Goal: Task Accomplishment & Management: Manage account settings

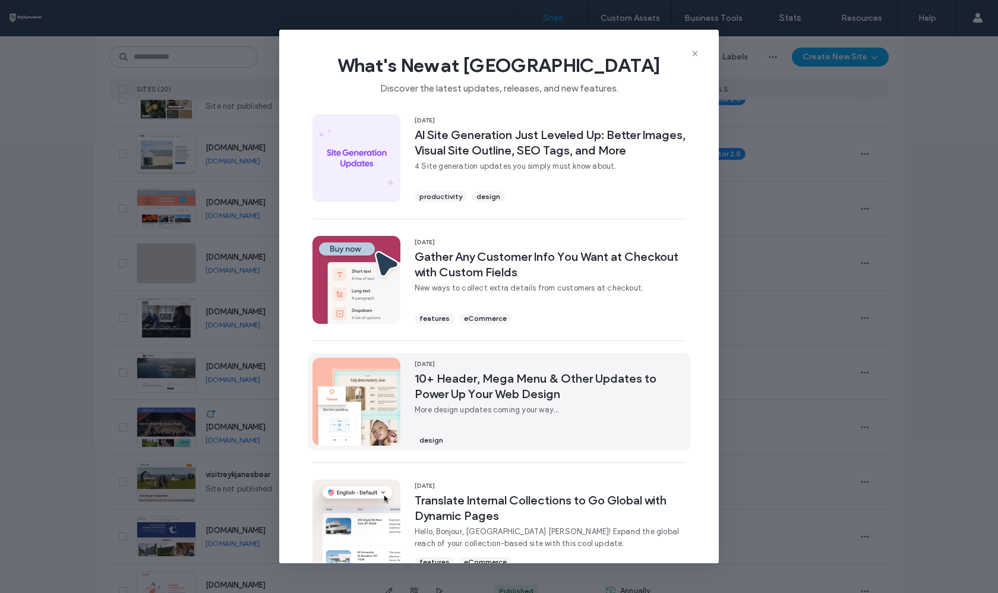
scroll to position [5, 0]
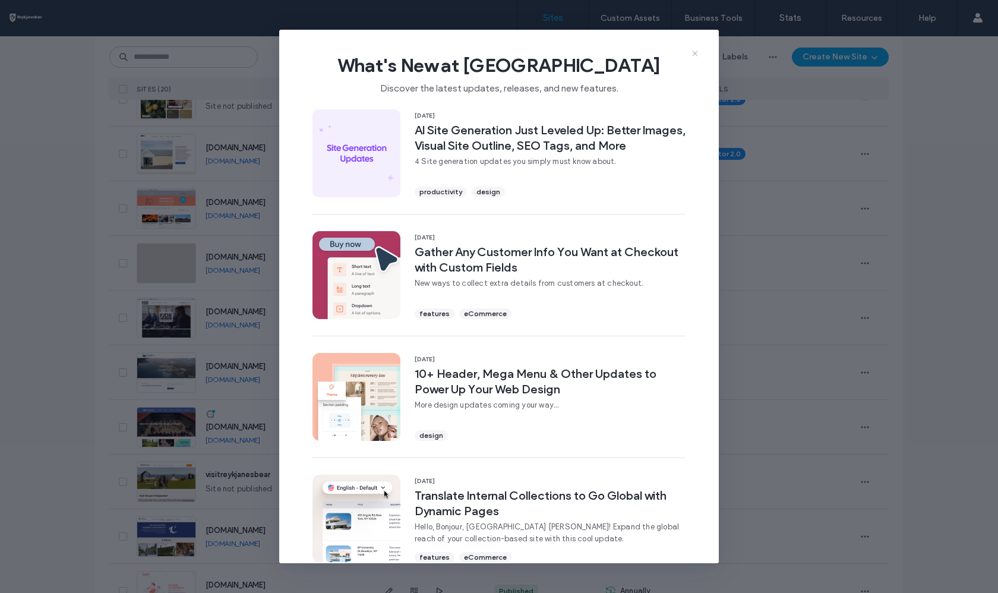
click at [694, 51] on icon at bounding box center [695, 54] width 10 height 10
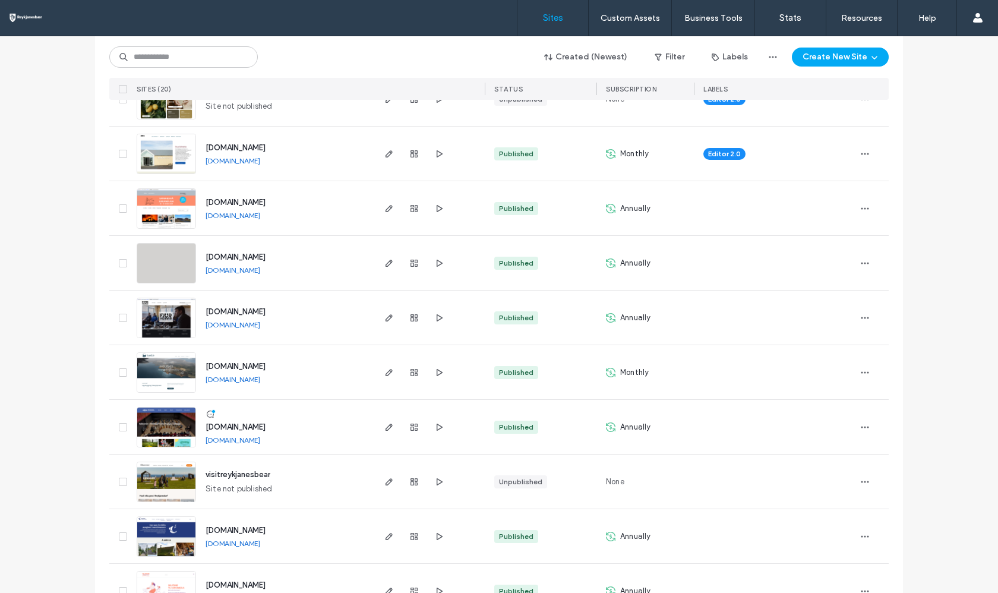
click at [233, 425] on span "[DOMAIN_NAME]" at bounding box center [235, 426] width 60 height 9
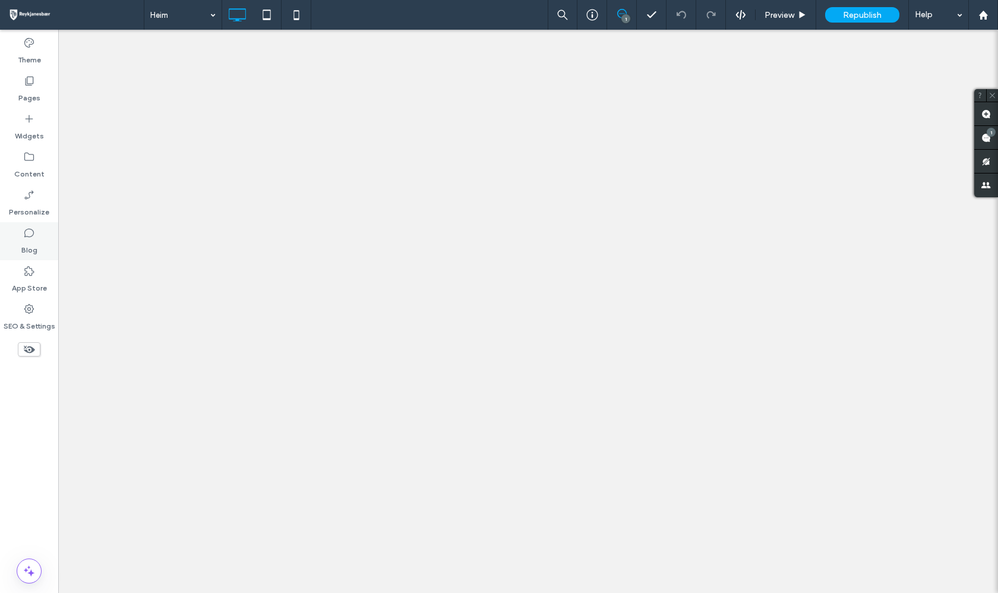
click at [27, 232] on icon at bounding box center [29, 233] width 12 height 12
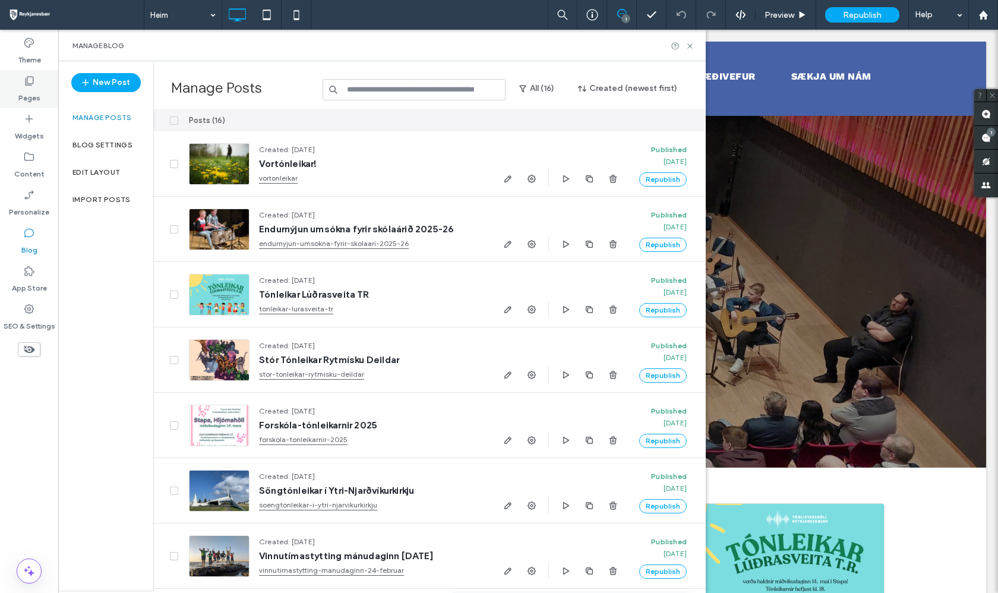
click at [35, 96] on label "Pages" at bounding box center [29, 95] width 22 height 17
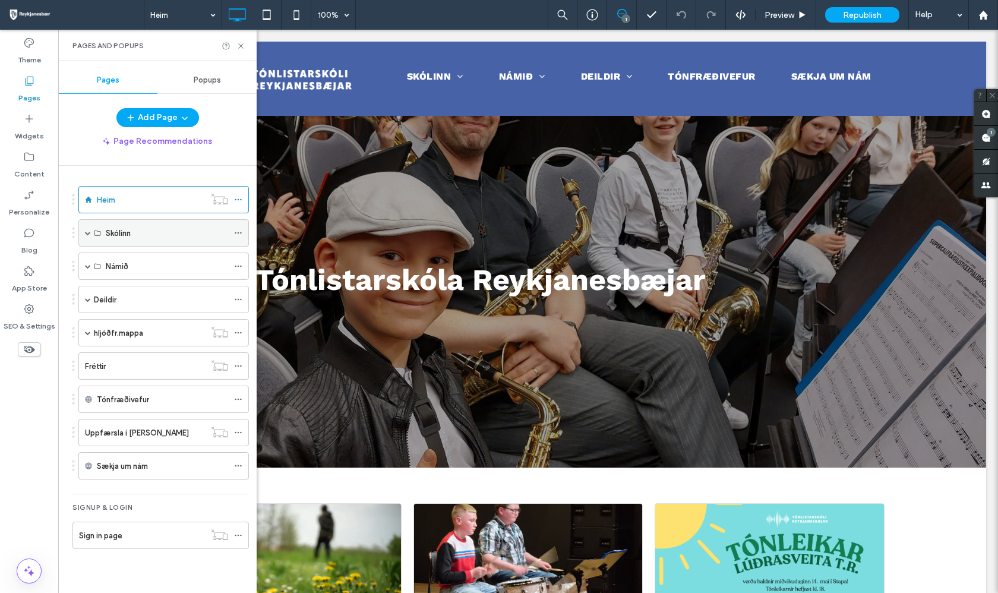
click at [84, 234] on div "Skólinn" at bounding box center [163, 232] width 170 height 27
click at [87, 233] on span at bounding box center [88, 233] width 6 height 6
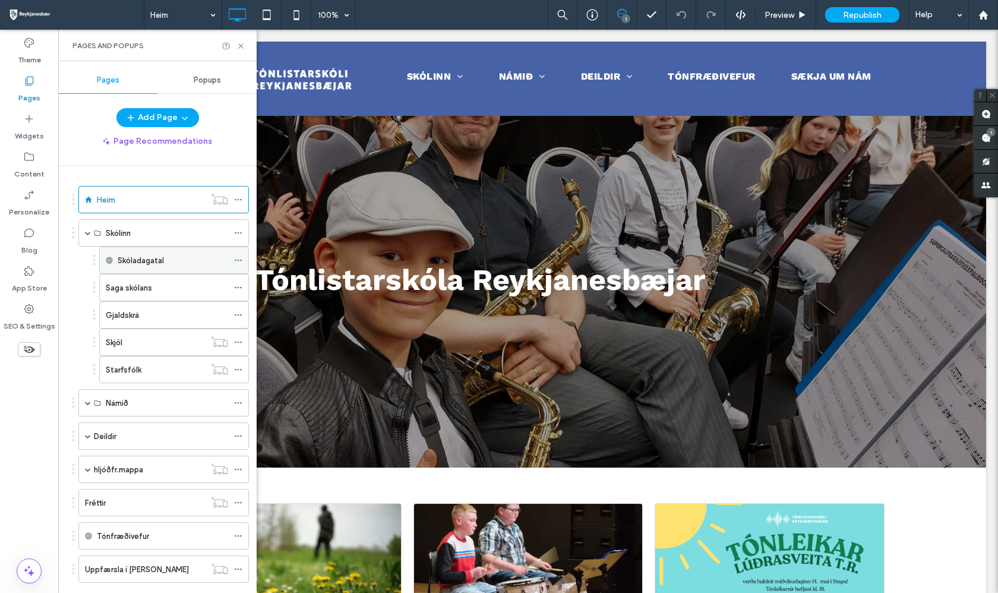
click at [150, 265] on label "Skóladagatal" at bounding box center [141, 260] width 46 height 21
click at [190, 252] on div "Skóladagatal" at bounding box center [173, 260] width 110 height 26
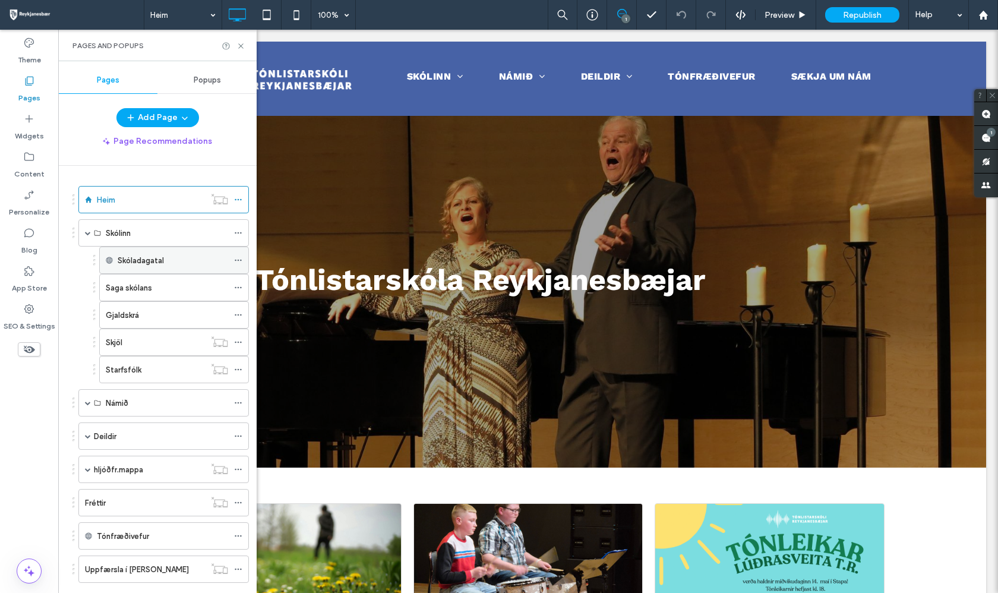
click at [158, 258] on label "Skóladagatal" at bounding box center [141, 260] width 46 height 21
click at [107, 262] on icon at bounding box center [109, 260] width 7 height 7
click at [198, 264] on div "Skóladagatal" at bounding box center [173, 260] width 110 height 12
click at [235, 261] on use at bounding box center [238, 261] width 7 height 2
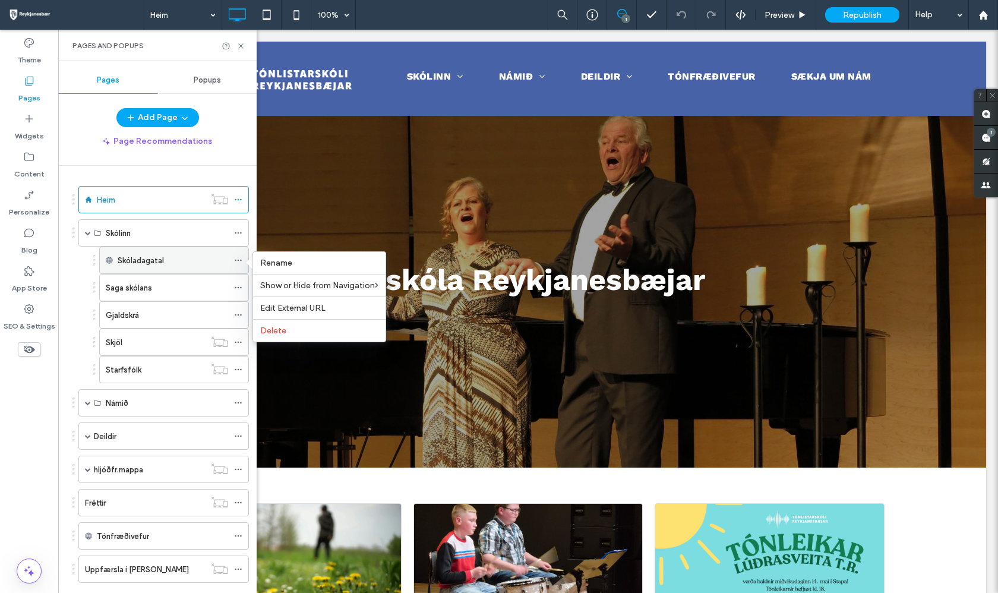
click at [234, 261] on icon at bounding box center [238, 260] width 8 height 8
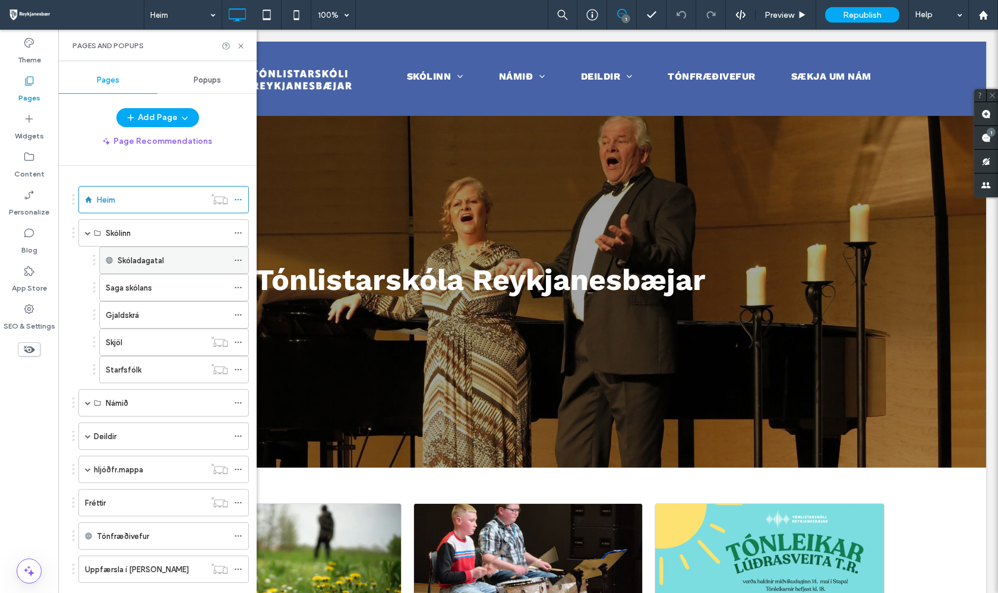
click at [197, 263] on div "Skóladagatal" at bounding box center [173, 260] width 110 height 12
click at [197, 260] on div "Skóladagatal" at bounding box center [173, 260] width 110 height 12
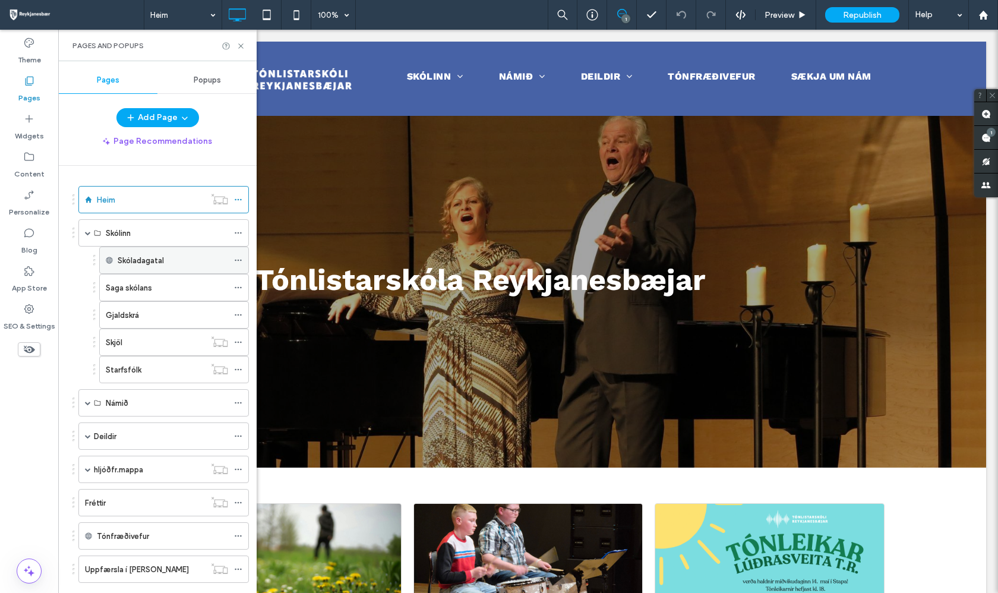
click at [197, 260] on div "Skóladagatal" at bounding box center [173, 260] width 110 height 12
click at [197, 259] on div "Skóladagatal" at bounding box center [173, 260] width 110 height 12
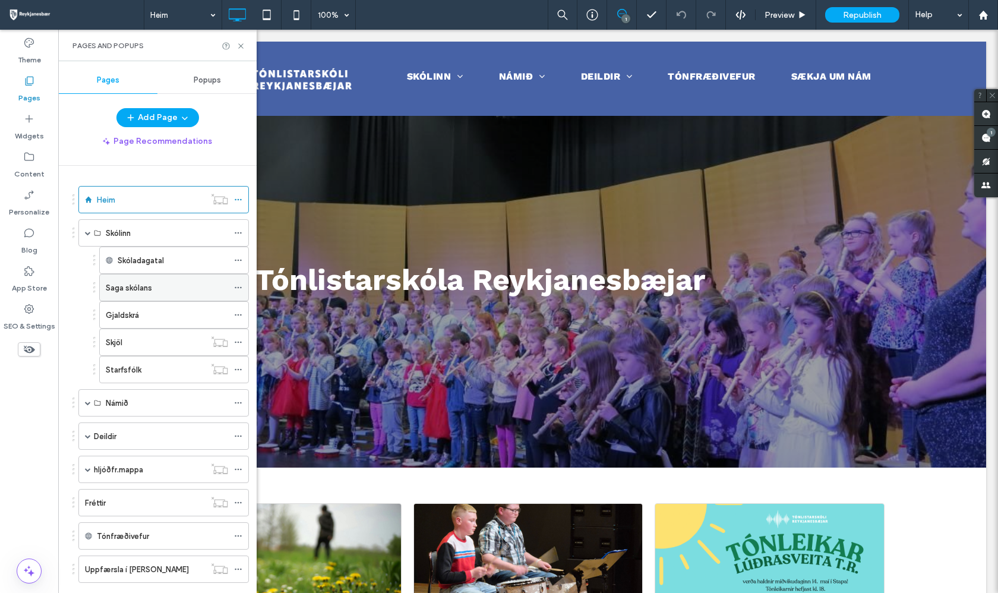
click at [182, 287] on div "Saga skólans" at bounding box center [167, 287] width 122 height 12
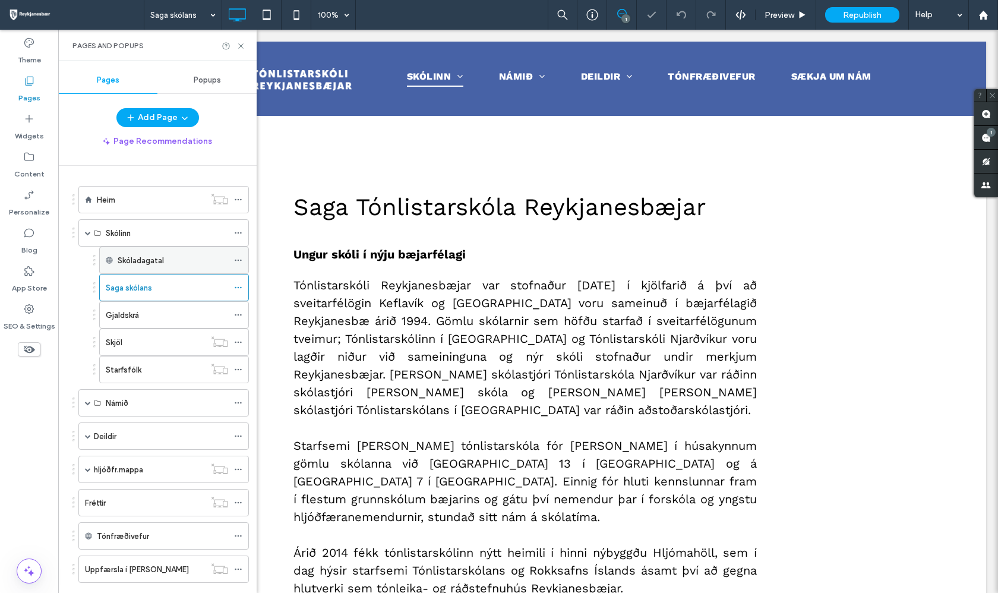
click at [197, 256] on div "Skóladagatal" at bounding box center [173, 260] width 110 height 12
click at [198, 315] on div "Gjaldskrá" at bounding box center [167, 315] width 122 height 12
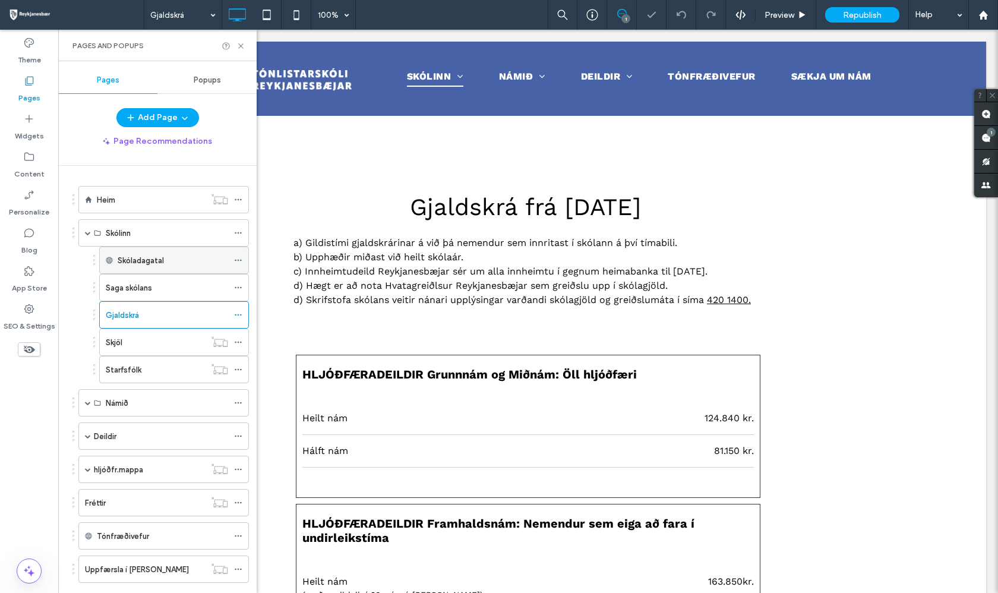
click at [201, 264] on div "Skóladagatal" at bounding box center [173, 260] width 110 height 12
drag, startPoint x: 201, startPoint y: 264, endPoint x: 207, endPoint y: 263, distance: 6.0
click at [202, 264] on div "Skóladagatal" at bounding box center [173, 260] width 110 height 12
click at [207, 263] on div "Skóladagatal" at bounding box center [173, 260] width 110 height 12
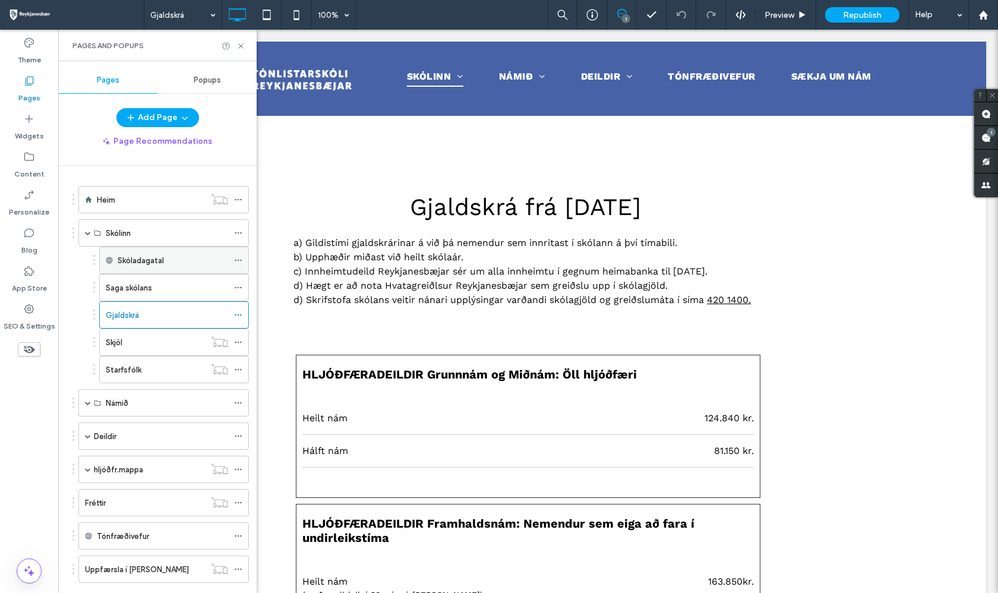
click at [207, 263] on div "Skóladagatal" at bounding box center [173, 260] width 110 height 12
click at [178, 365] on div "Starfsfólk" at bounding box center [155, 369] width 99 height 12
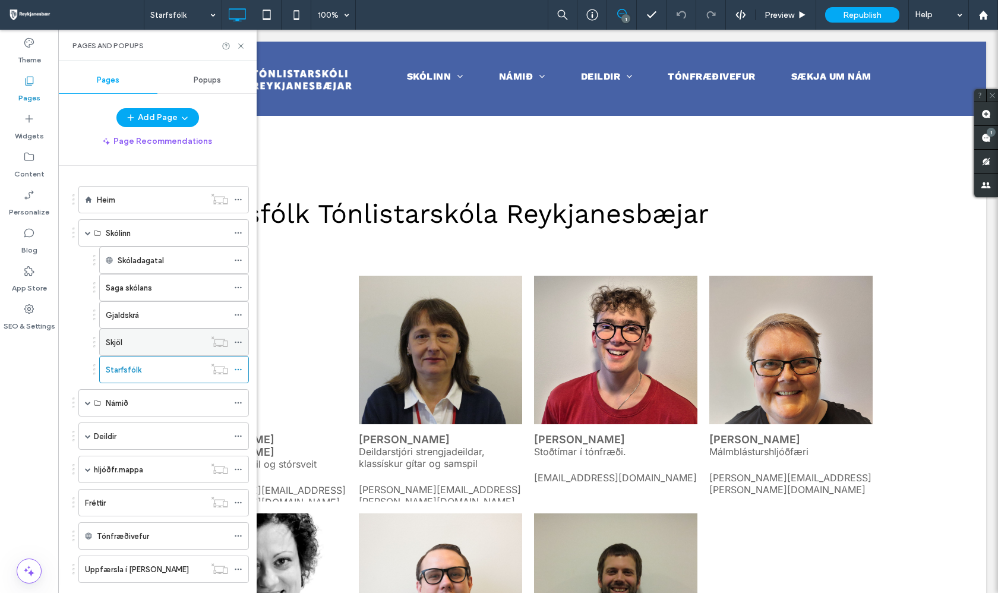
click at [189, 342] on div "Skjöl" at bounding box center [155, 342] width 99 height 12
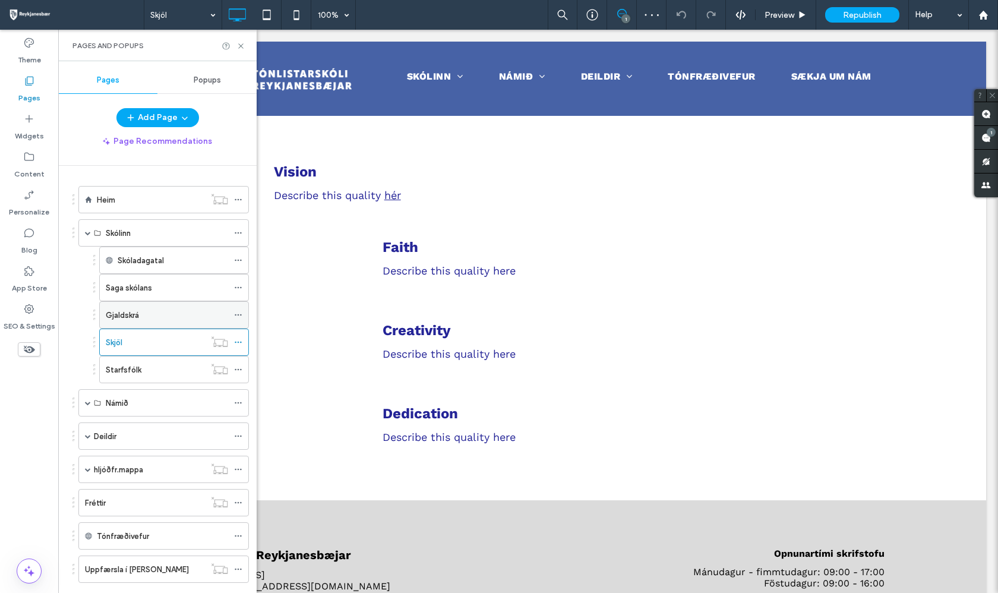
click at [191, 310] on div "Gjaldskrá" at bounding box center [167, 315] width 122 height 12
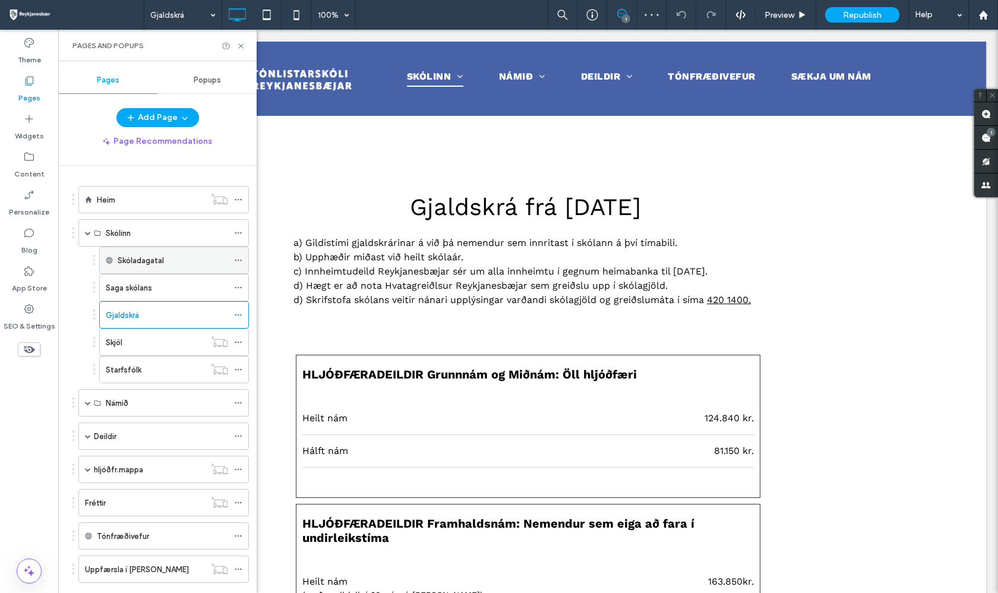
click at [197, 265] on div "Skóladagatal" at bounding box center [173, 260] width 110 height 12
click at [205, 264] on div "Skóladagatal" at bounding box center [173, 260] width 110 height 12
click at [234, 261] on icon at bounding box center [238, 260] width 8 height 8
click at [207, 267] on div "Skóladagatal" at bounding box center [173, 260] width 110 height 26
click at [234, 260] on icon at bounding box center [238, 260] width 8 height 8
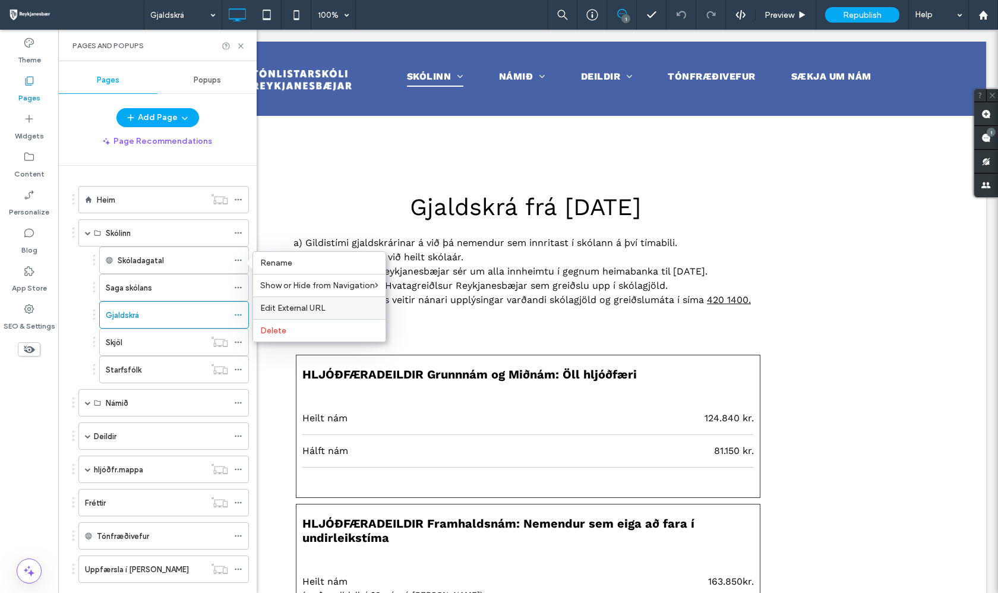
click at [289, 311] on span "Edit External URL" at bounding box center [292, 308] width 65 height 10
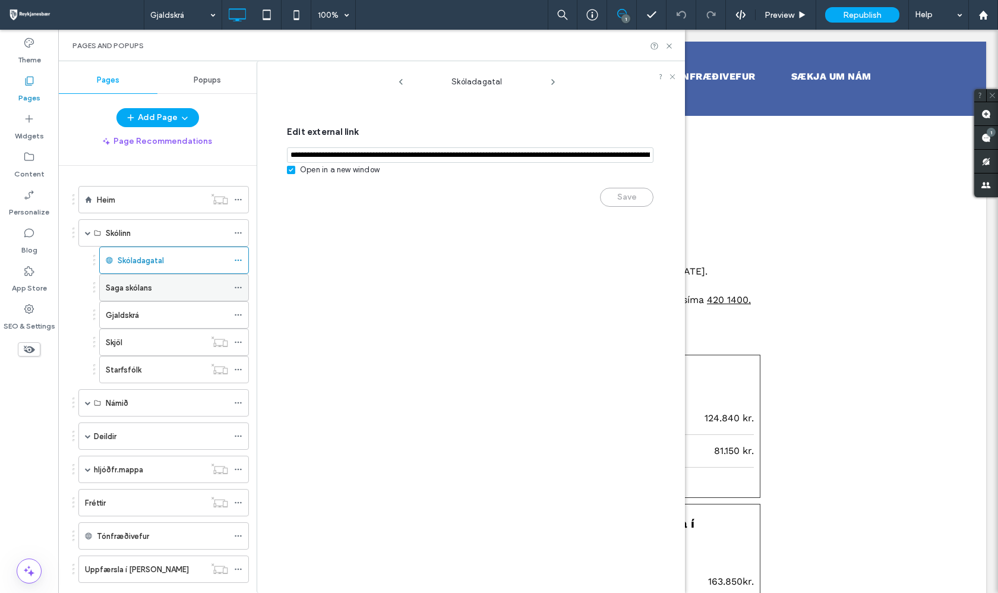
click at [195, 282] on div "Saga skólans" at bounding box center [167, 287] width 122 height 12
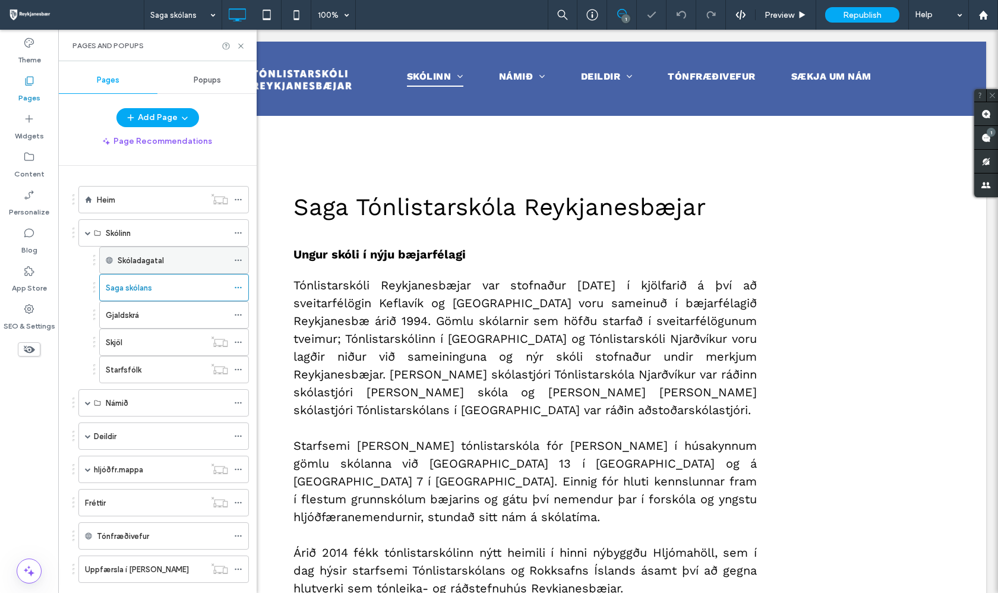
click at [204, 260] on div "Skóladagatal" at bounding box center [173, 260] width 110 height 12
click at [107, 261] on icon at bounding box center [109, 260] width 7 height 7
click at [221, 261] on div "Skóladagatal" at bounding box center [173, 260] width 110 height 12
click at [235, 260] on use at bounding box center [238, 261] width 7 height 2
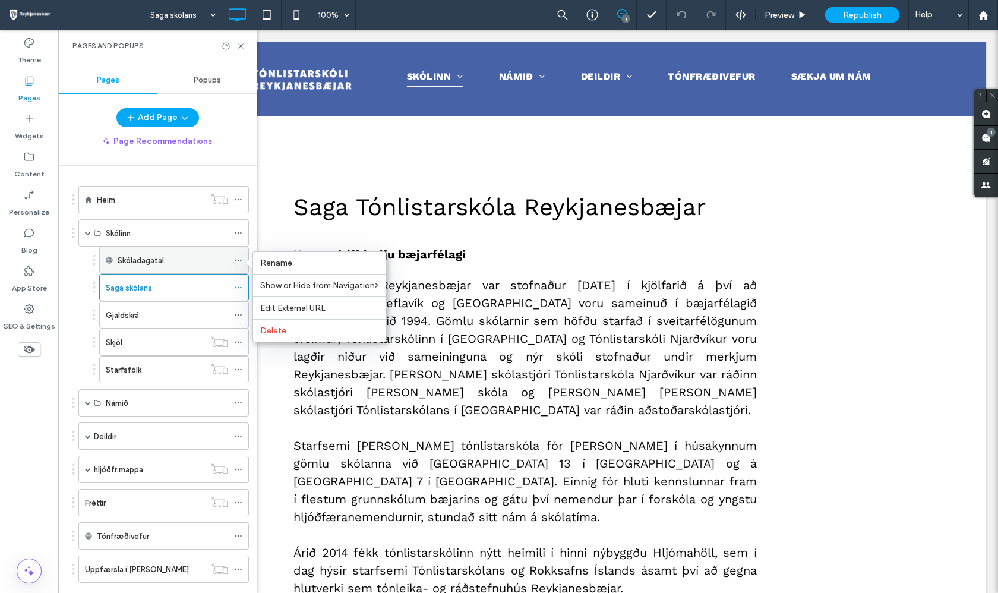
click at [235, 260] on use at bounding box center [238, 261] width 7 height 2
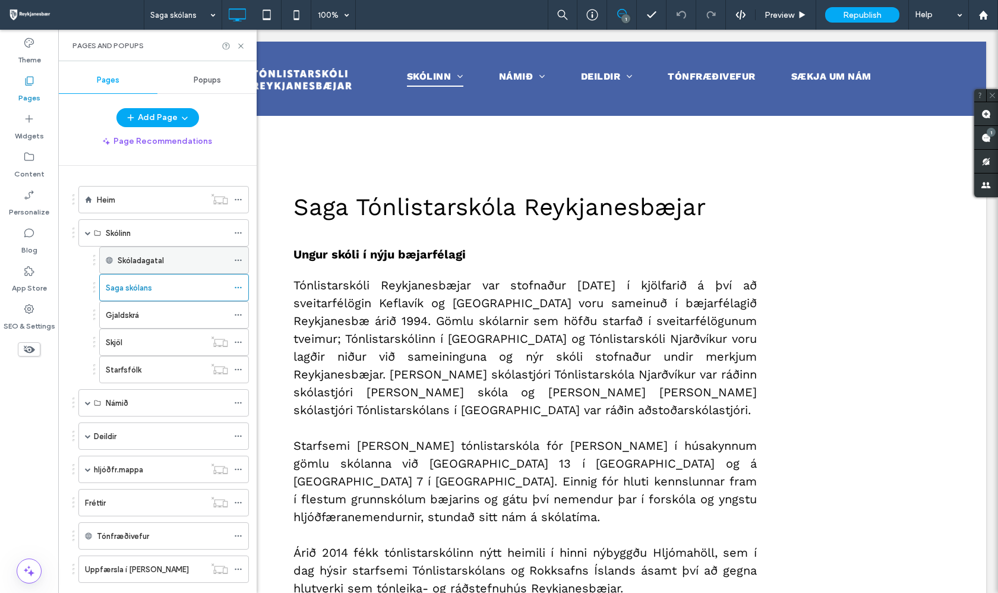
click at [195, 262] on div "Skóladagatal" at bounding box center [173, 260] width 110 height 12
click at [183, 309] on div "Gjaldskrá" at bounding box center [167, 315] width 122 height 12
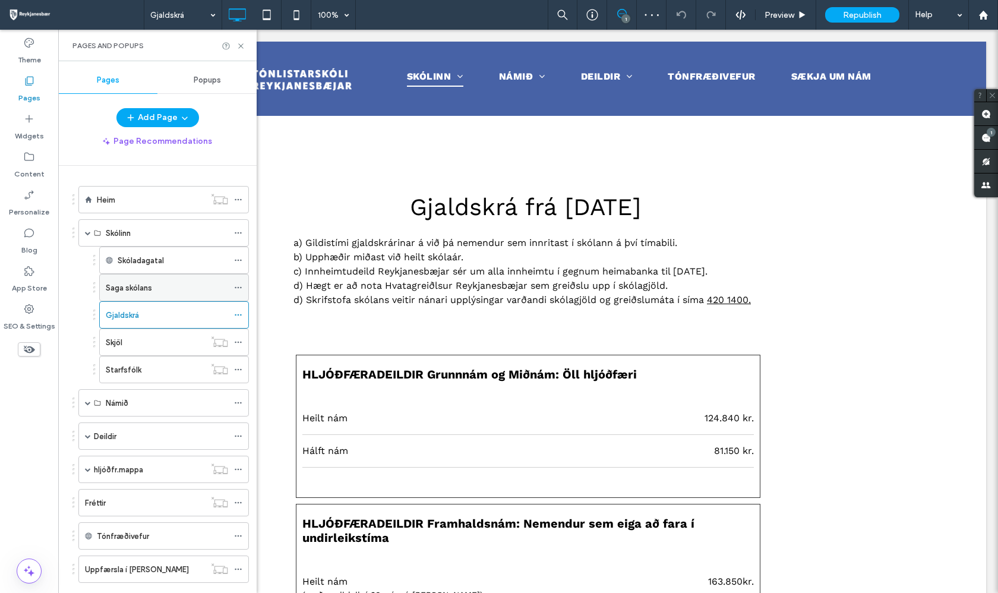
click at [189, 290] on div "Saga skólans" at bounding box center [167, 287] width 122 height 12
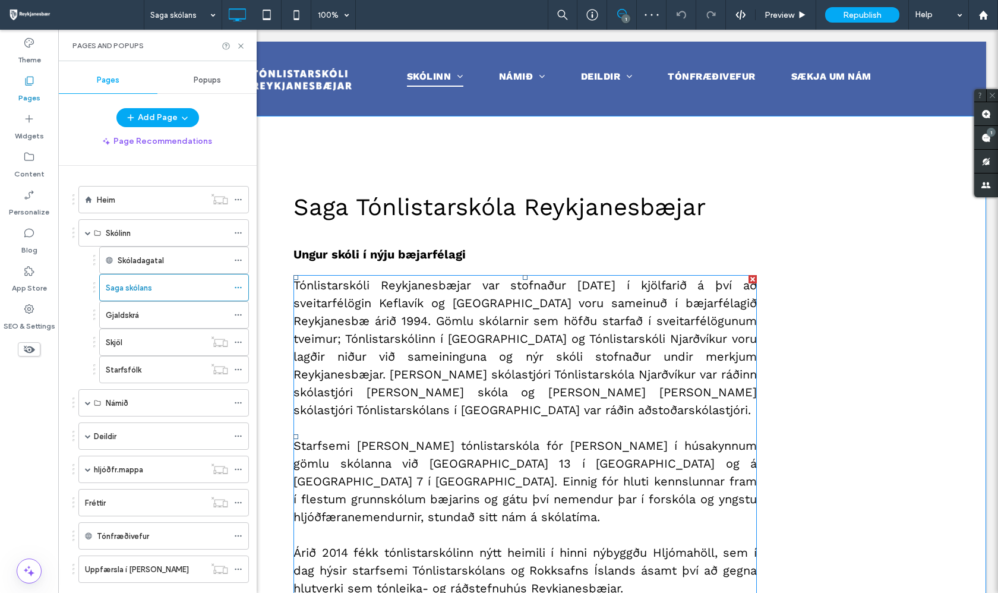
click at [318, 313] on p "Tónlistarskóli Reykjanesbæjar var stofnaður 1.september 1999 í kjölfarið á því …" at bounding box center [524, 347] width 463 height 143
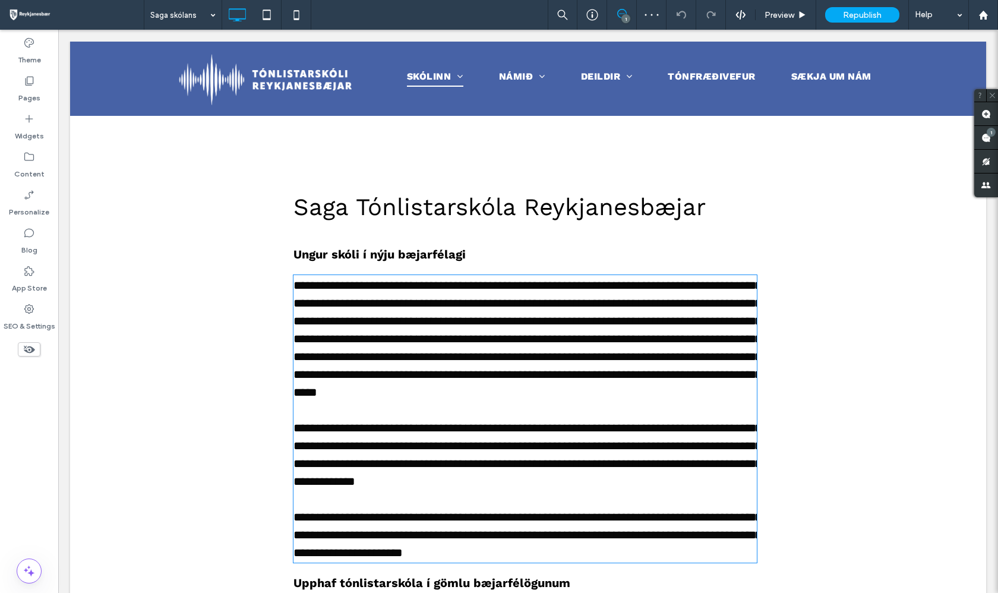
type input "*********"
type input "**"
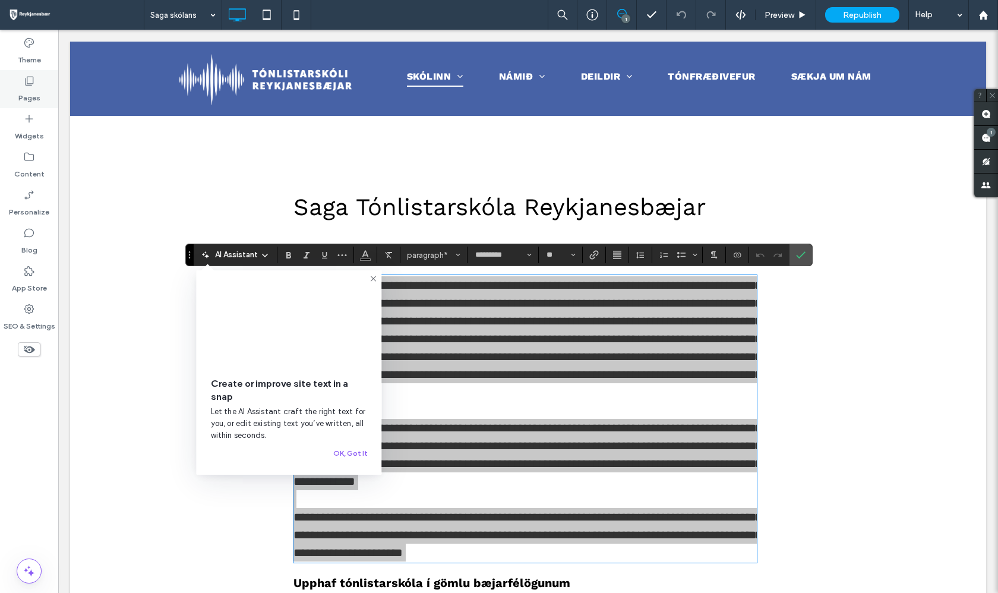
click at [32, 102] on label "Pages" at bounding box center [29, 95] width 22 height 17
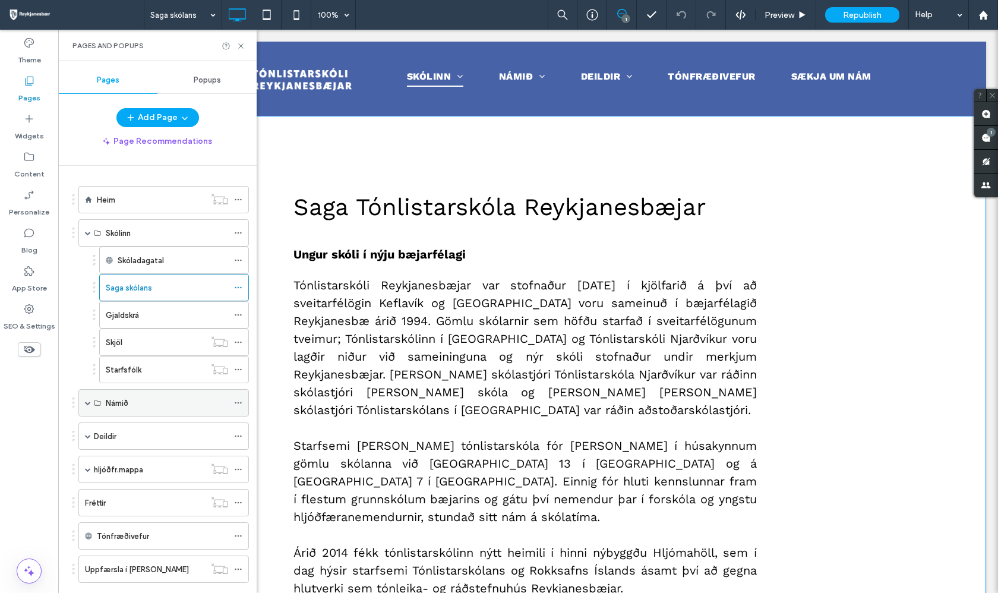
click at [151, 402] on div "Námið" at bounding box center [167, 403] width 122 height 12
click at [170, 405] on div "Námið" at bounding box center [167, 403] width 122 height 12
click at [88, 402] on span at bounding box center [88, 403] width 6 height 6
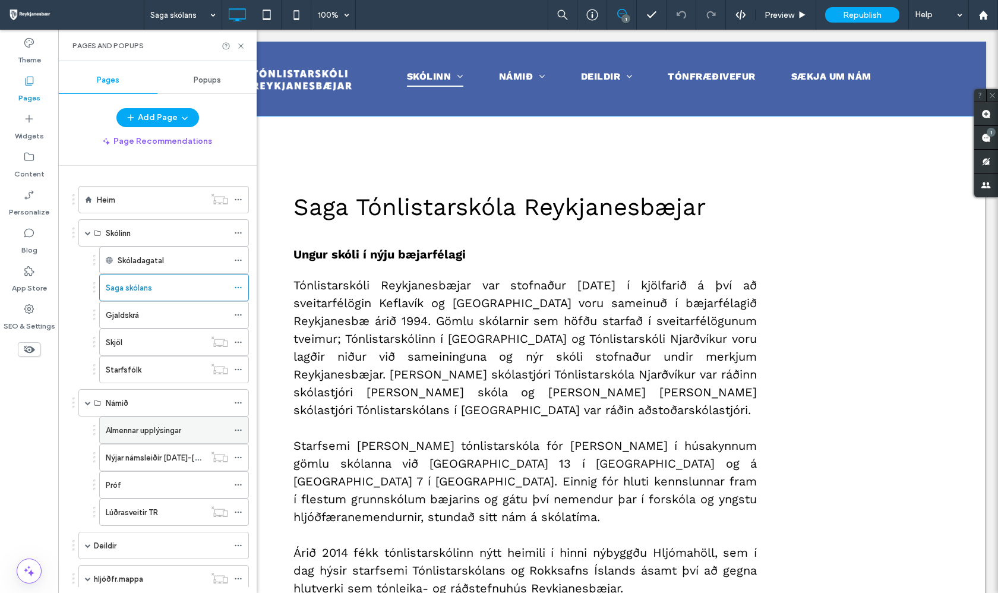
click at [157, 429] on label "Almennar upplýsingar" at bounding box center [143, 430] width 75 height 21
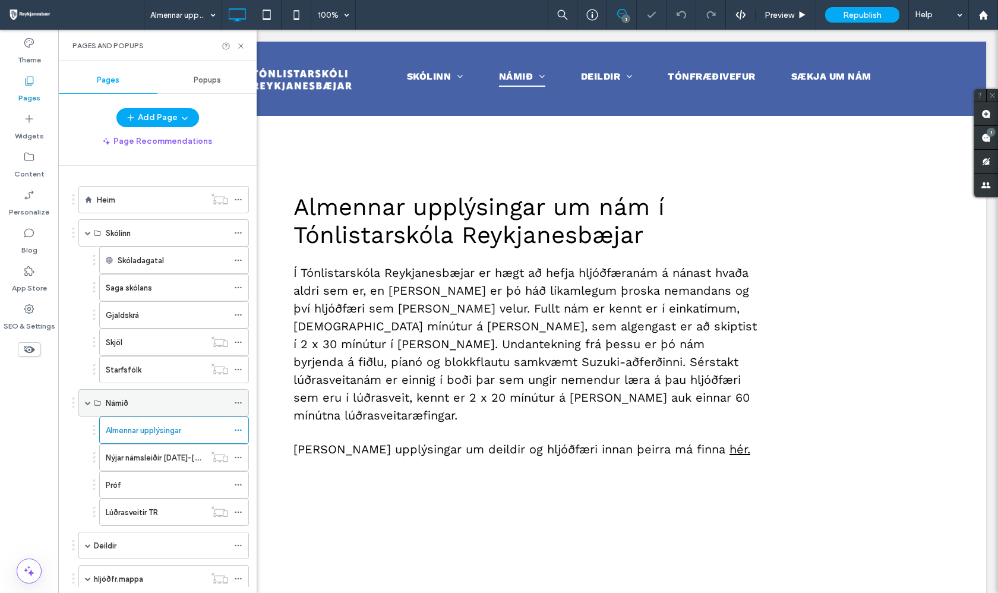
click at [183, 397] on div "Námið" at bounding box center [167, 403] width 122 height 12
click at [208, 262] on div "Skóladagatal" at bounding box center [173, 260] width 110 height 12
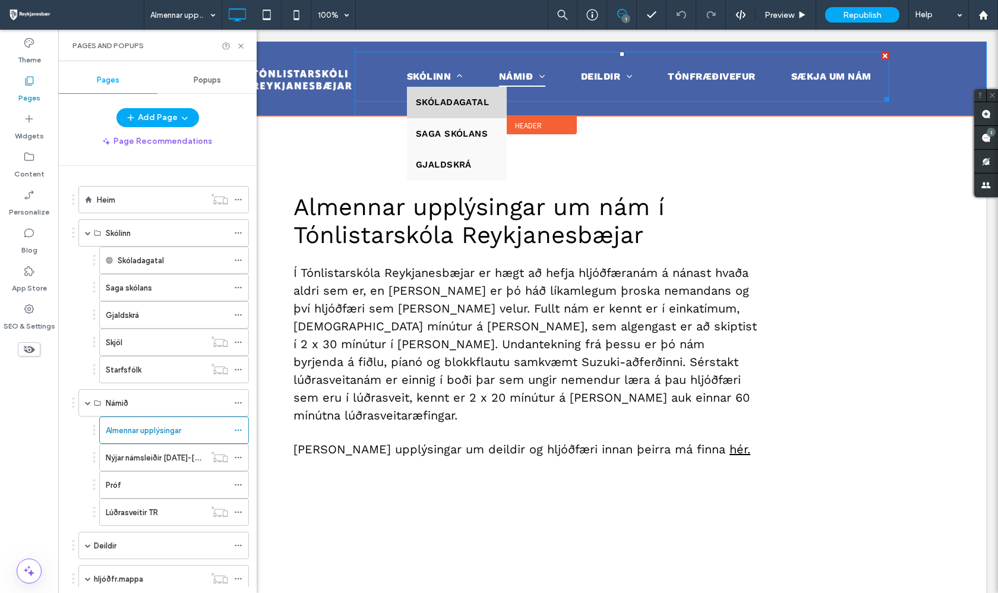
click at [439, 100] on span "Skóladagatal" at bounding box center [452, 103] width 73 height 14
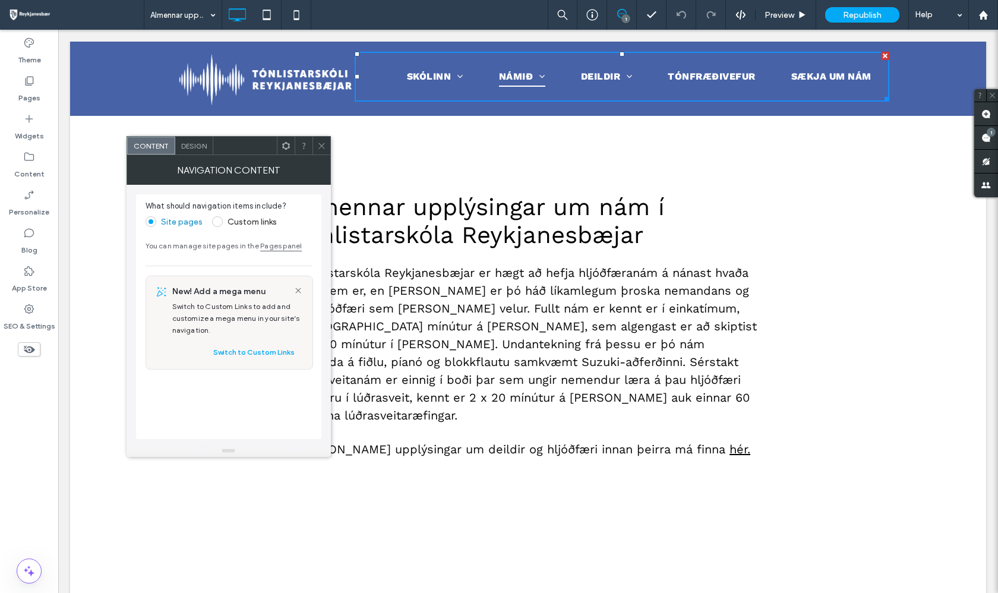
click at [323, 147] on icon at bounding box center [321, 145] width 9 height 9
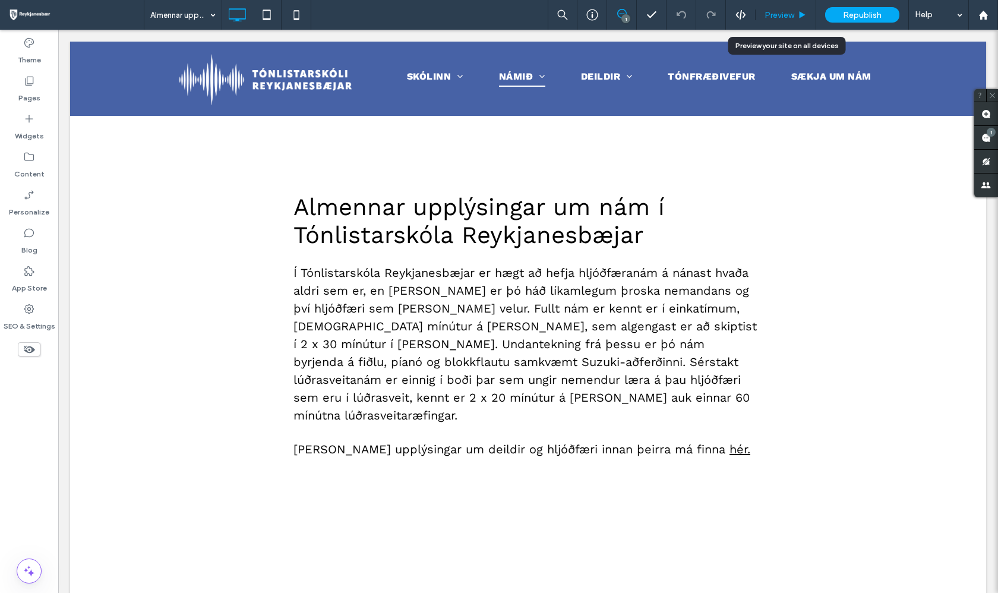
click at [770, 17] on span "Preview" at bounding box center [779, 15] width 30 height 10
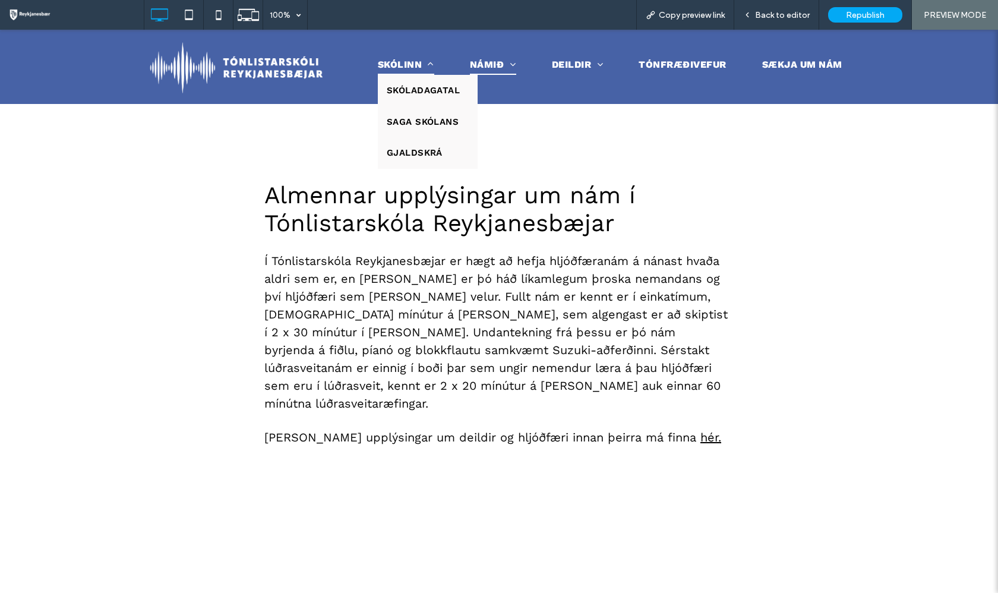
click at [418, 62] on span "Skólinn" at bounding box center [406, 65] width 56 height 20
click at [412, 94] on span "Skóladagatal" at bounding box center [423, 91] width 73 height 14
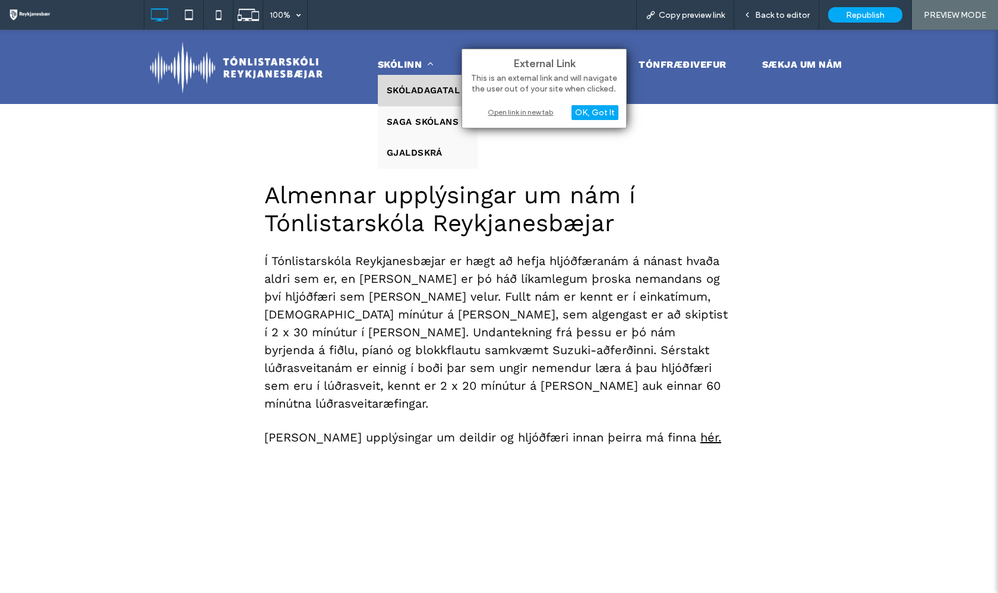
click at [412, 94] on span "Skóladagatal" at bounding box center [423, 91] width 73 height 14
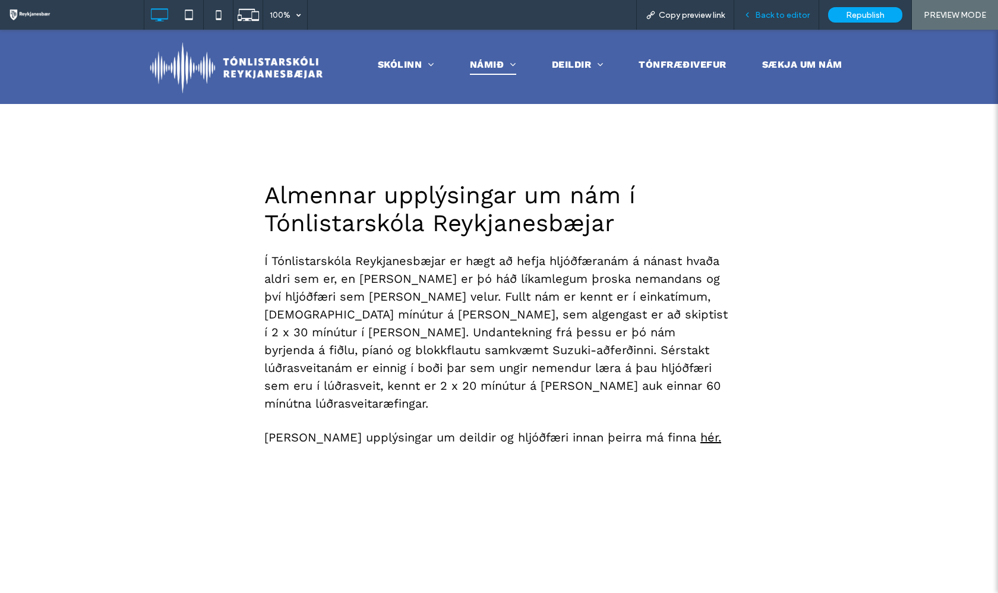
click at [775, 15] on span "Back to editor" at bounding box center [782, 15] width 55 height 10
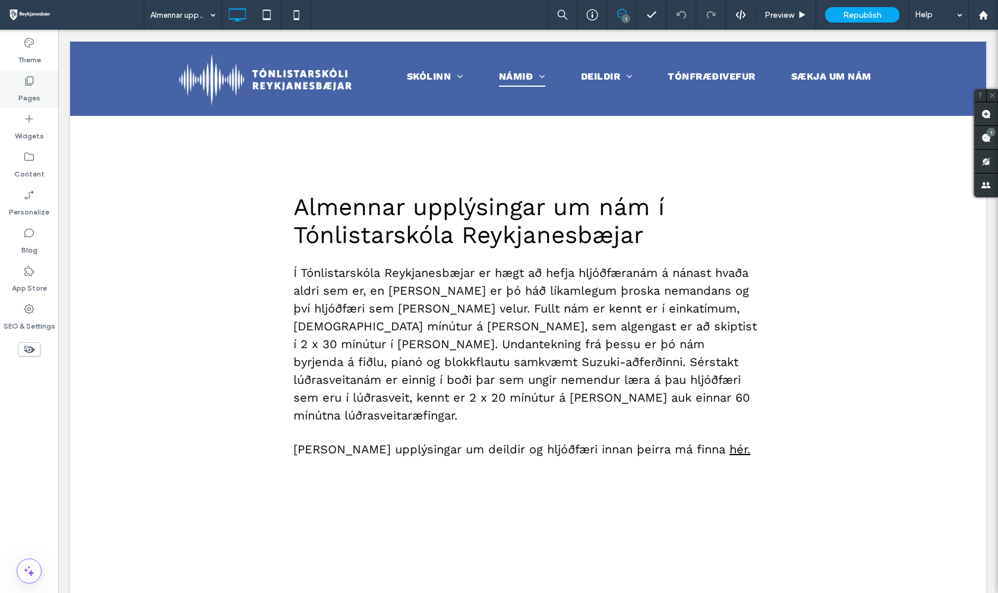
click at [35, 96] on label "Pages" at bounding box center [29, 95] width 22 height 17
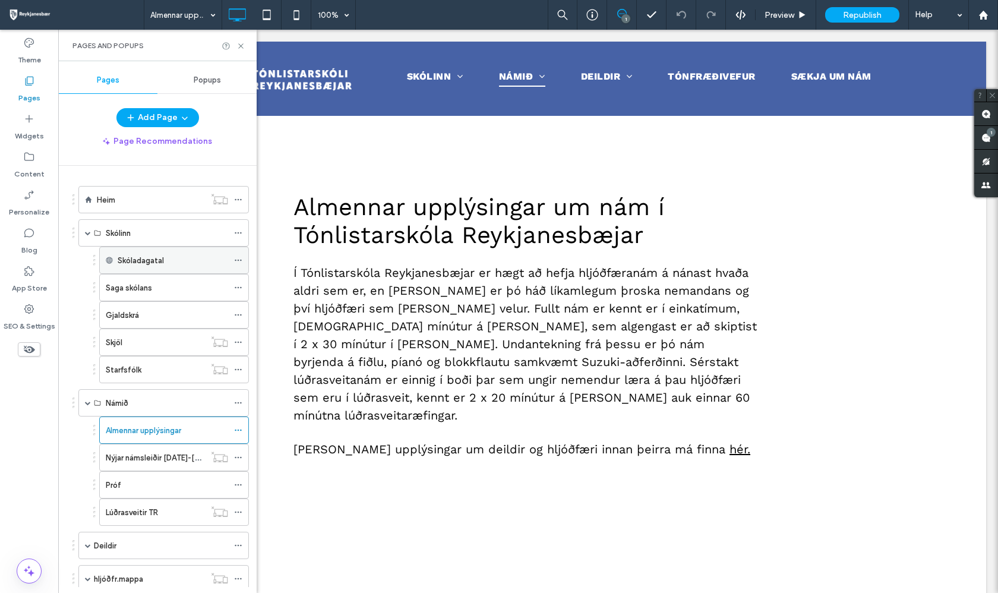
click at [234, 262] on icon at bounding box center [238, 260] width 8 height 8
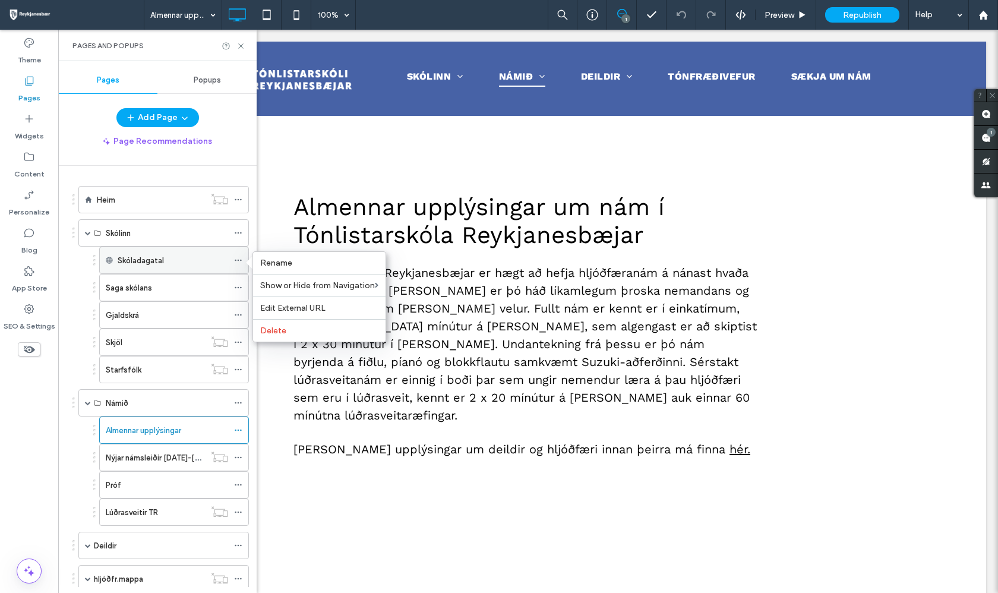
click at [209, 264] on div "Skóladagatal" at bounding box center [173, 260] width 110 height 12
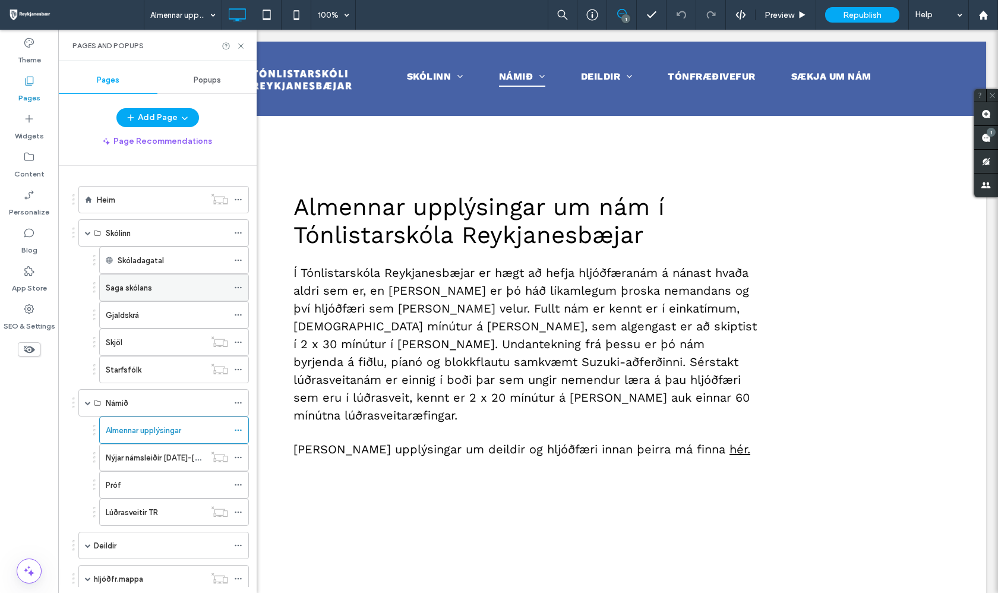
click at [156, 286] on div "Saga skólans" at bounding box center [167, 287] width 122 height 12
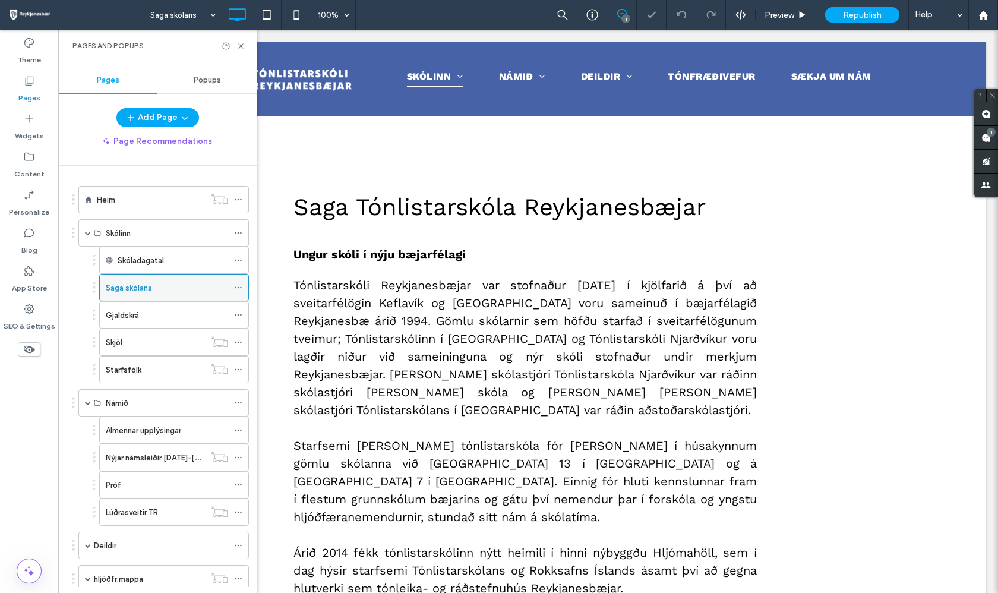
click at [234, 285] on icon at bounding box center [238, 287] width 8 height 8
click at [234, 261] on icon at bounding box center [238, 260] width 8 height 8
click at [210, 290] on div "Saga skólans" at bounding box center [167, 287] width 122 height 12
click at [234, 287] on icon at bounding box center [238, 287] width 8 height 8
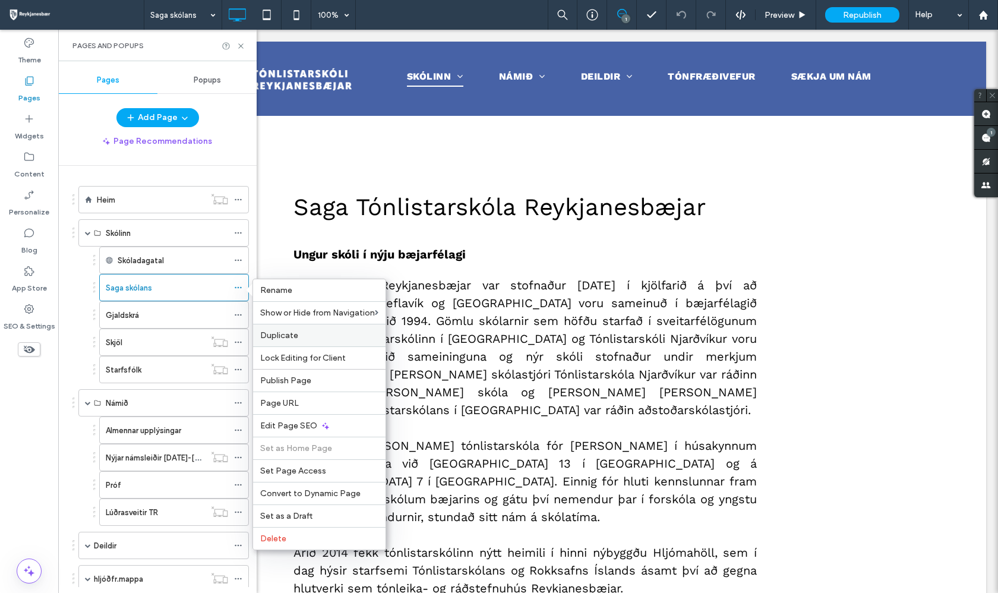
click at [292, 335] on span "Duplicate" at bounding box center [279, 335] width 38 height 10
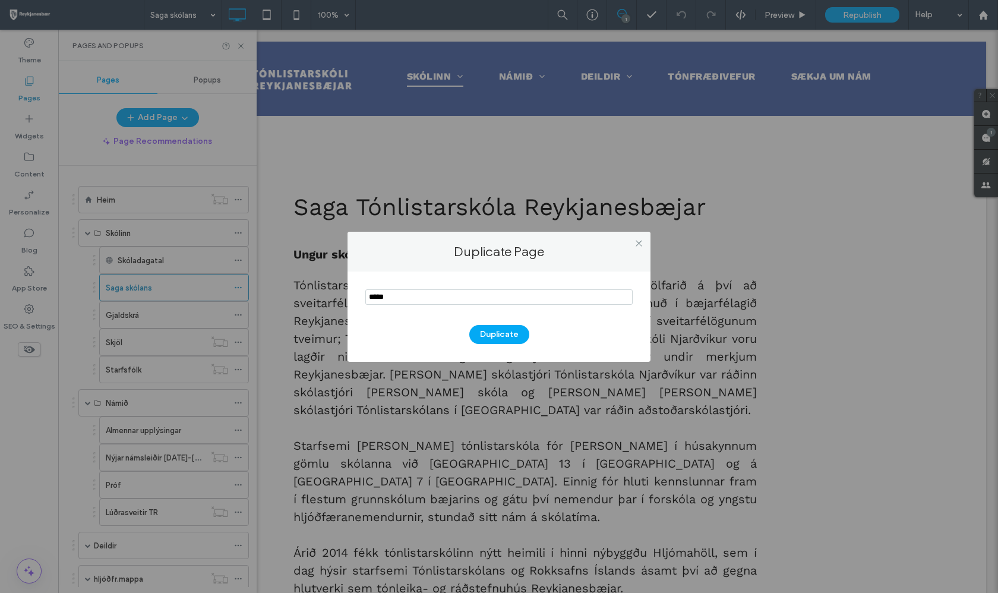
type input "*****"
drag, startPoint x: 395, startPoint y: 360, endPoint x: 491, endPoint y: 337, distance: 98.4
click at [491, 337] on button "Duplicate" at bounding box center [499, 334] width 60 height 19
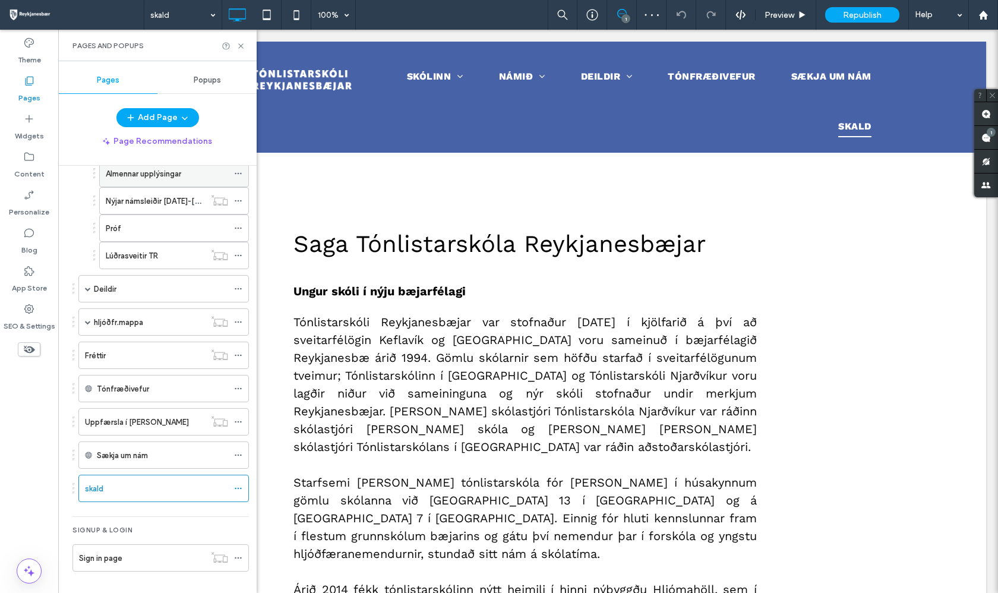
scroll to position [257, 0]
click at [179, 490] on div "skald" at bounding box center [156, 488] width 143 height 12
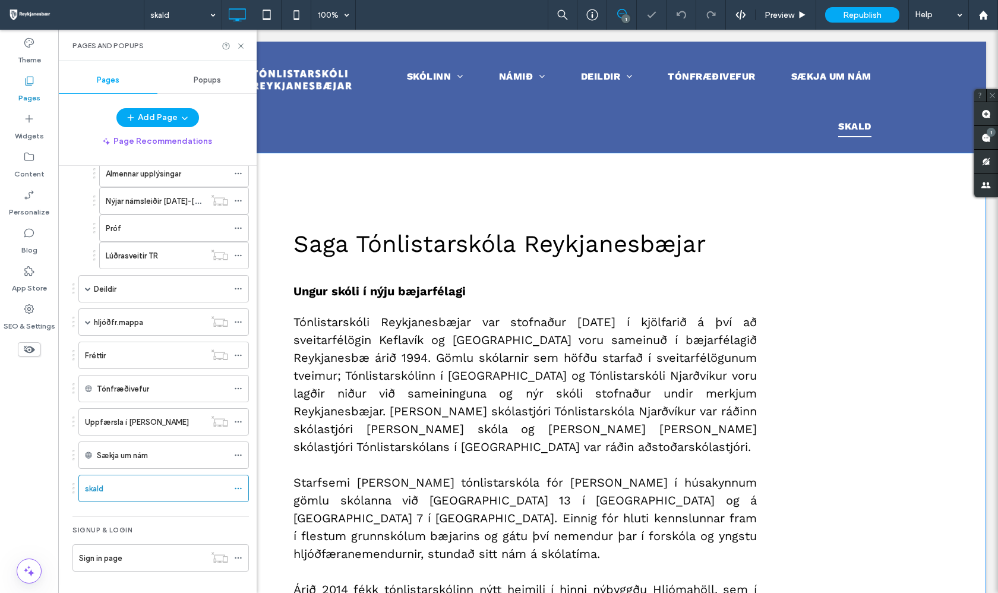
scroll to position [0, 0]
click at [416, 439] on span "Tónlistarskóli Reykjanesbæjar var stofnaður 1.september 1999 í kjölfarið á því …" at bounding box center [524, 384] width 463 height 139
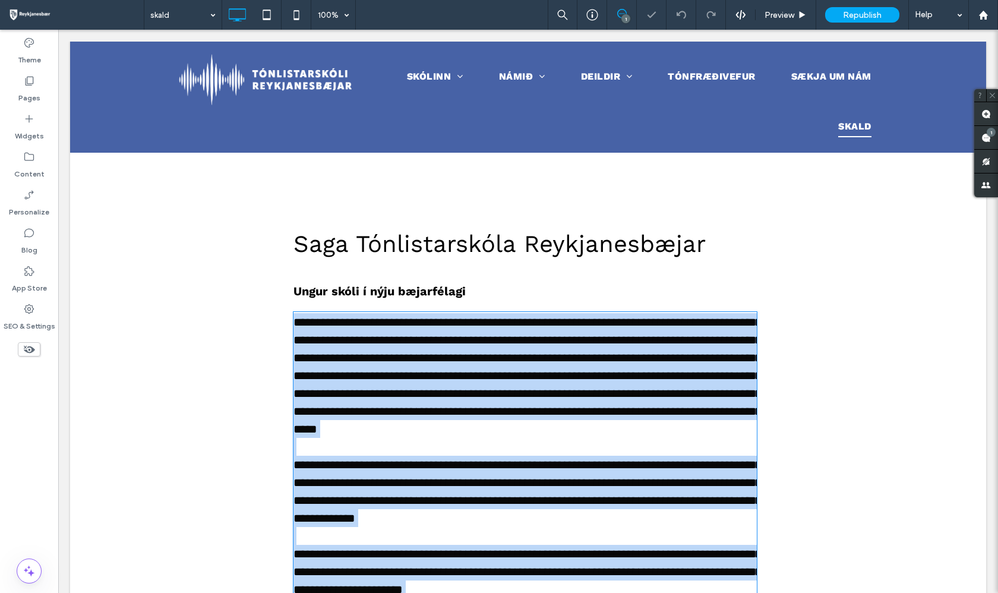
scroll to position [153, 0]
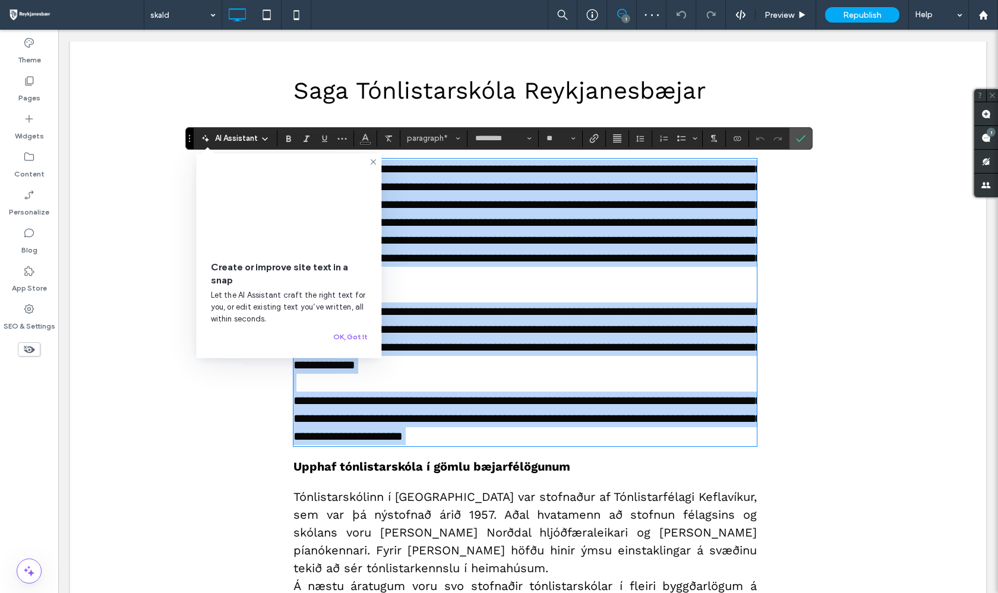
type input "**"
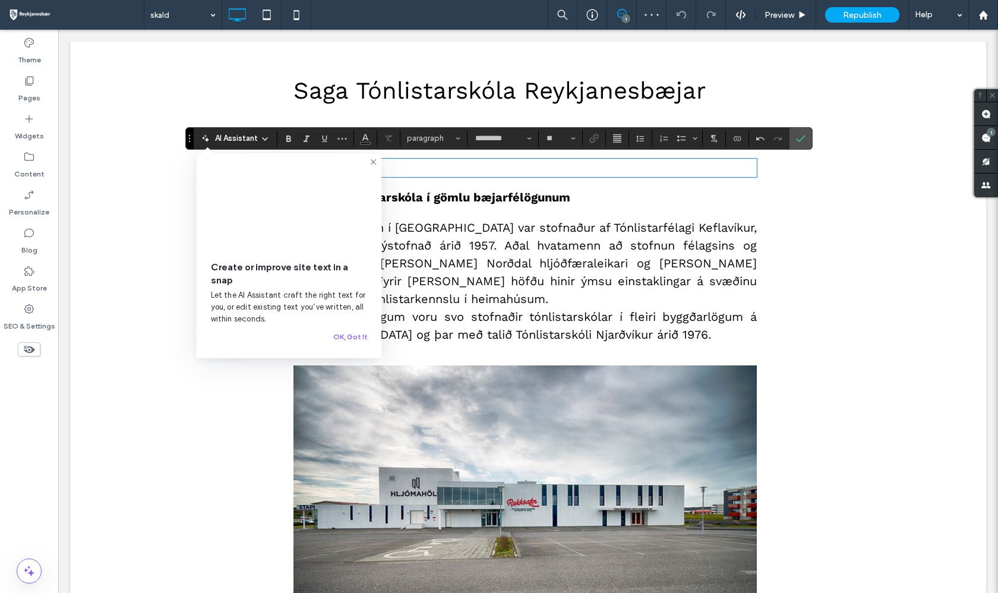
click at [521, 518] on img at bounding box center [524, 518] width 463 height 306
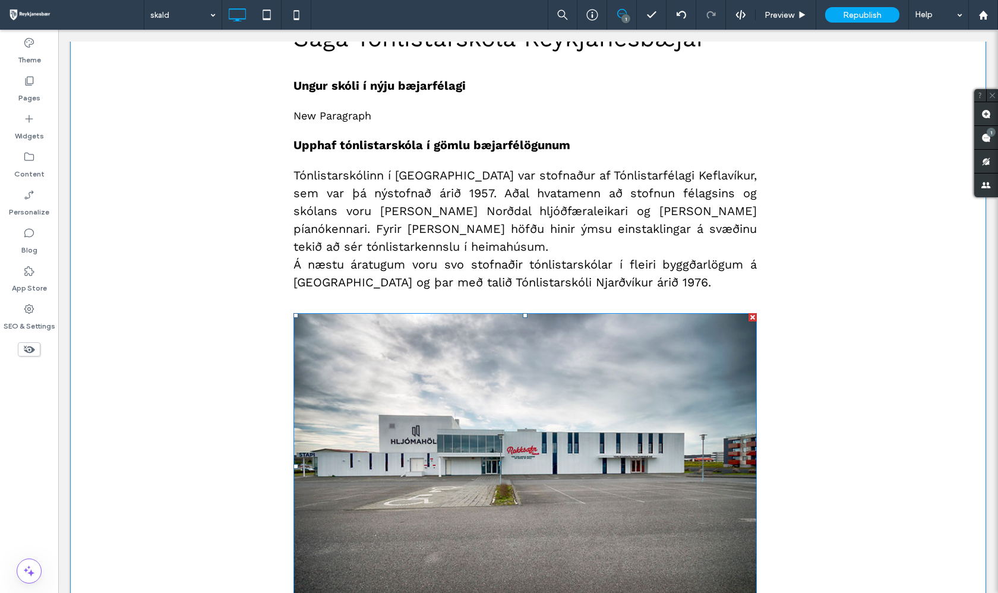
scroll to position [217, 0]
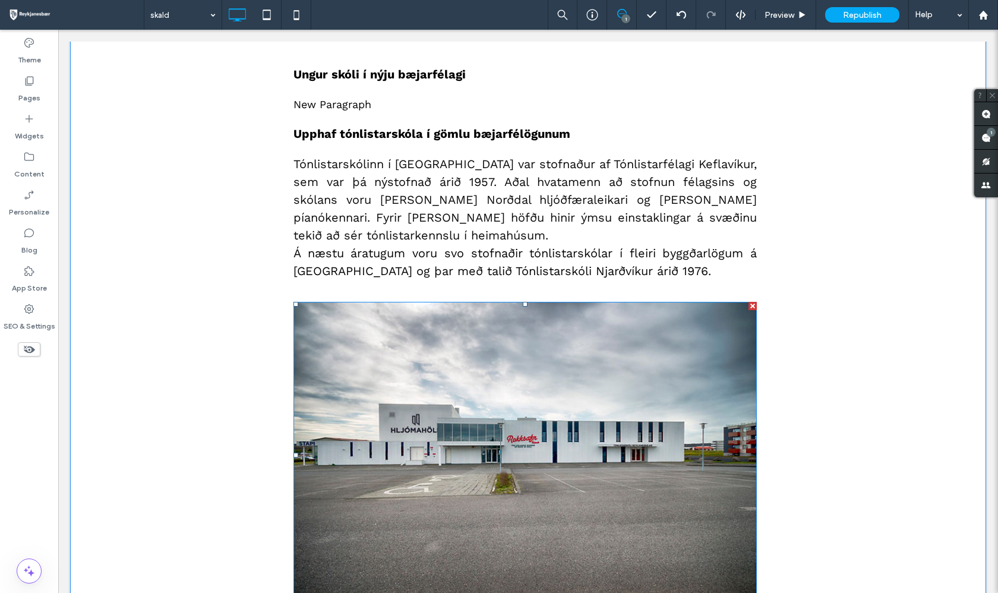
click at [752, 306] on div at bounding box center [752, 306] width 8 height 8
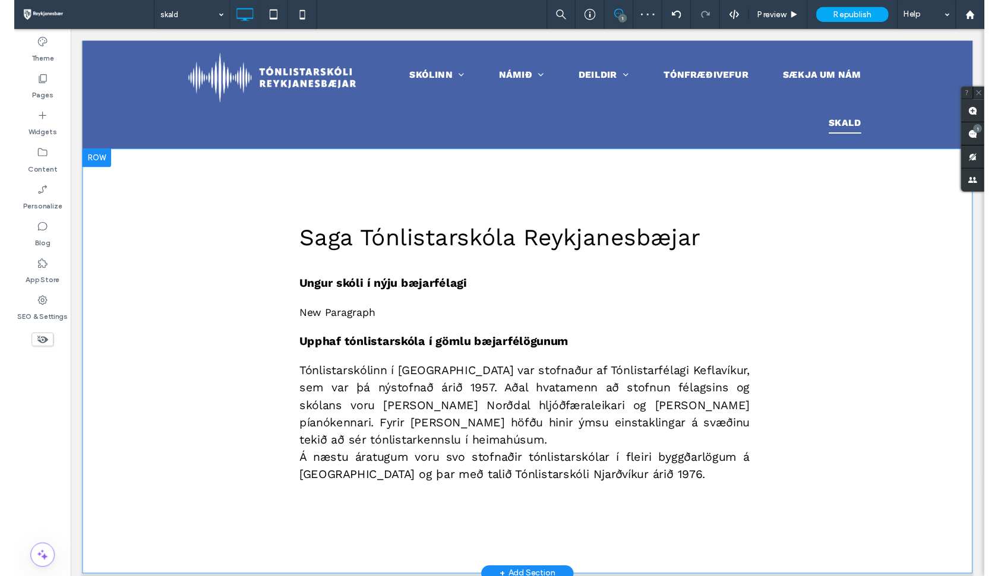
scroll to position [0, 0]
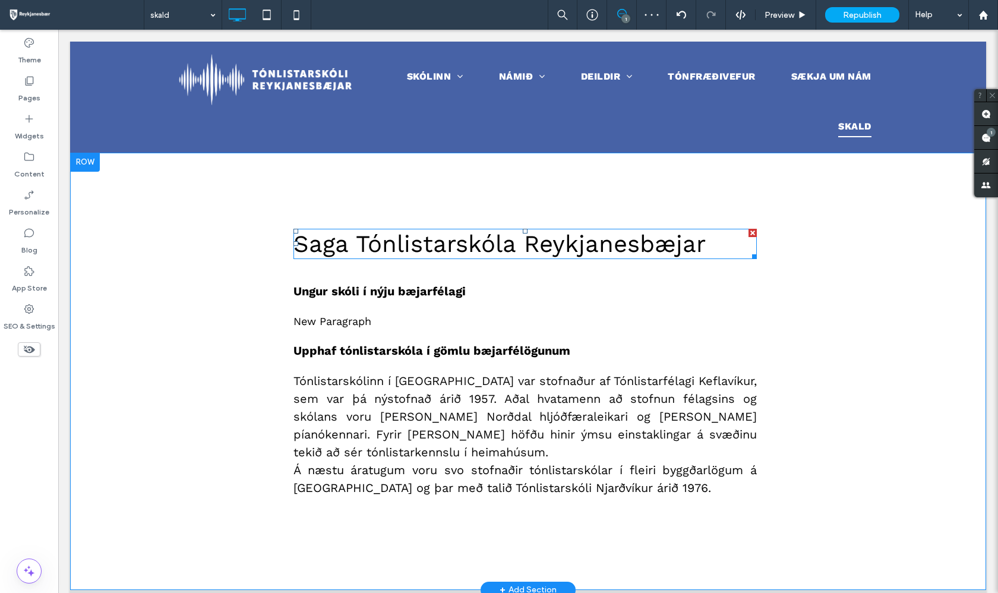
click at [435, 241] on span "Saga Tónlistarskóla Reykjanesbæjar" at bounding box center [499, 244] width 412 height 28
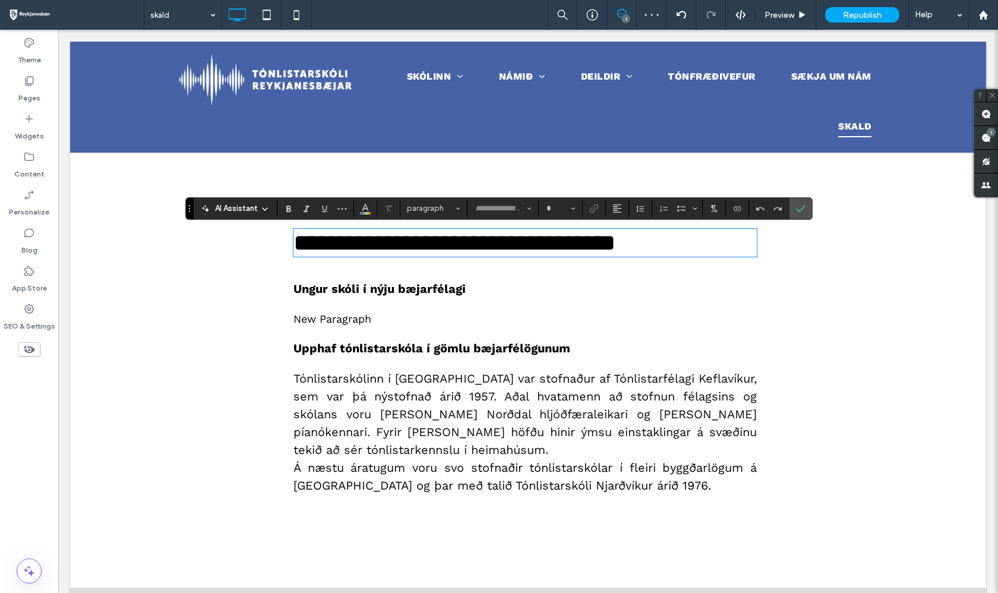
type input "*********"
type input "**"
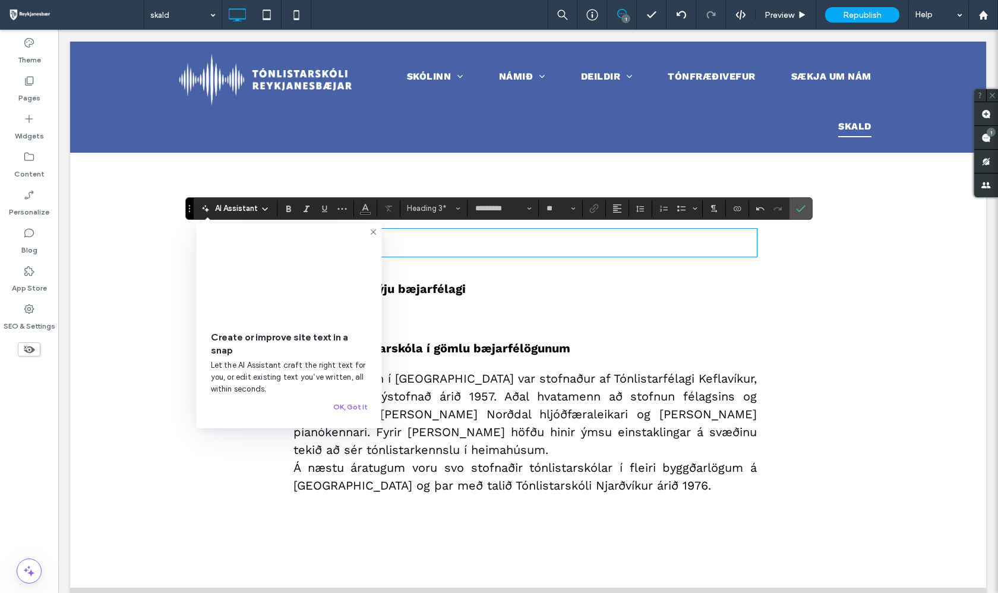
click at [374, 233] on icon at bounding box center [374, 232] width 10 height 10
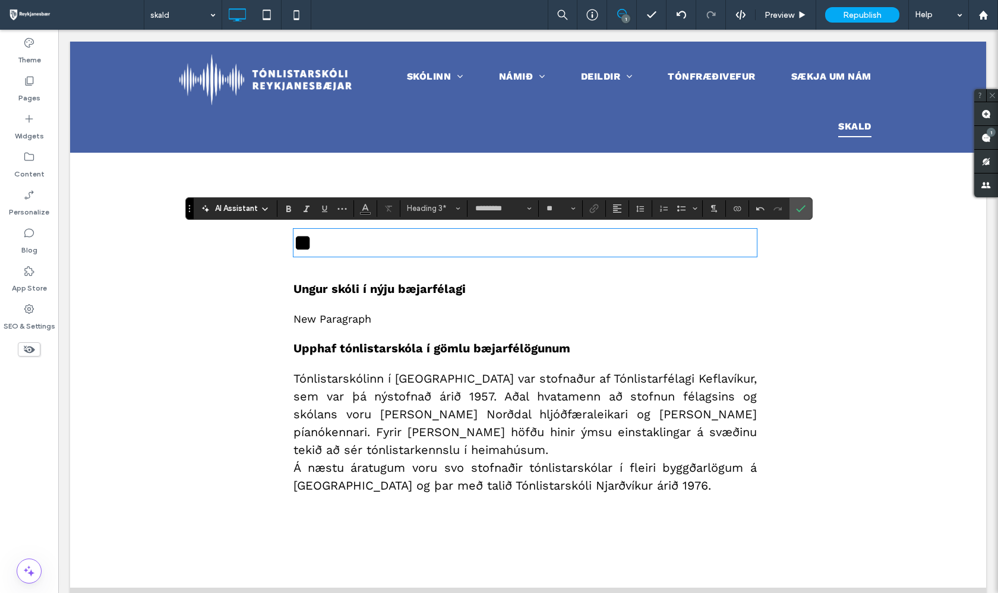
click at [374, 233] on h3 "**" at bounding box center [524, 243] width 463 height 26
type input "**"
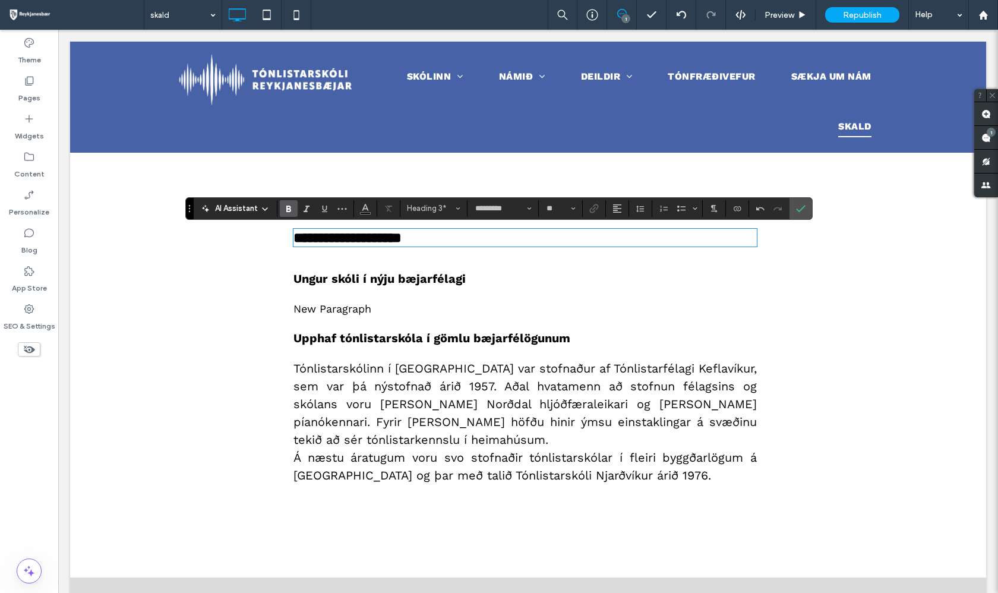
click at [307, 279] on span "Ungur skóli í nýju bæjarfélagi" at bounding box center [379, 278] width 172 height 14
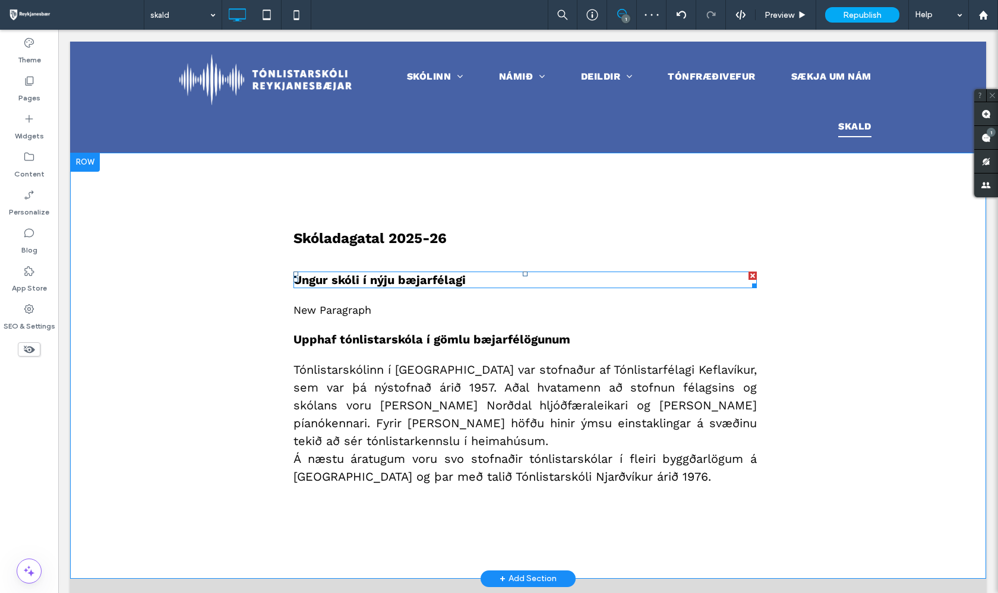
click at [755, 275] on div at bounding box center [752, 275] width 8 height 8
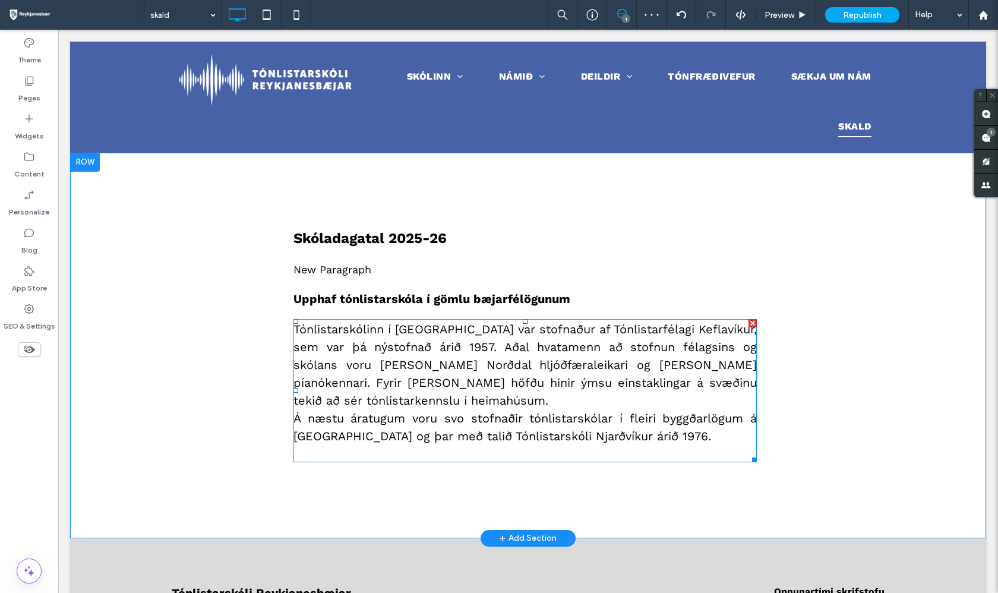
click at [681, 363] on span "Tónlistarskólinn í Keflavík var stofnaður af Tónlistarfélagi Keflavíkur, sem va…" at bounding box center [524, 365] width 463 height 86
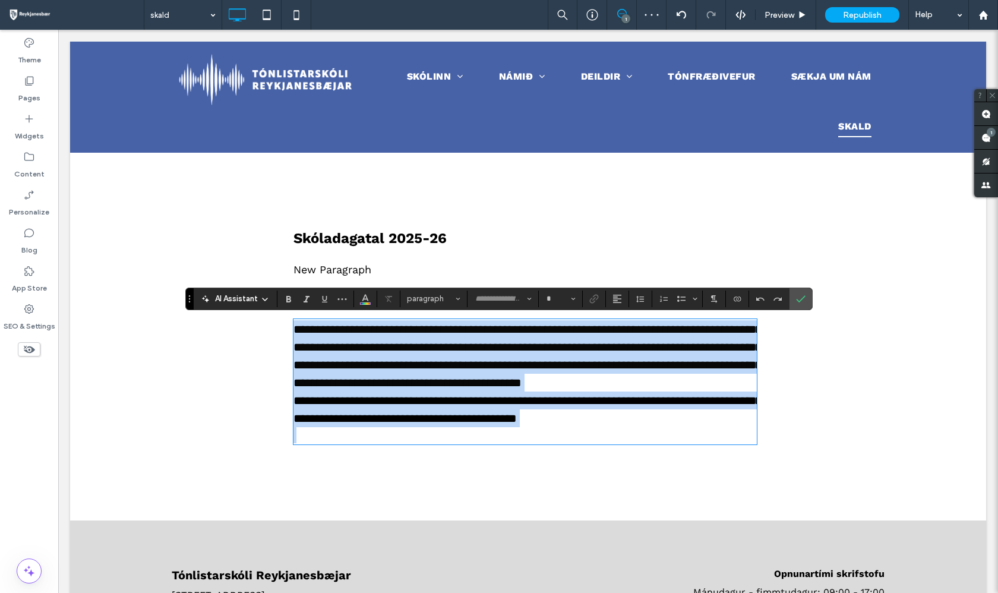
type input "*********"
type input "**"
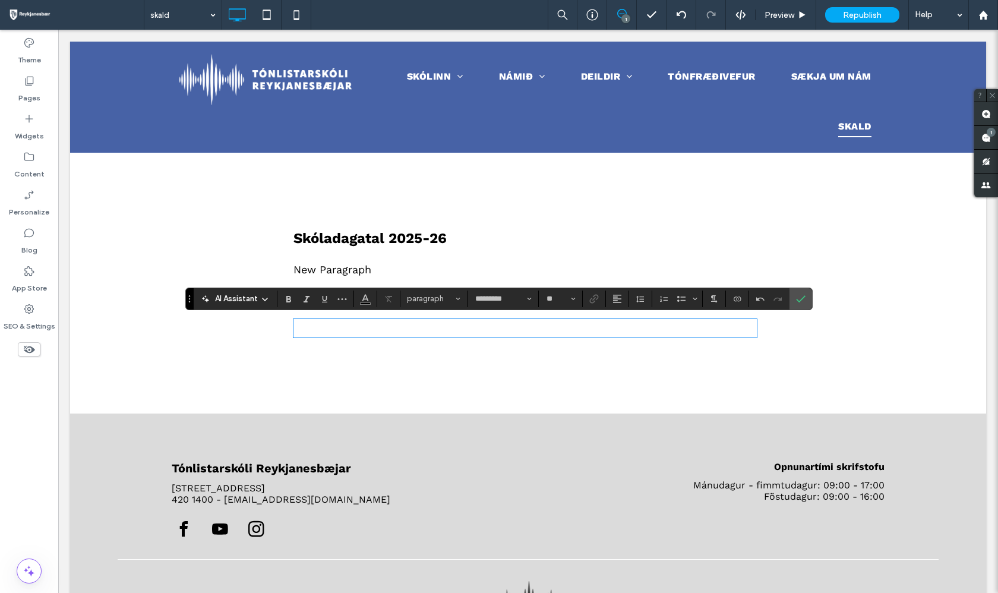
click at [663, 268] on p "New Paragraph" at bounding box center [524, 269] width 463 height 16
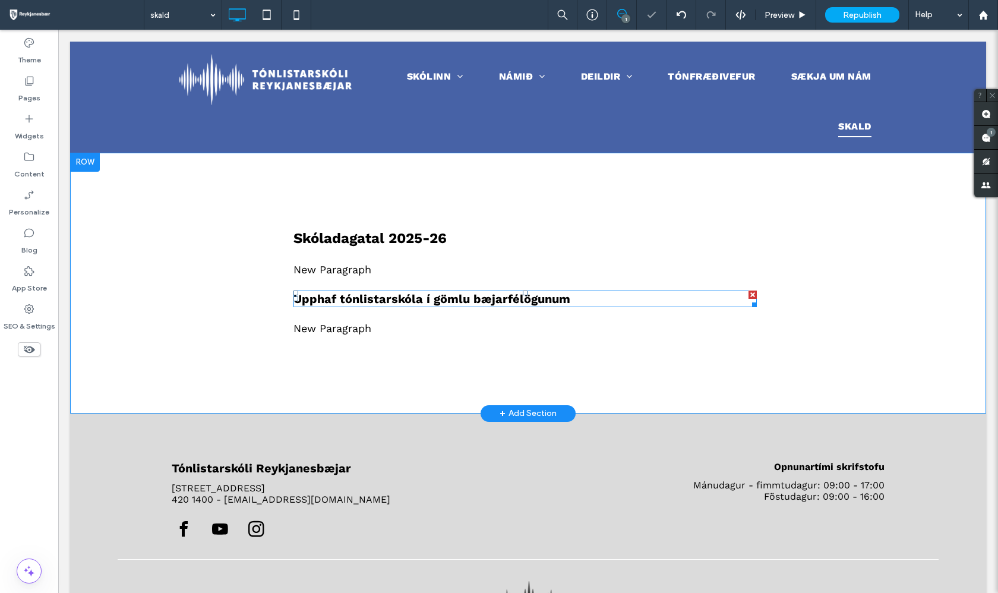
click at [554, 303] on span "Upphaf tónlistarskóla í gömlu bæjarfélögunum" at bounding box center [431, 299] width 277 height 14
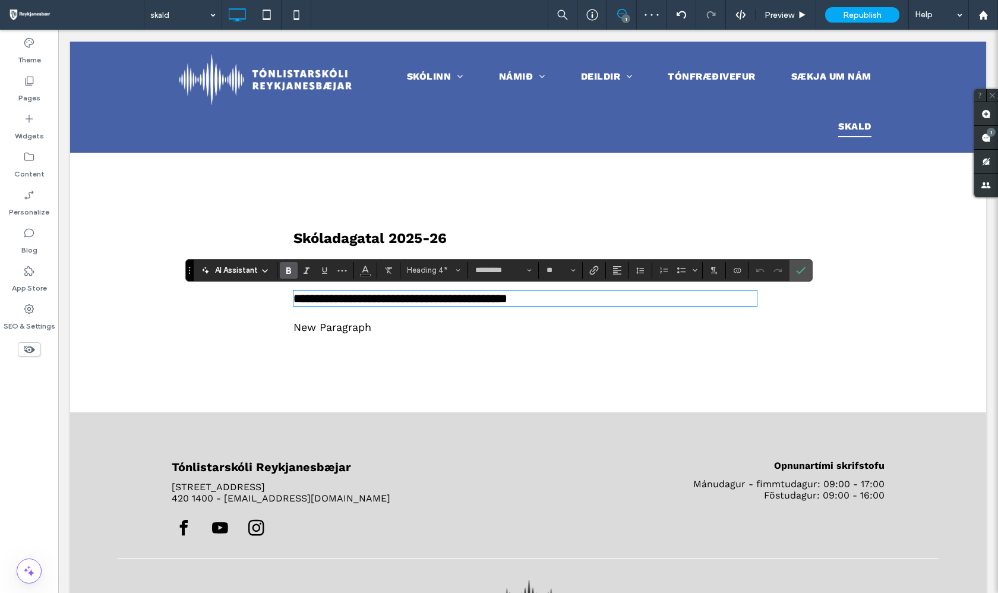
click at [716, 321] on p "New Paragraph" at bounding box center [524, 327] width 463 height 16
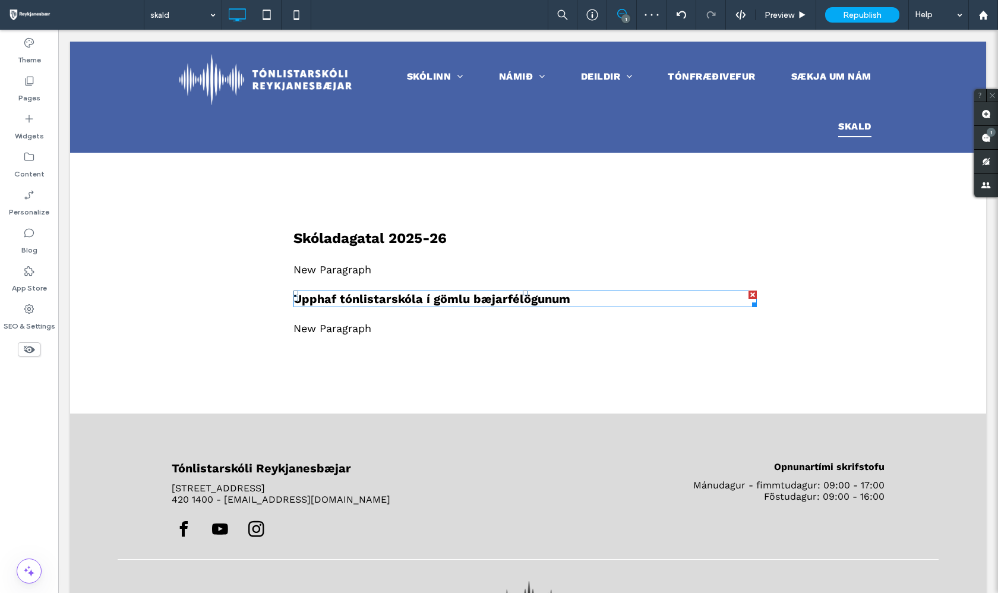
click at [746, 301] on h4 "Upphaf tónlistarskóla í gömlu bæjarfélögunum" at bounding box center [524, 299] width 463 height 14
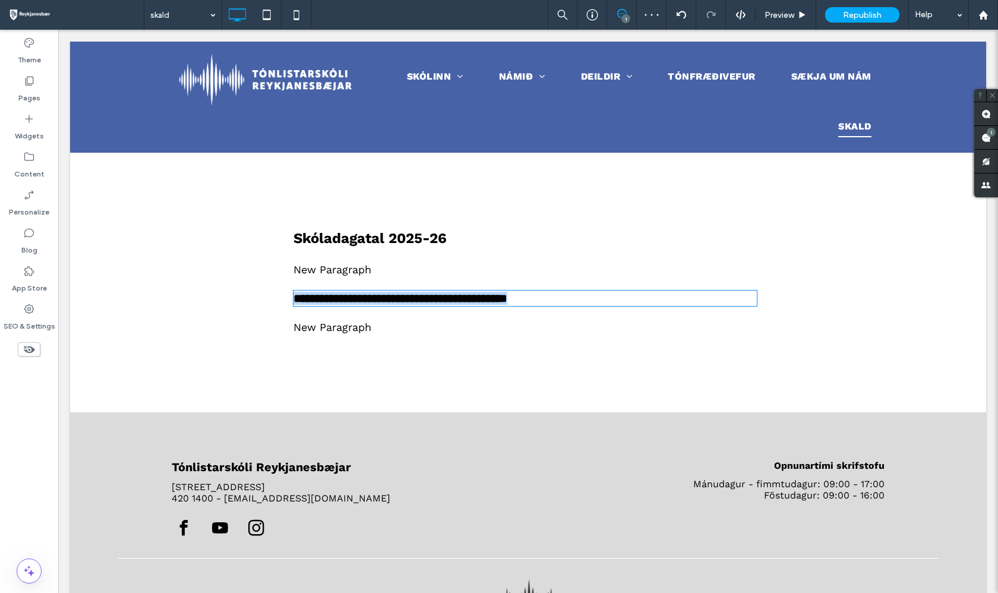
type input "*********"
type input "**"
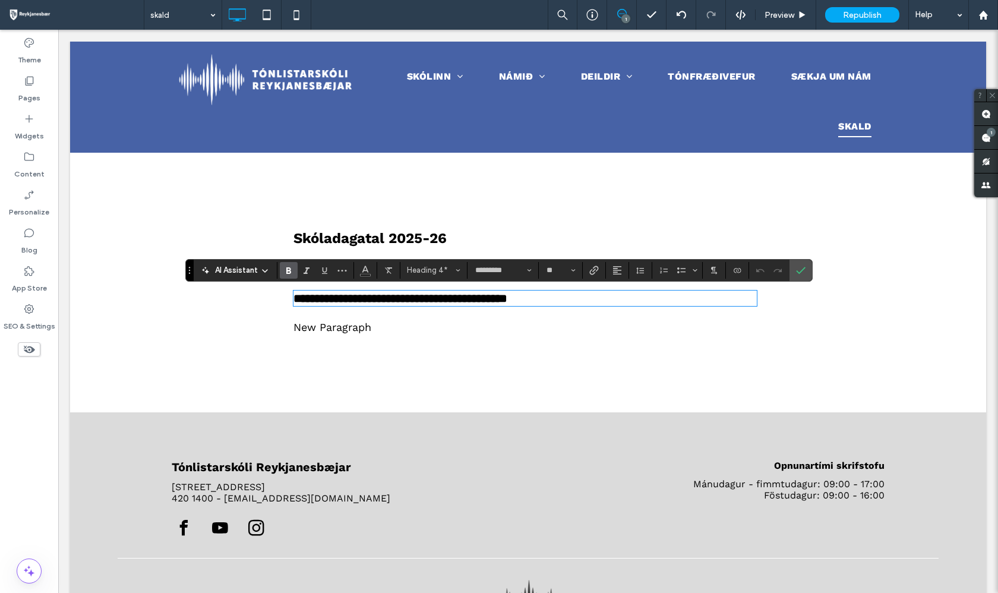
click at [756, 301] on h4 "**********" at bounding box center [524, 298] width 463 height 13
click at [784, 305] on div "**********" at bounding box center [528, 283] width 713 height 260
click at [709, 231] on h3 "Skóladagatal 2025-26" at bounding box center [524, 238] width 463 height 17
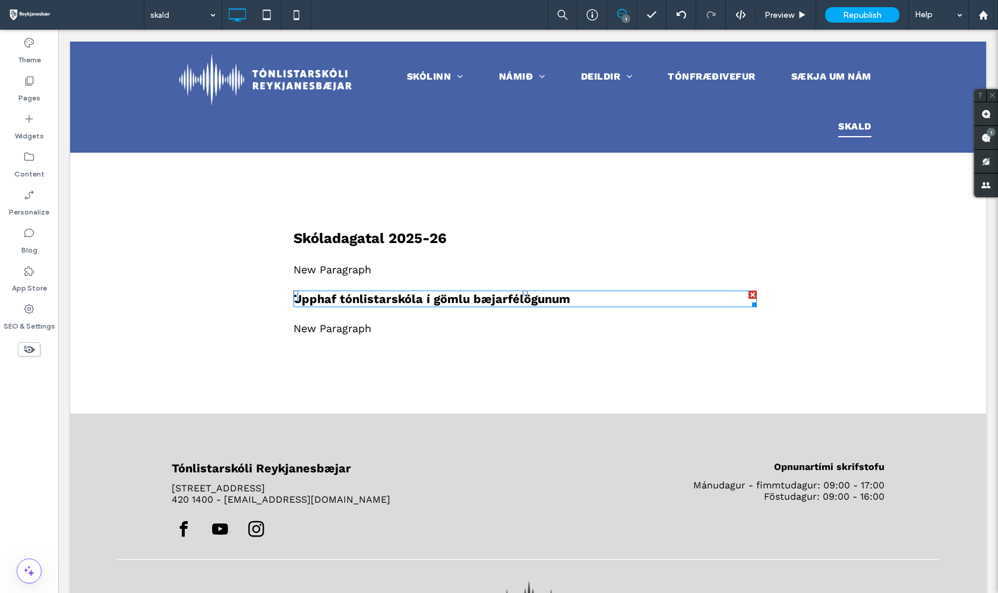
click at [702, 299] on h4 "Upphaf tónlistarskóla í gömlu bæjarfélögunum" at bounding box center [524, 299] width 463 height 14
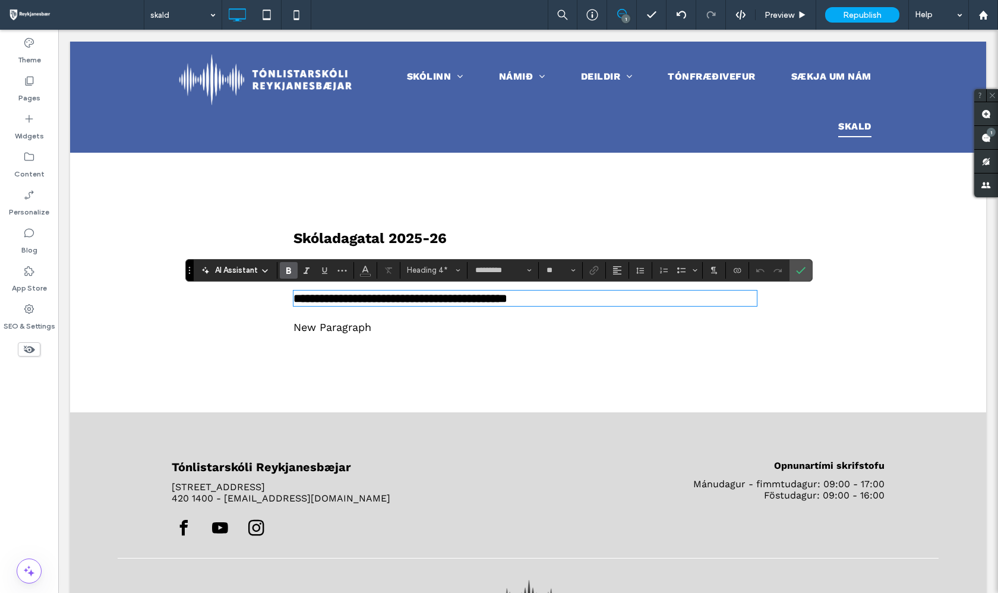
click at [788, 335] on div "**********" at bounding box center [528, 283] width 713 height 260
click at [713, 244] on h3 "Skóladagatal 2025-26" at bounding box center [524, 238] width 463 height 17
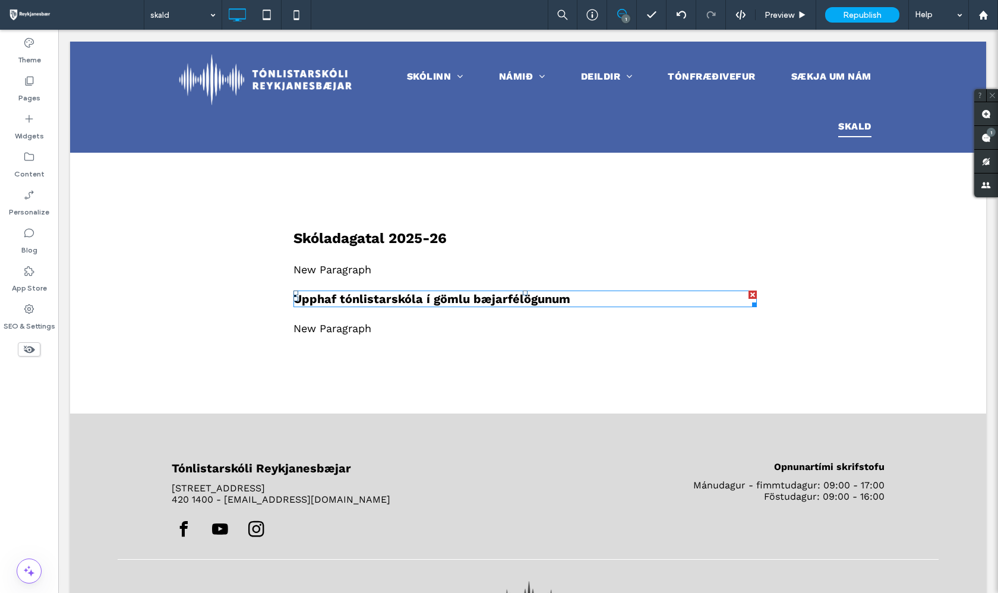
click at [752, 296] on div at bounding box center [752, 294] width 8 height 8
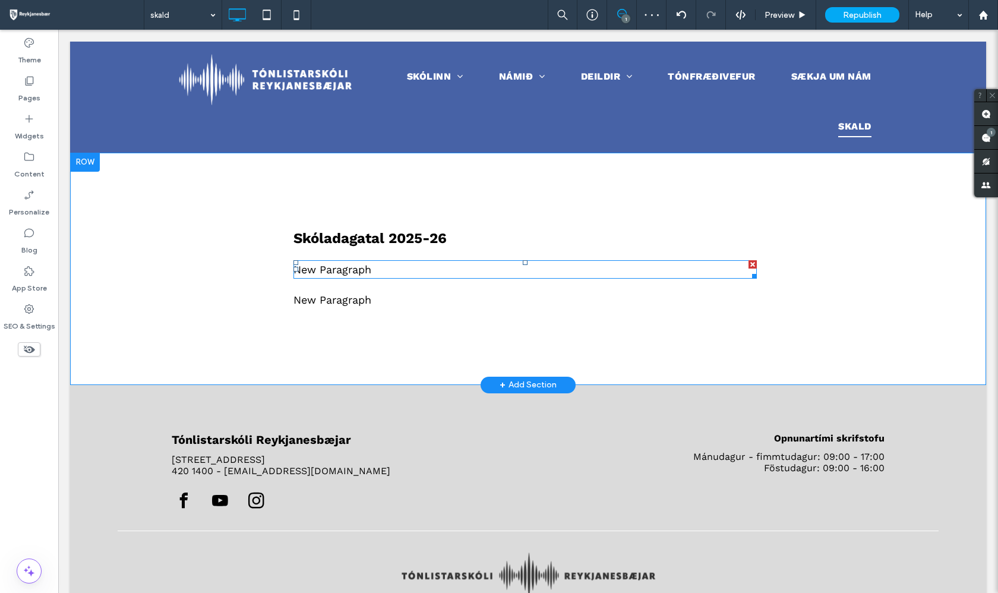
click at [338, 268] on p "New Paragraph" at bounding box center [524, 269] width 463 height 16
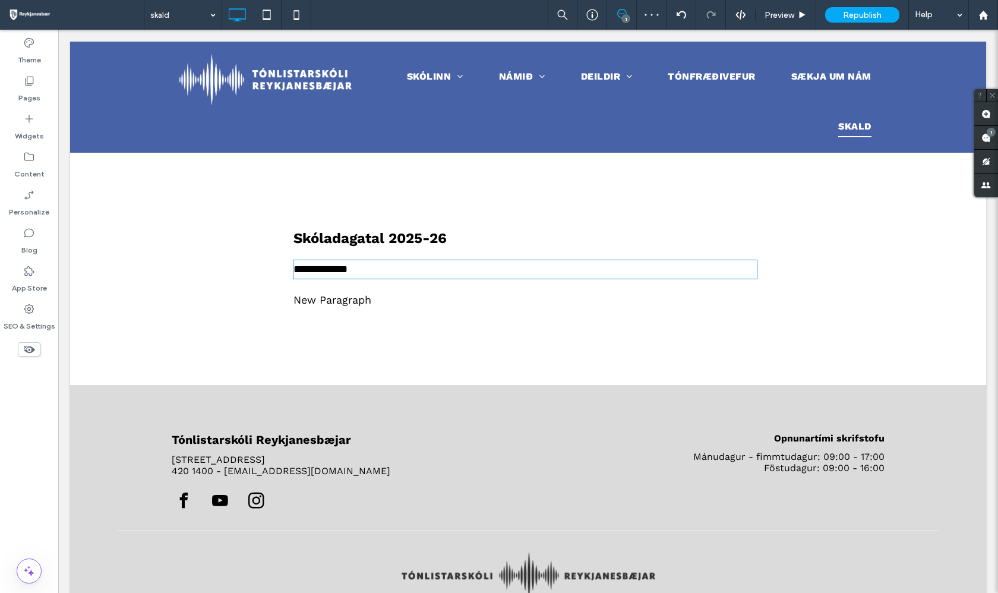
type input "*********"
type input "**"
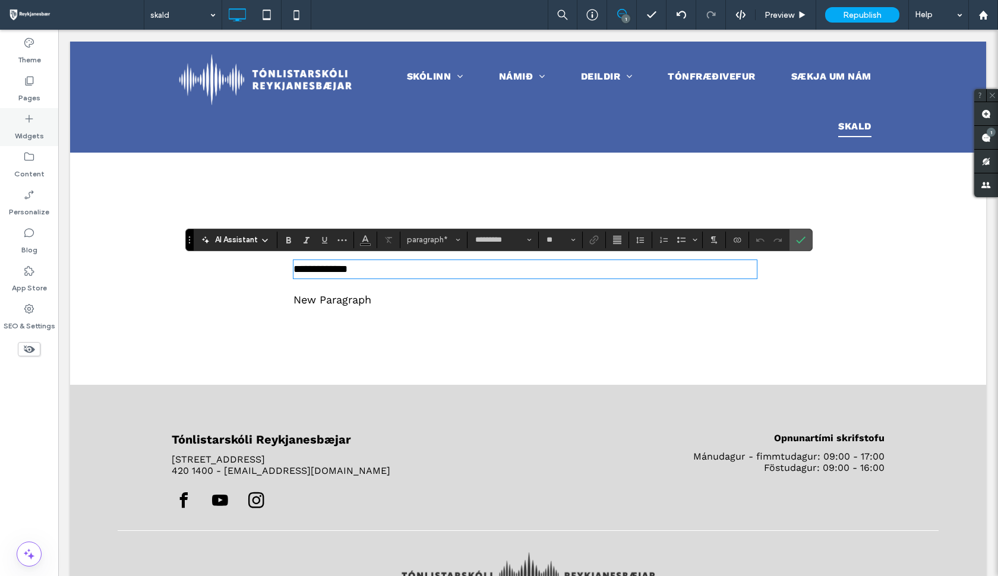
click at [34, 131] on label "Widgets" at bounding box center [29, 133] width 29 height 17
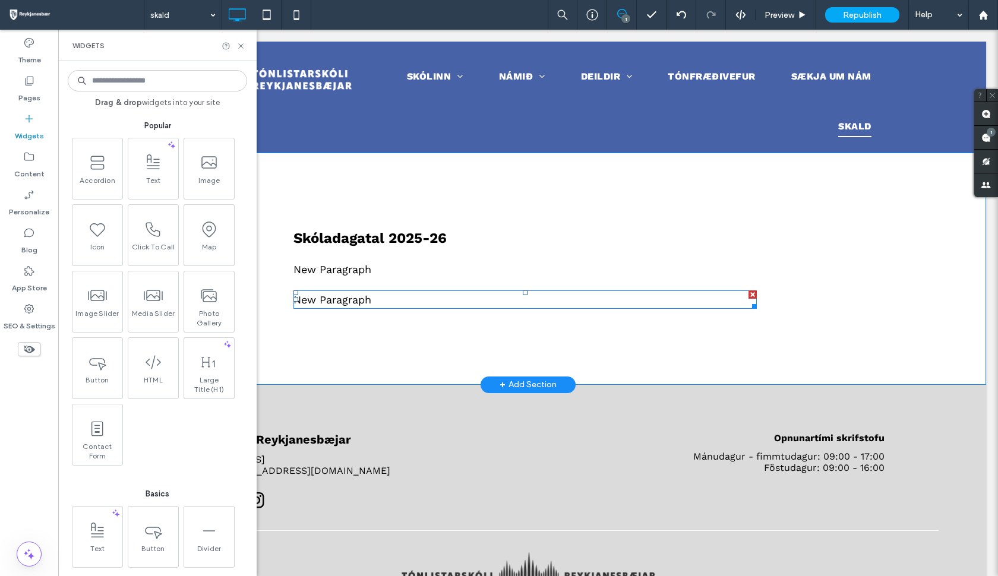
click at [752, 296] on div at bounding box center [752, 294] width 8 height 8
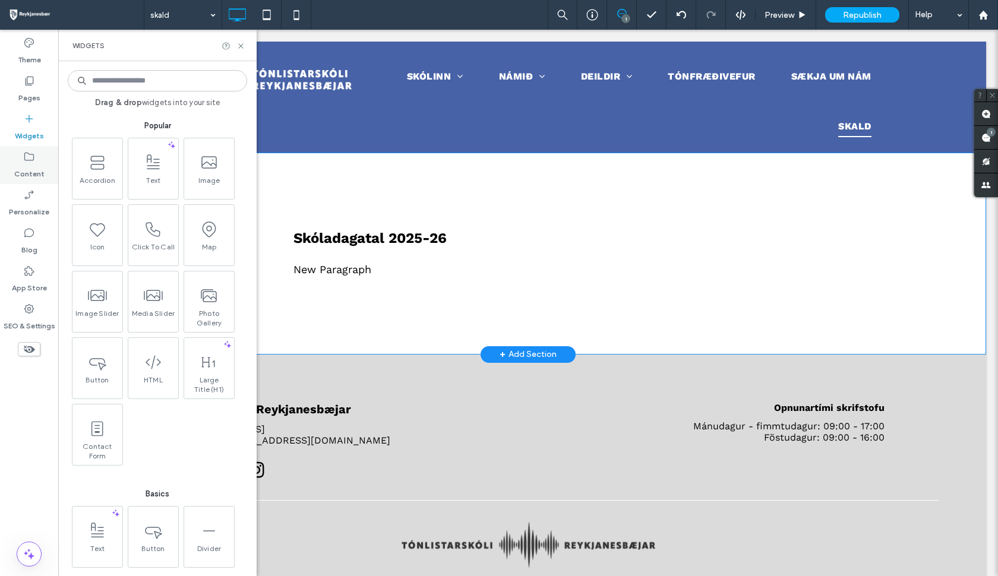
click at [39, 150] on div "Content" at bounding box center [29, 165] width 58 height 38
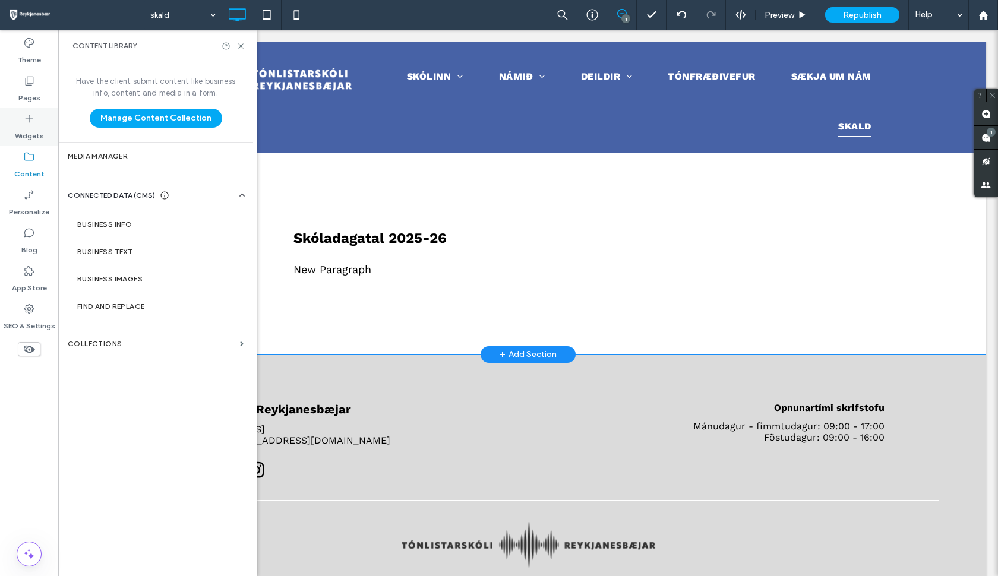
click at [37, 128] on label "Widgets" at bounding box center [29, 133] width 29 height 17
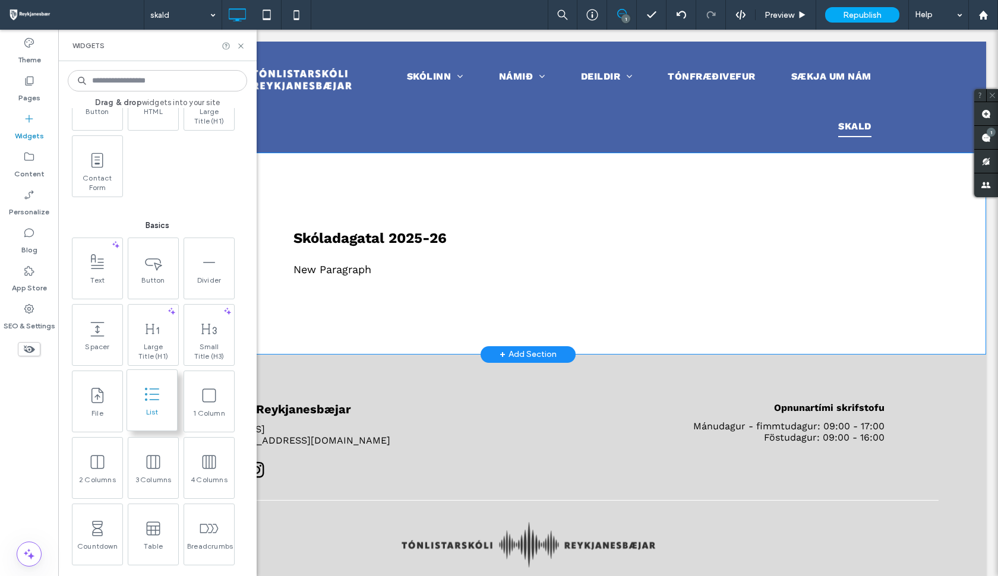
scroll to position [271, 0]
click at [110, 393] on span at bounding box center [96, 391] width 50 height 27
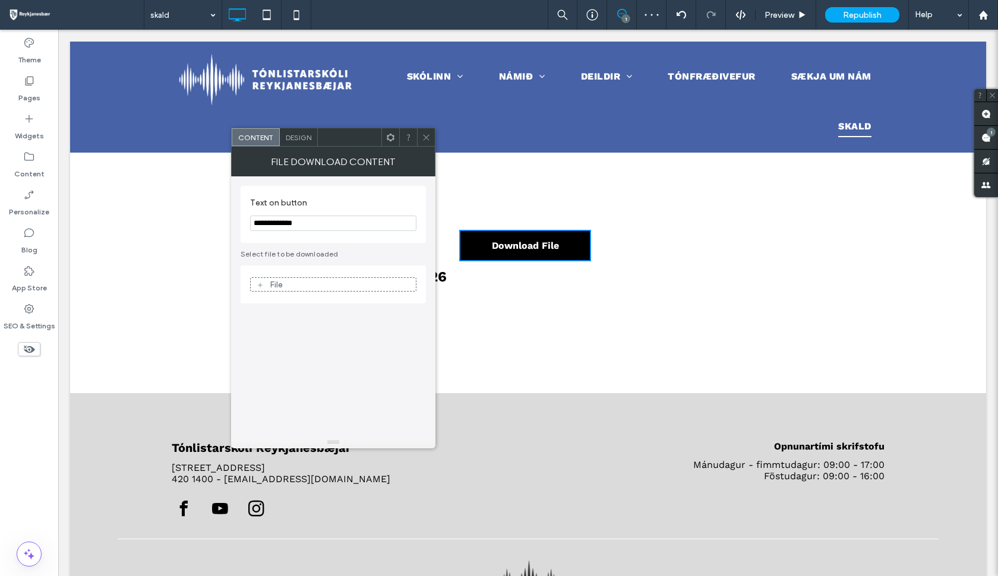
click at [311, 222] on input "**********" at bounding box center [333, 223] width 166 height 15
click at [428, 141] on icon at bounding box center [426, 137] width 9 height 9
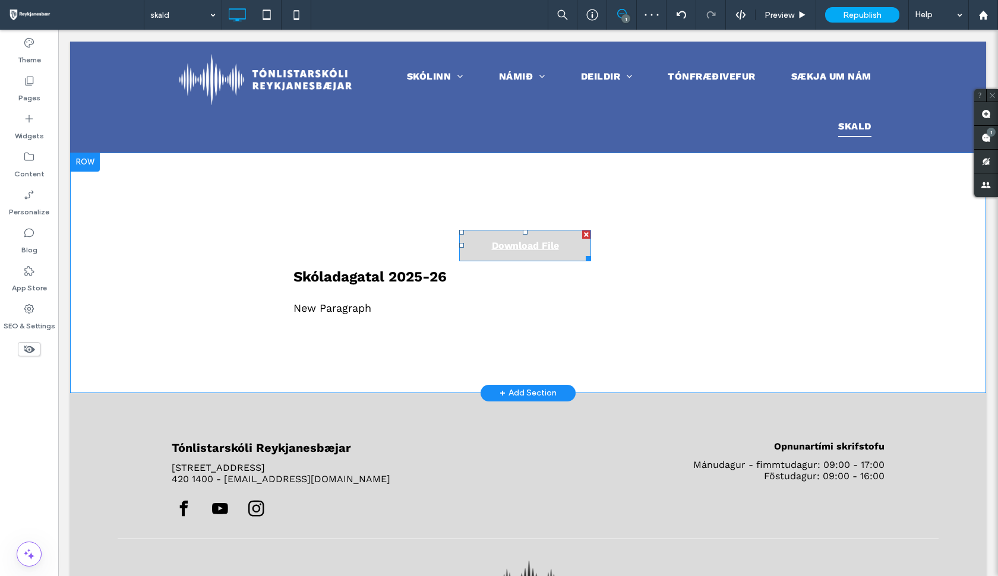
click at [586, 233] on div at bounding box center [586, 234] width 8 height 8
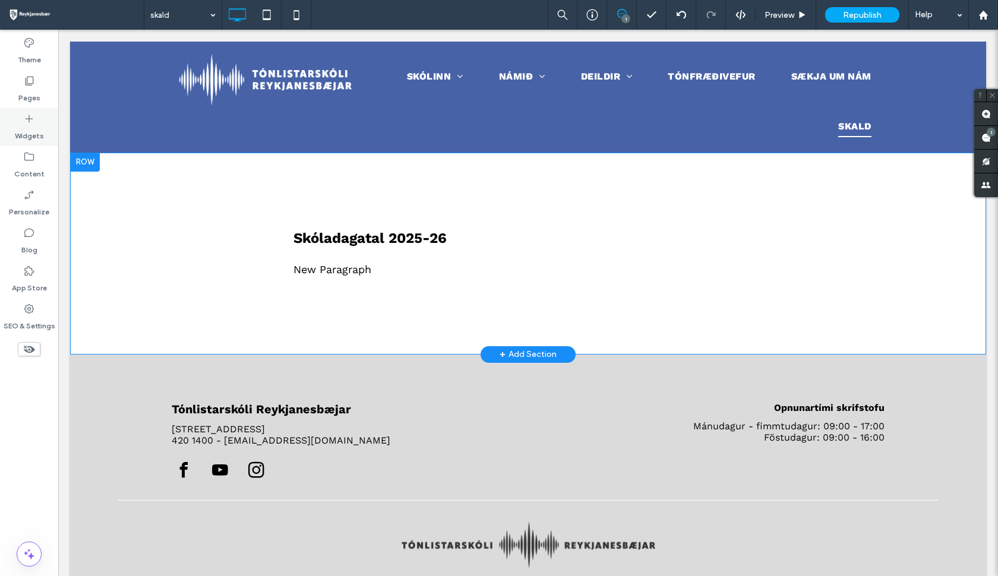
click at [33, 134] on label "Widgets" at bounding box center [29, 133] width 29 height 17
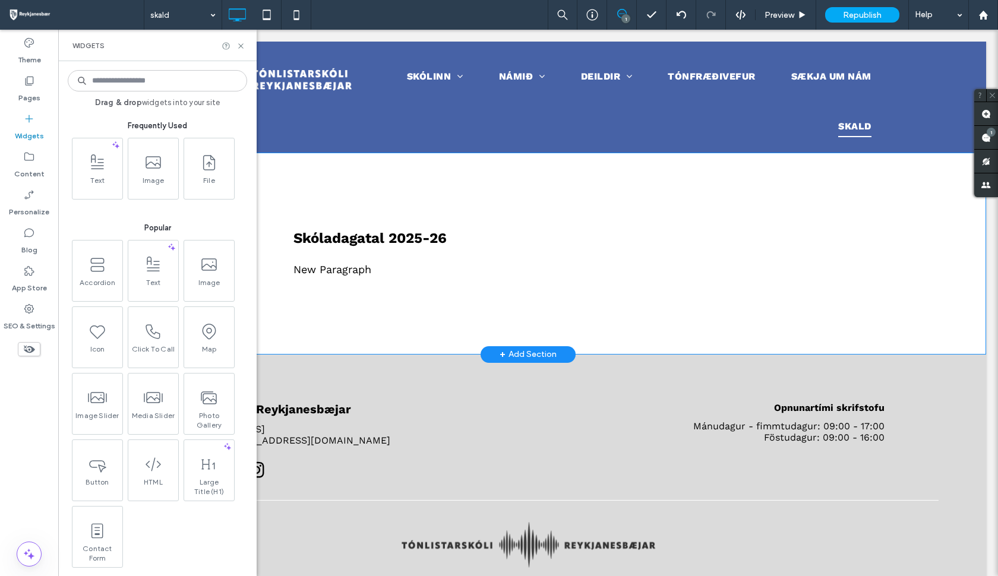
click at [782, 313] on div "Skóladagatal 2025-26 New Paragraph Click To Paste" at bounding box center [528, 254] width 713 height 202
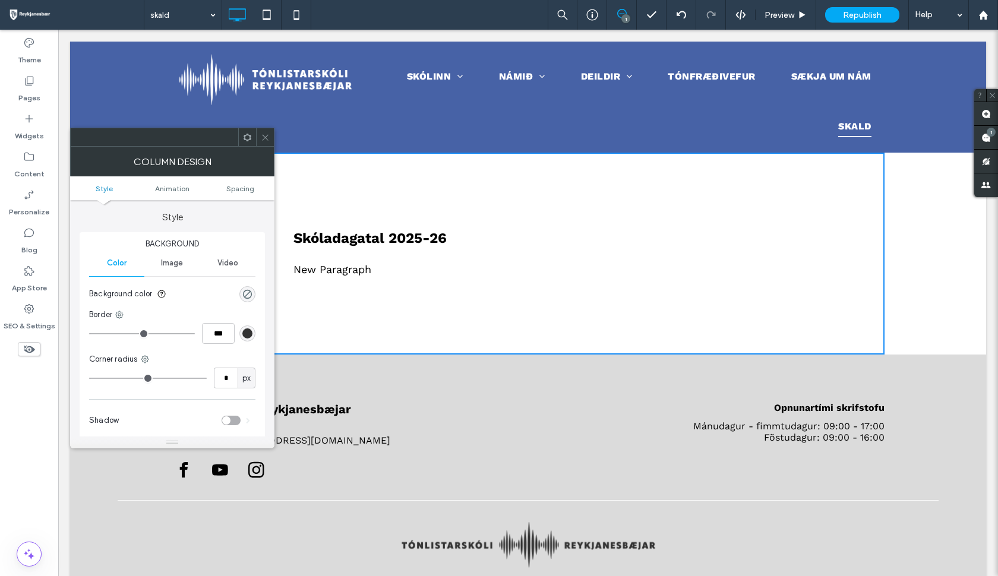
click at [267, 143] on span at bounding box center [265, 137] width 9 height 18
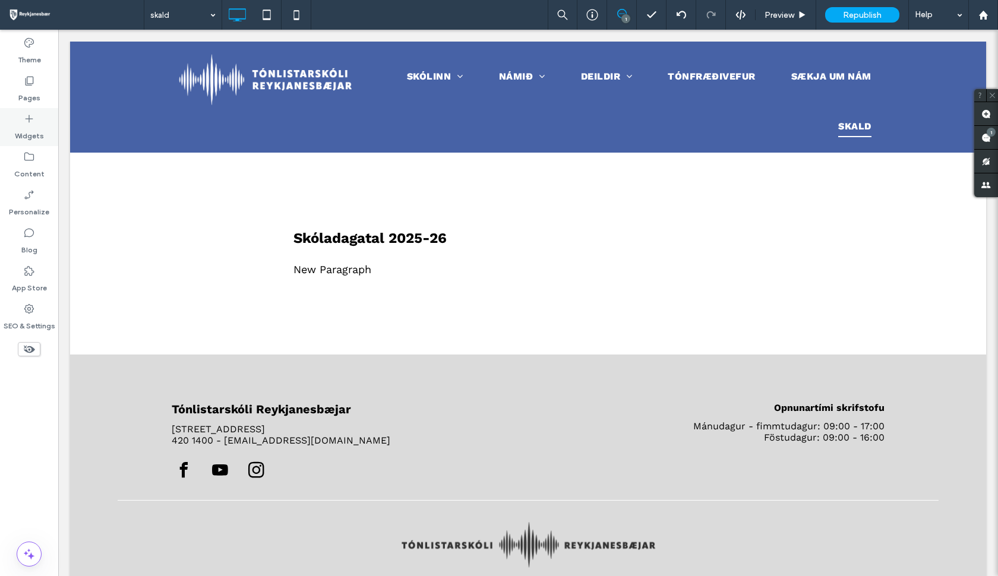
click at [37, 137] on label "Widgets" at bounding box center [29, 133] width 29 height 17
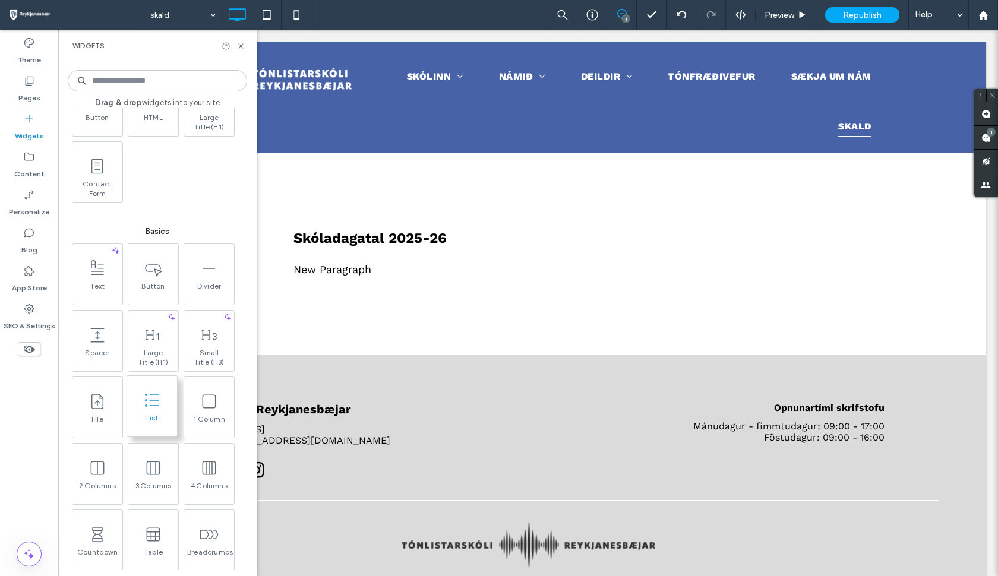
scroll to position [365, 0]
click at [101, 401] on icon at bounding box center [96, 399] width 19 height 19
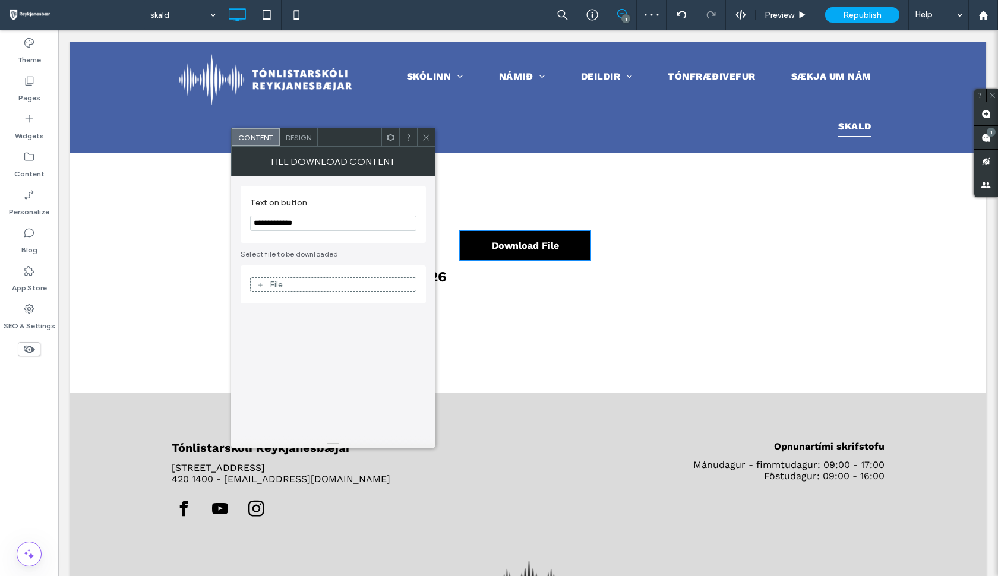
click at [300, 137] on span "Design" at bounding box center [299, 137] width 26 height 9
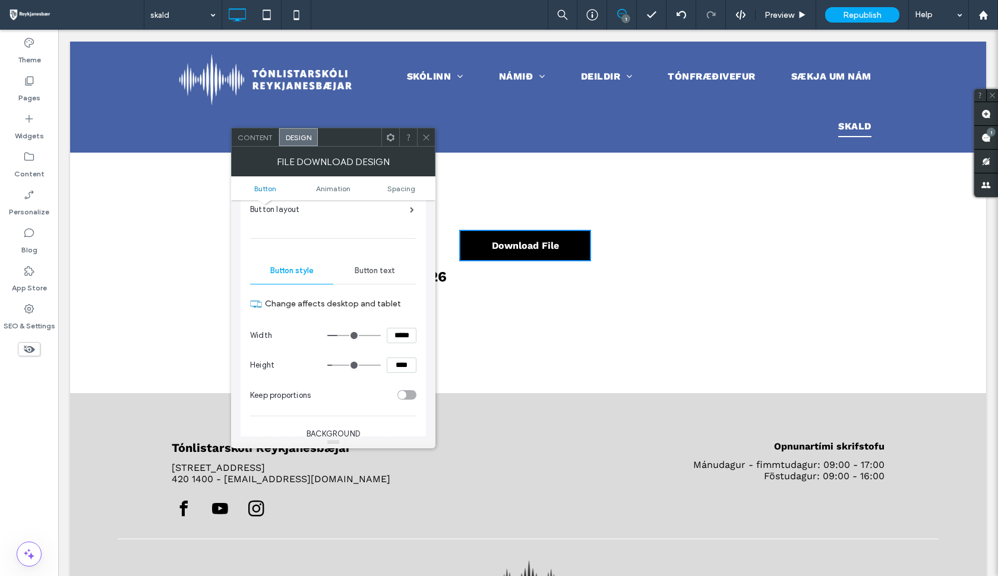
scroll to position [94, 0]
click at [428, 140] on icon at bounding box center [426, 137] width 9 height 9
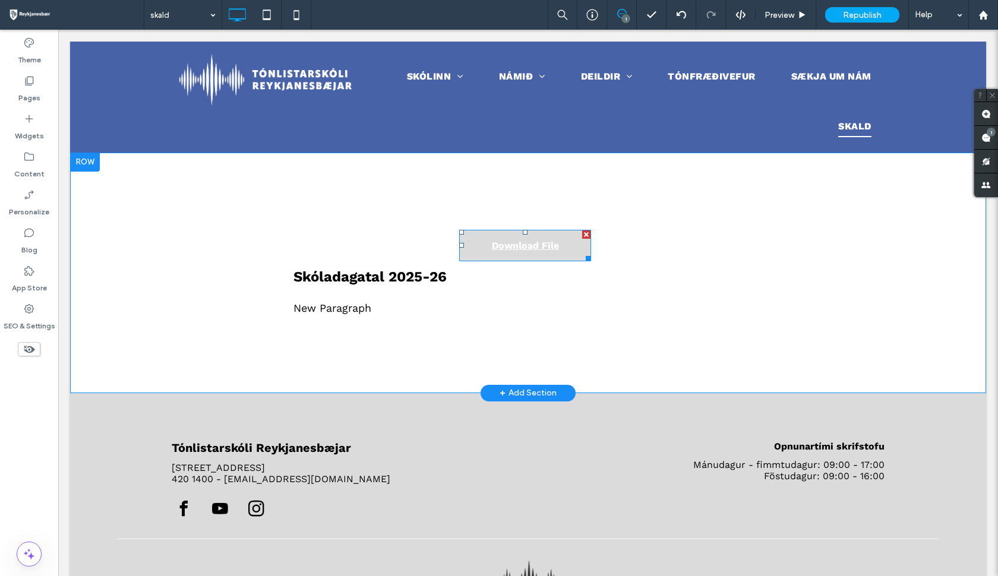
click at [587, 233] on div at bounding box center [586, 234] width 8 height 8
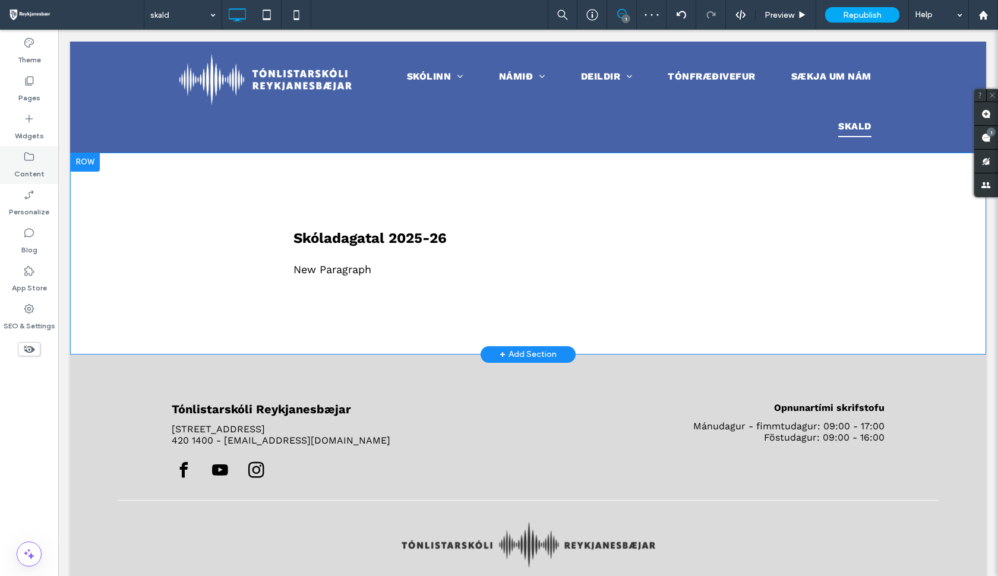
click at [31, 170] on label "Content" at bounding box center [29, 171] width 30 height 17
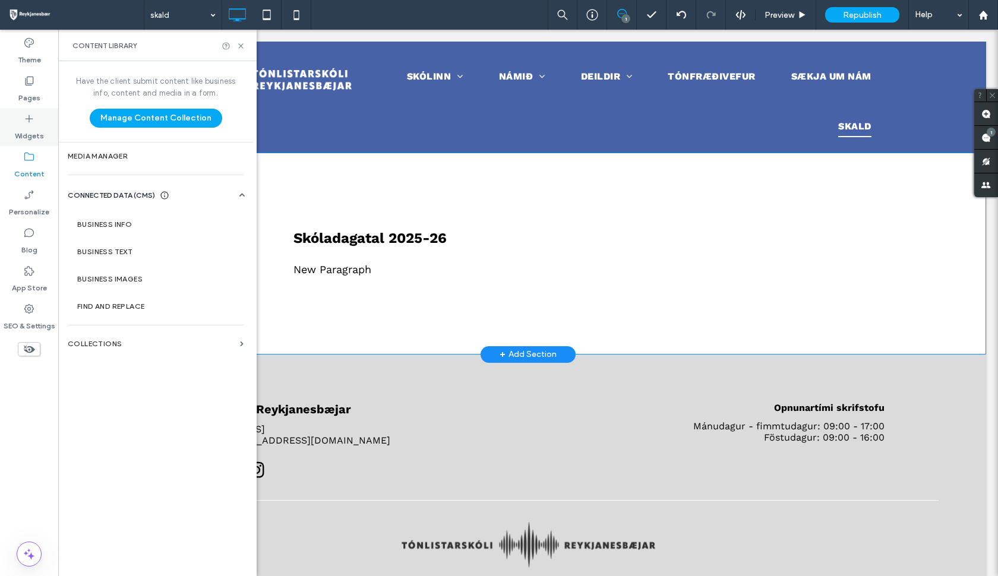
click at [33, 119] on icon at bounding box center [29, 119] width 12 height 12
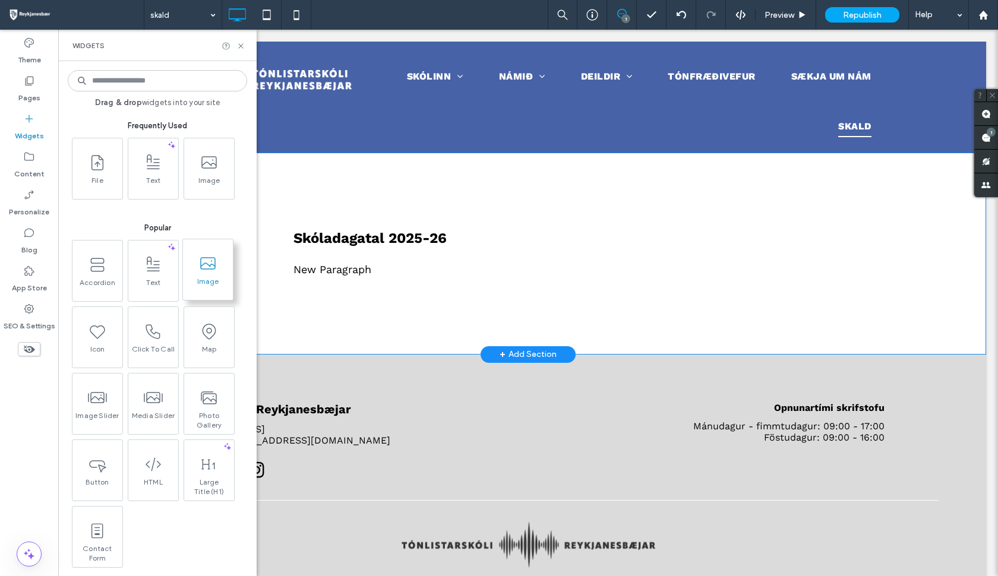
click at [195, 264] on span at bounding box center [208, 263] width 50 height 27
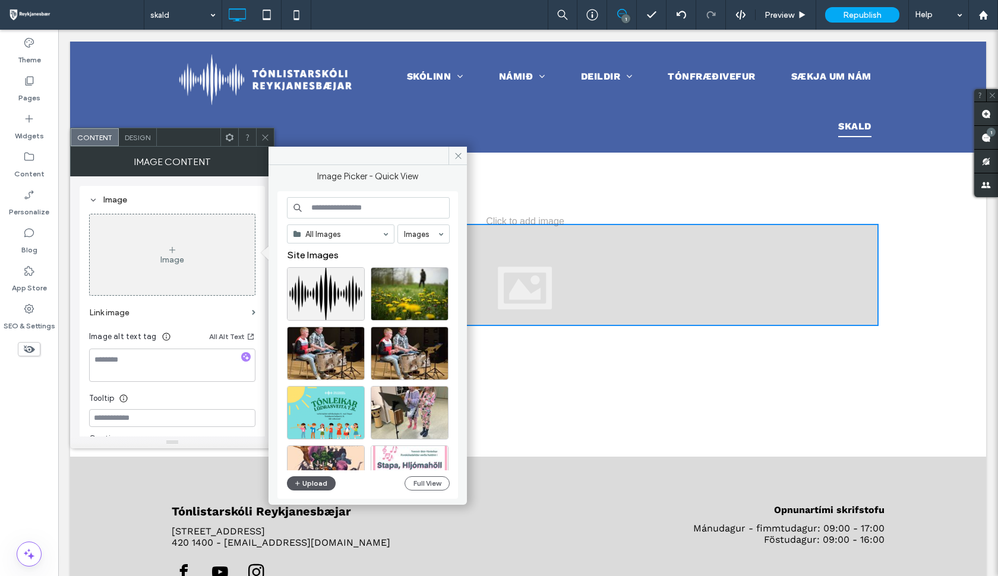
click at [306, 483] on button "Upload" at bounding box center [311, 483] width 49 height 14
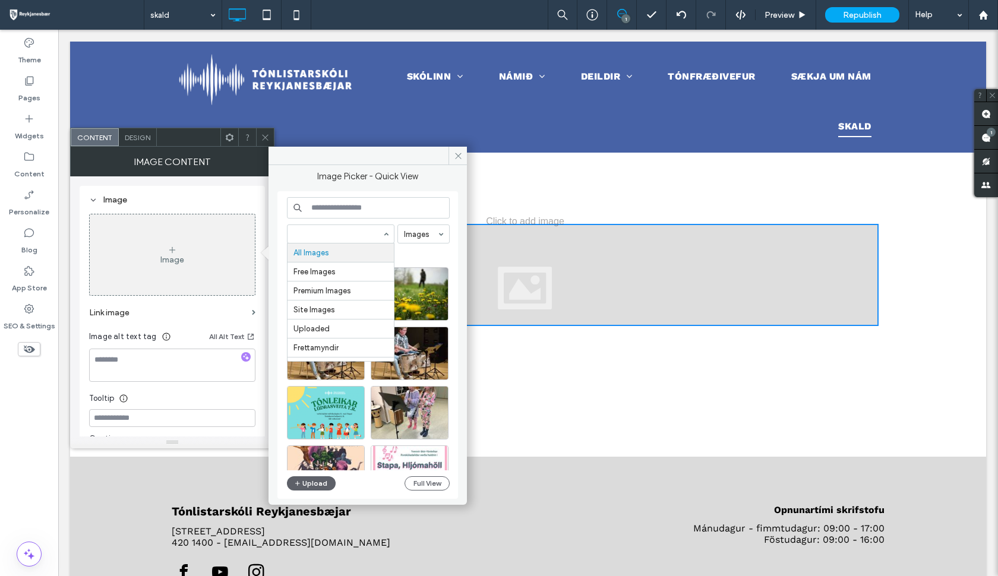
scroll to position [0, 0]
click at [393, 210] on input at bounding box center [368, 207] width 163 height 21
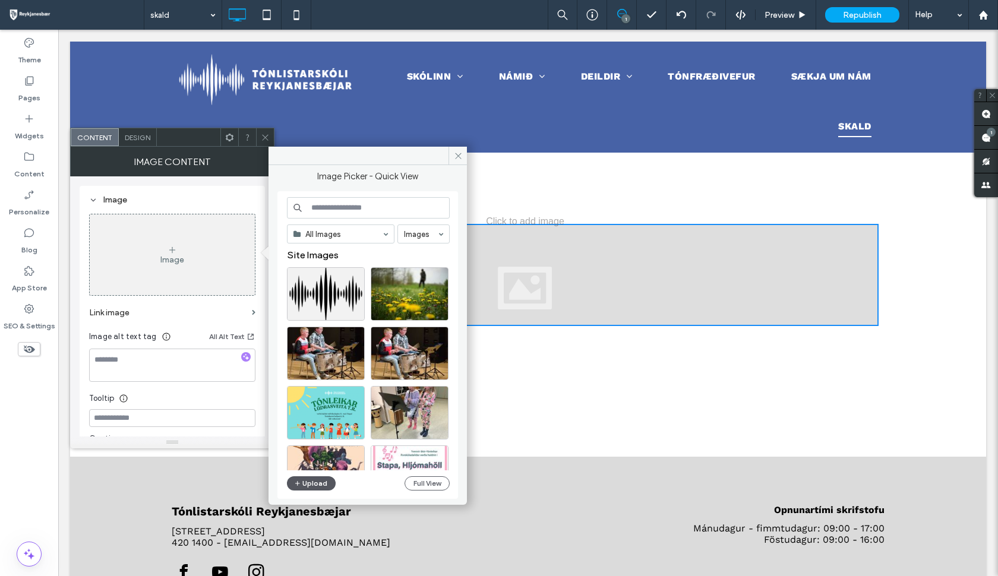
click at [306, 488] on button "Upload" at bounding box center [311, 483] width 49 height 14
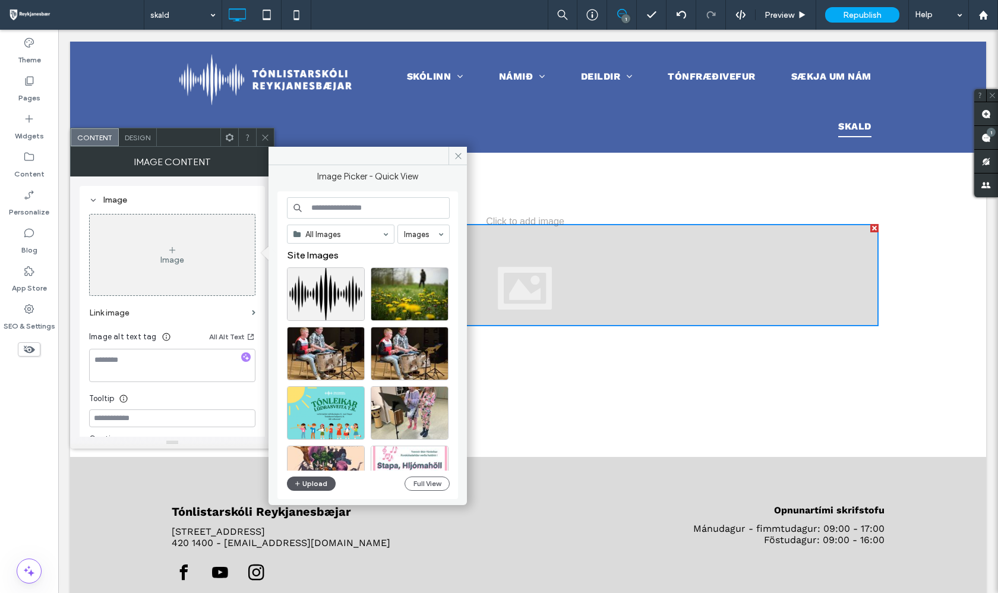
click at [319, 483] on button "Upload" at bounding box center [311, 483] width 49 height 14
click at [459, 162] on span at bounding box center [457, 156] width 18 height 18
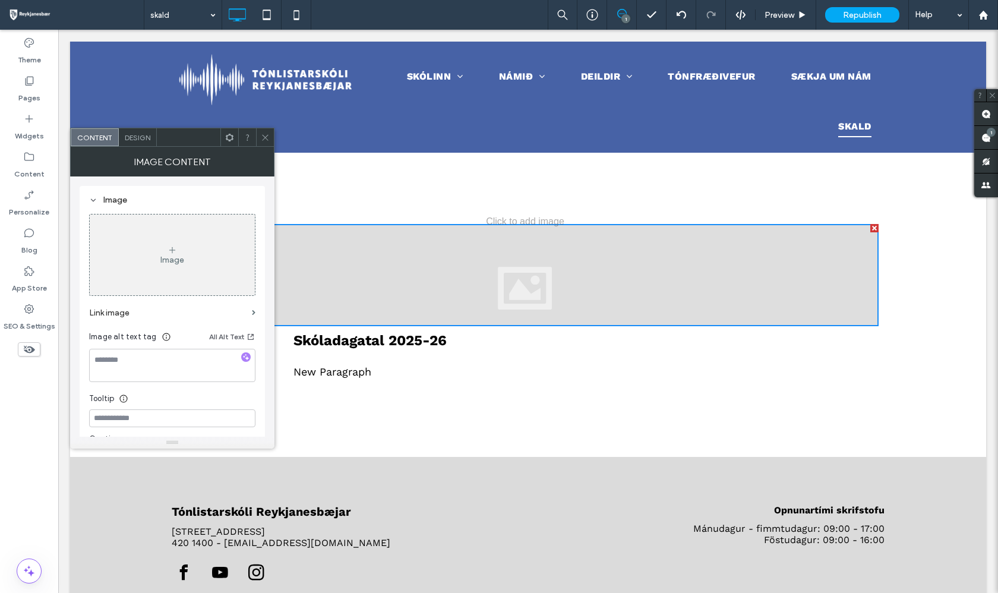
click at [264, 137] on icon at bounding box center [265, 137] width 9 height 9
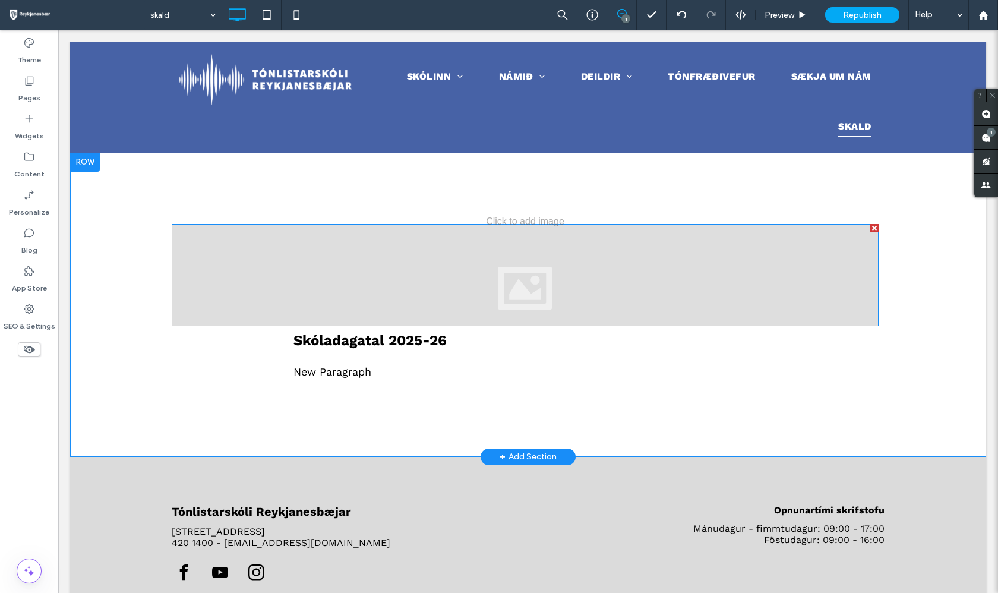
click at [338, 245] on div at bounding box center [525, 275] width 707 height 102
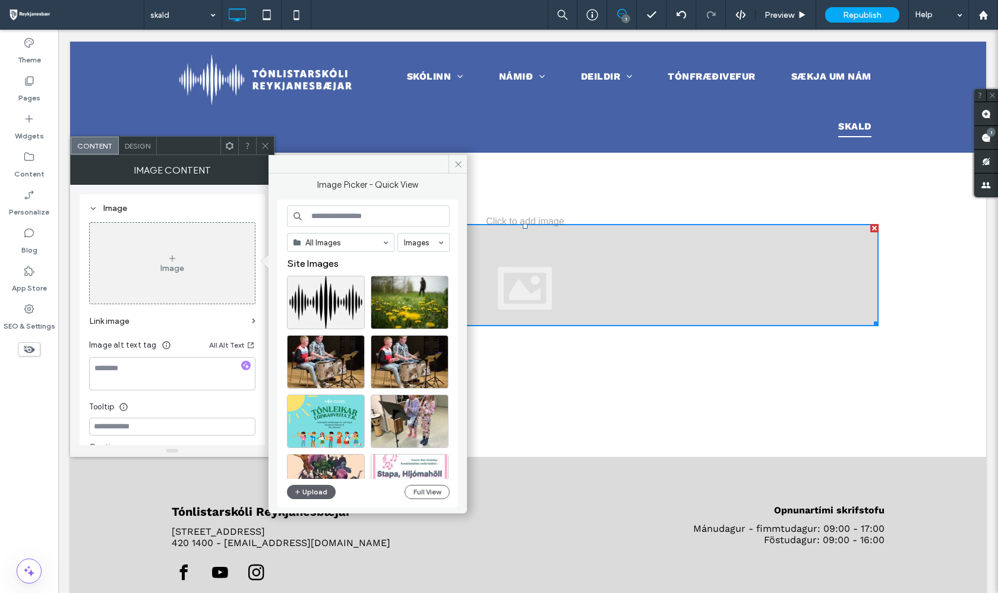
click at [874, 227] on div at bounding box center [874, 228] width 8 height 8
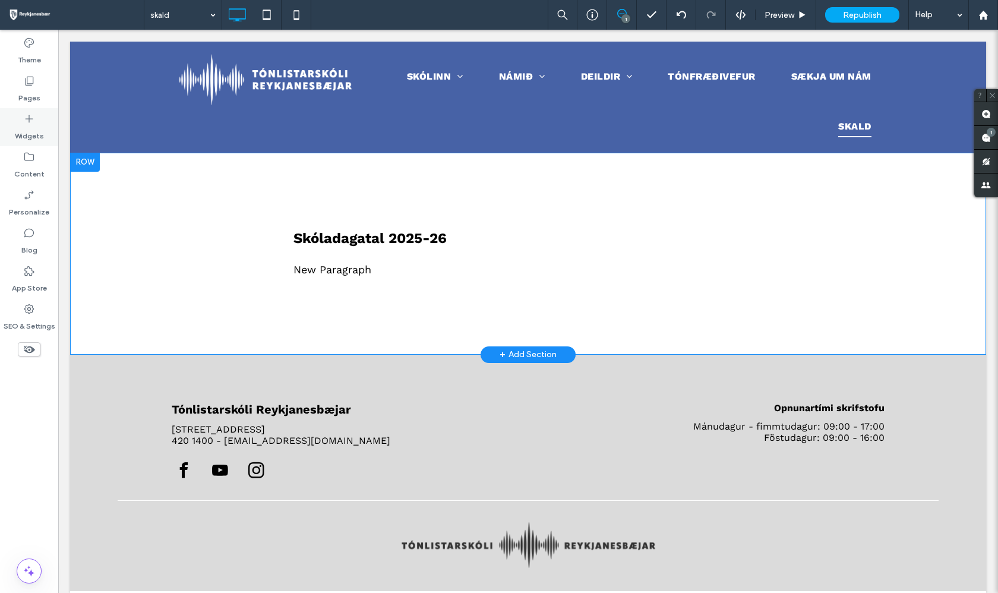
click at [24, 131] on label "Widgets" at bounding box center [29, 133] width 29 height 17
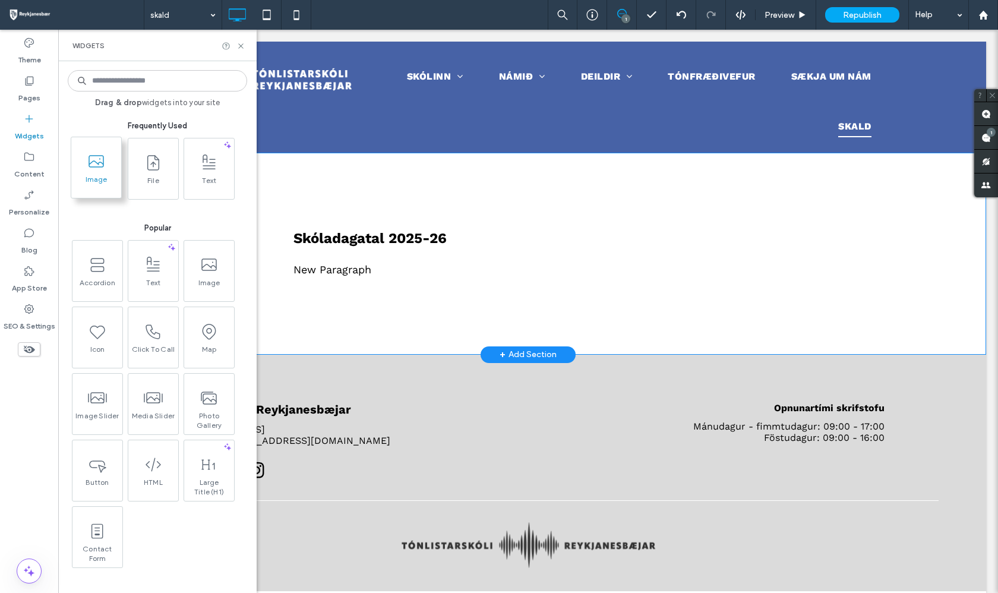
click at [96, 184] on span "Image" at bounding box center [96, 183] width 50 height 17
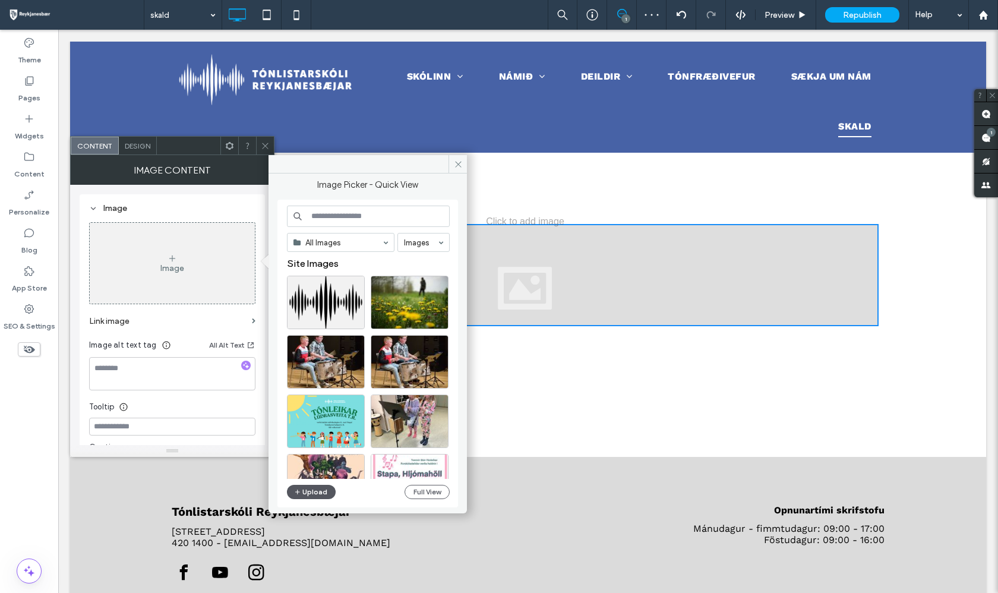
click at [305, 490] on button "Upload" at bounding box center [311, 492] width 49 height 14
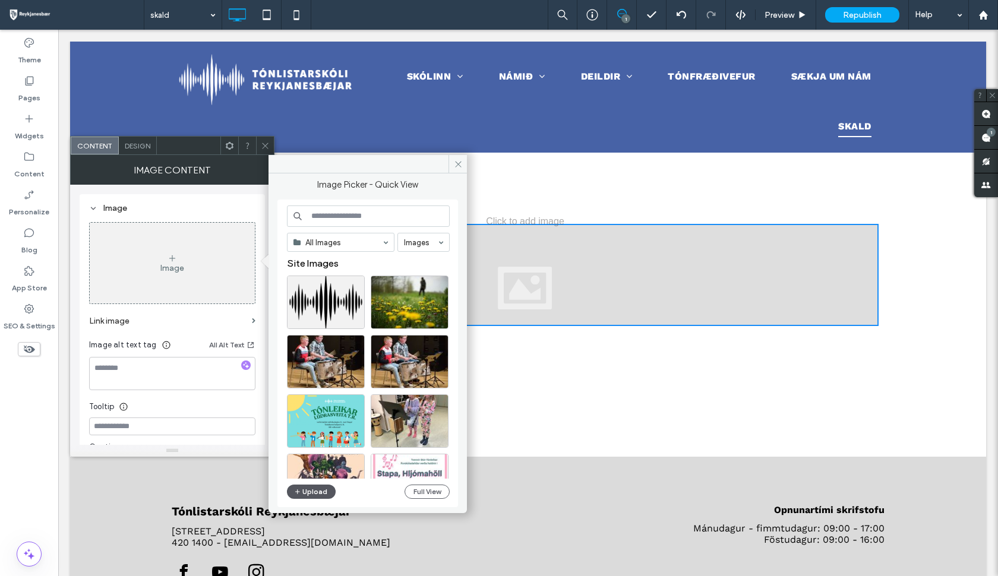
click at [330, 491] on button "Upload" at bounding box center [311, 492] width 49 height 14
click at [456, 161] on icon at bounding box center [458, 164] width 9 height 9
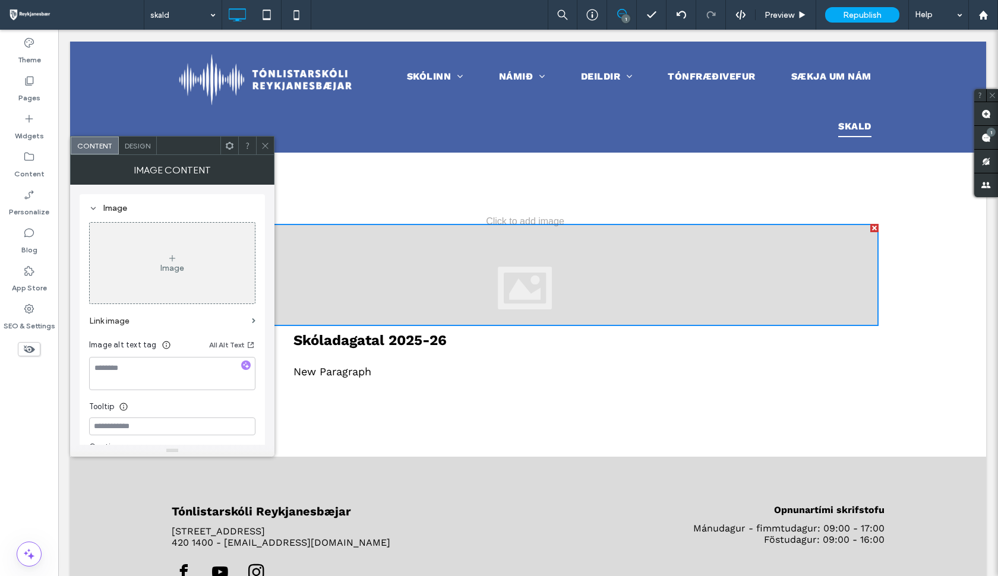
click at [433, 248] on div at bounding box center [525, 275] width 707 height 102
click at [144, 147] on span "Design" at bounding box center [138, 145] width 26 height 9
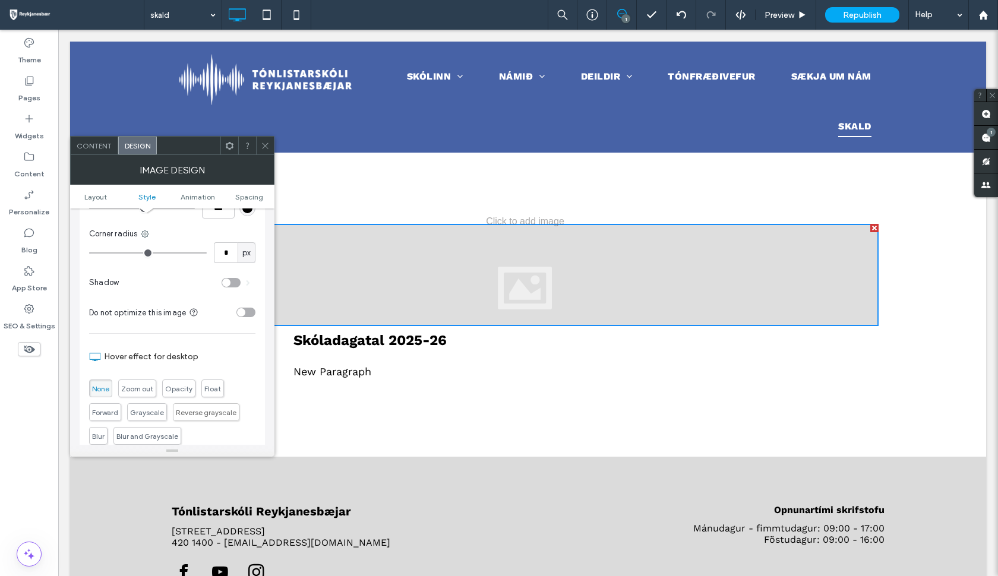
scroll to position [317, 0]
click at [457, 318] on div at bounding box center [525, 275] width 707 height 102
click at [529, 243] on div at bounding box center [525, 275] width 707 height 102
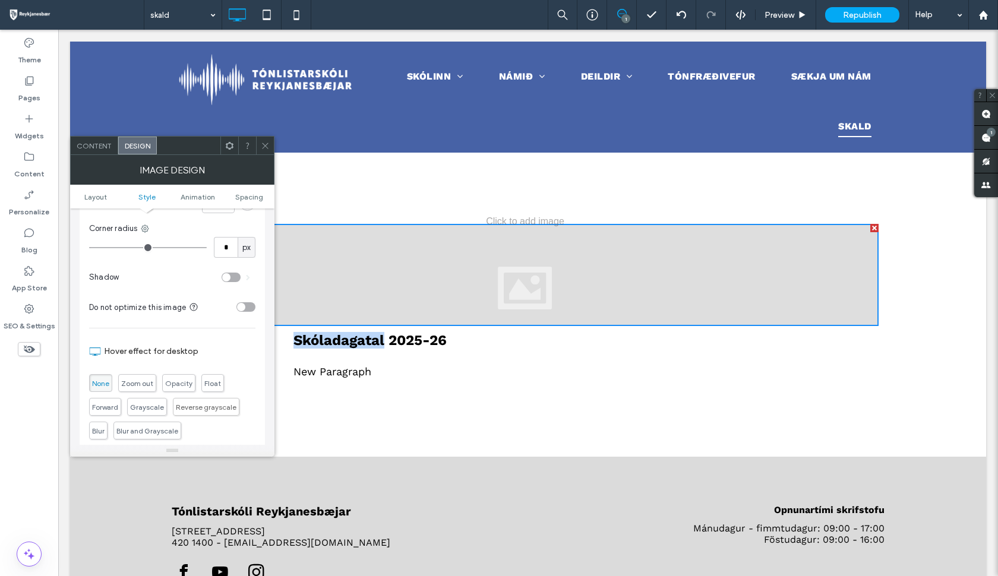
click at [529, 243] on div at bounding box center [525, 275] width 707 height 102
click at [264, 150] on span at bounding box center [265, 146] width 9 height 18
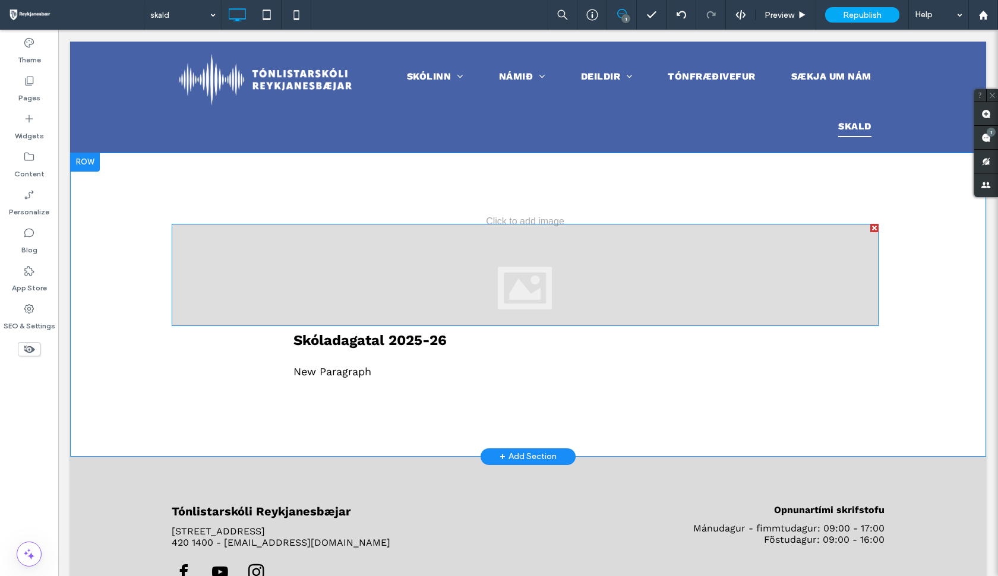
click at [363, 276] on div at bounding box center [525, 275] width 707 height 102
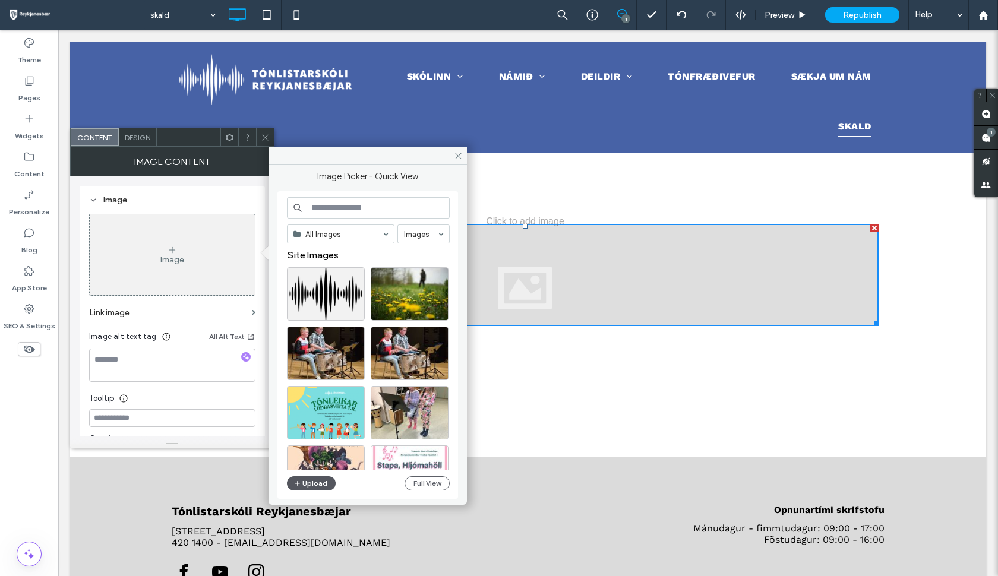
click at [314, 486] on button "Upload" at bounding box center [311, 483] width 49 height 14
click at [458, 162] on span at bounding box center [457, 156] width 18 height 18
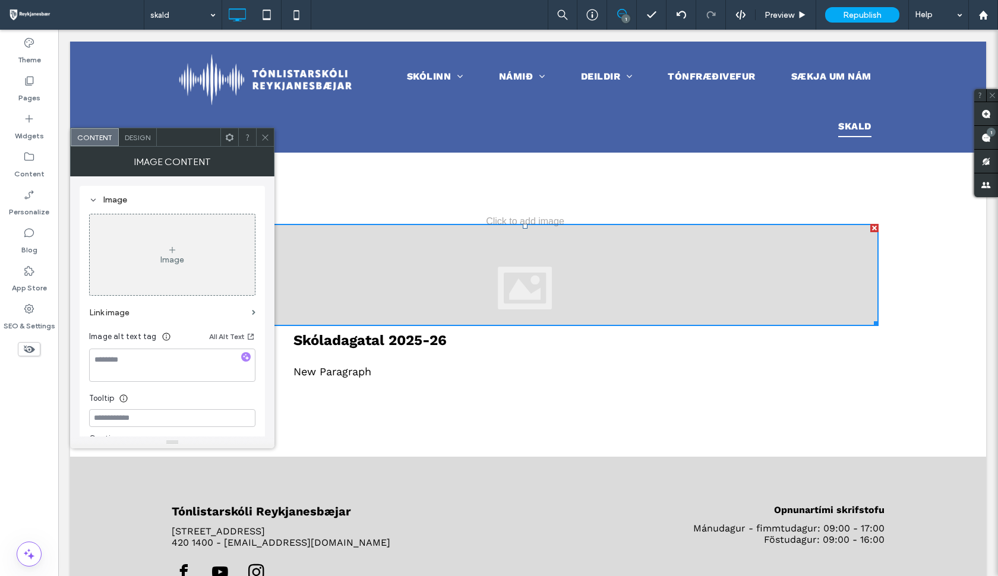
click at [874, 229] on div at bounding box center [874, 228] width 8 height 8
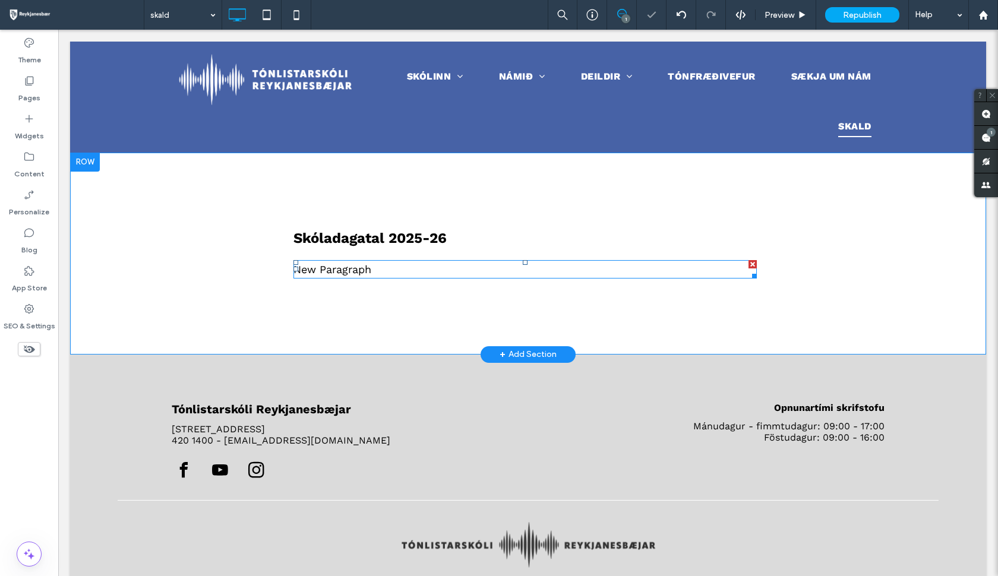
click at [315, 270] on span "New Paragraph" at bounding box center [332, 269] width 78 height 12
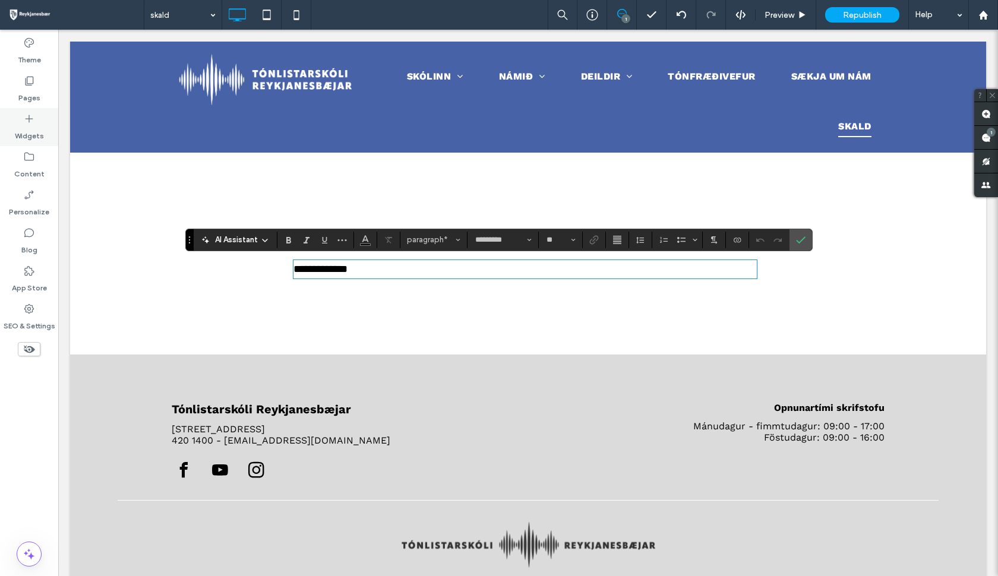
click at [27, 117] on icon at bounding box center [29, 119] width 12 height 12
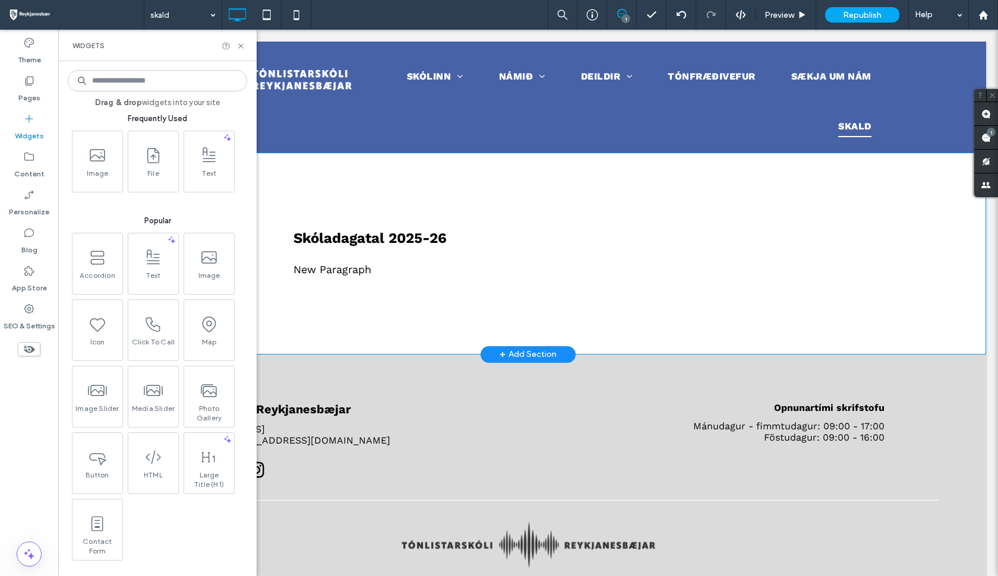
scroll to position [10, 0]
click at [160, 457] on icon at bounding box center [152, 453] width 19 height 19
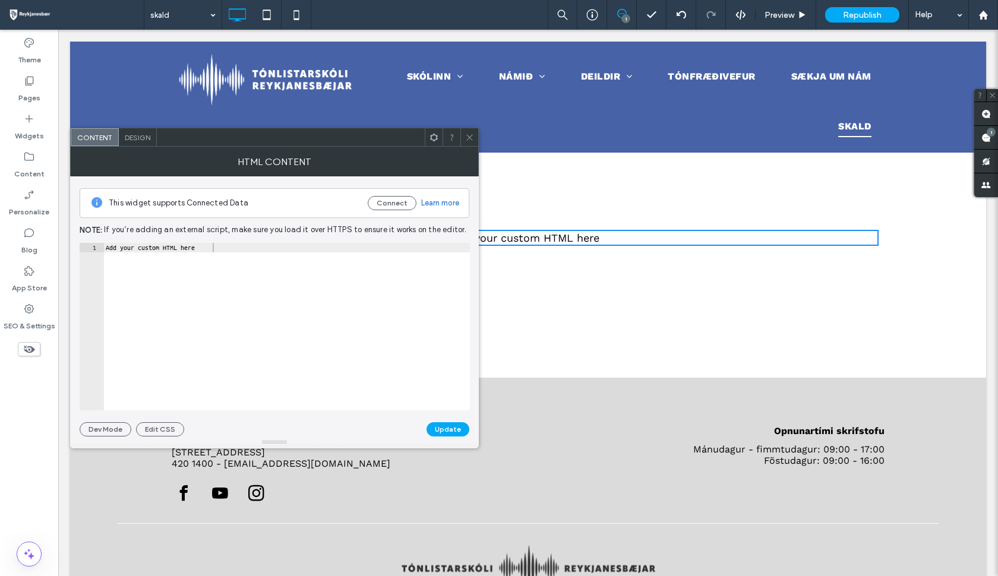
click at [469, 146] on div "Content Design" at bounding box center [274, 137] width 409 height 19
click at [474, 138] on div at bounding box center [469, 137] width 18 height 18
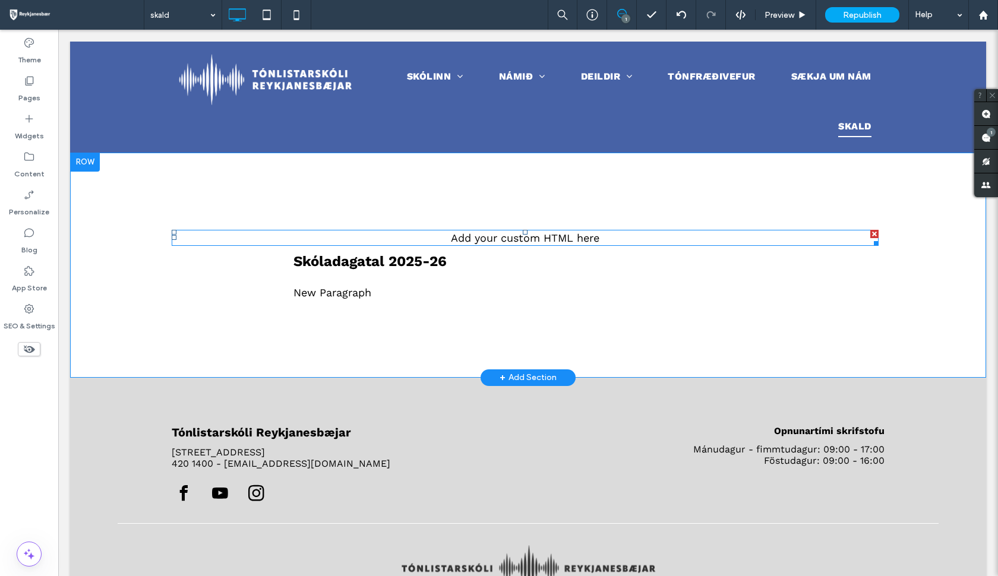
click at [504, 238] on span at bounding box center [525, 238] width 707 height 16
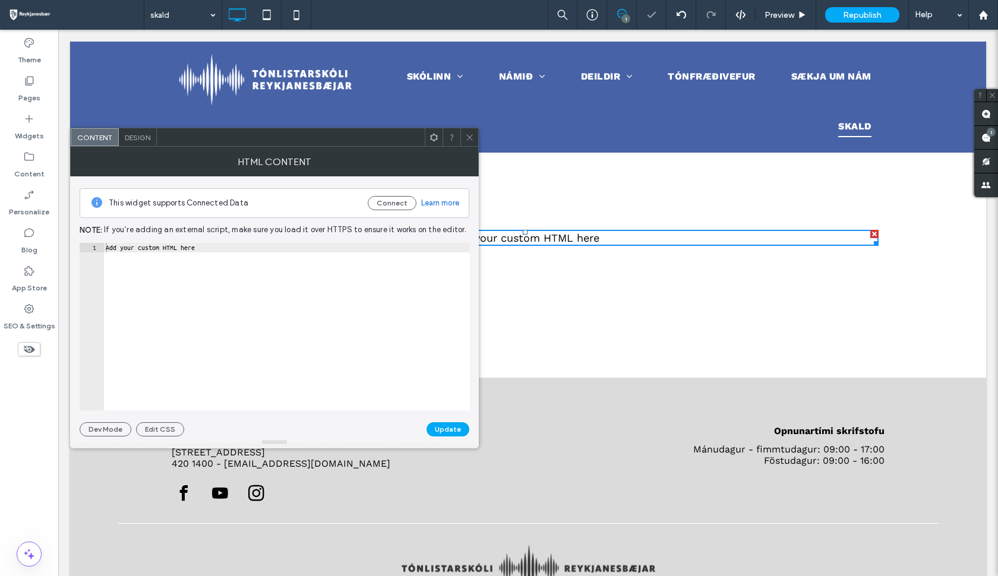
click at [875, 232] on div at bounding box center [874, 234] width 8 height 8
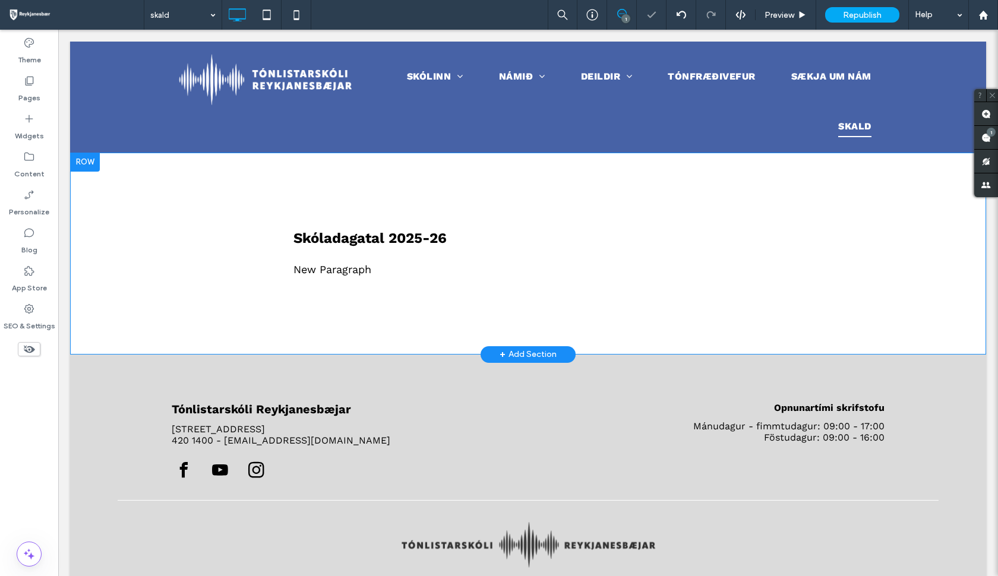
click at [450, 290] on div "Skóladagatal 2025-26 New Paragraph Click To Paste" at bounding box center [528, 254] width 713 height 202
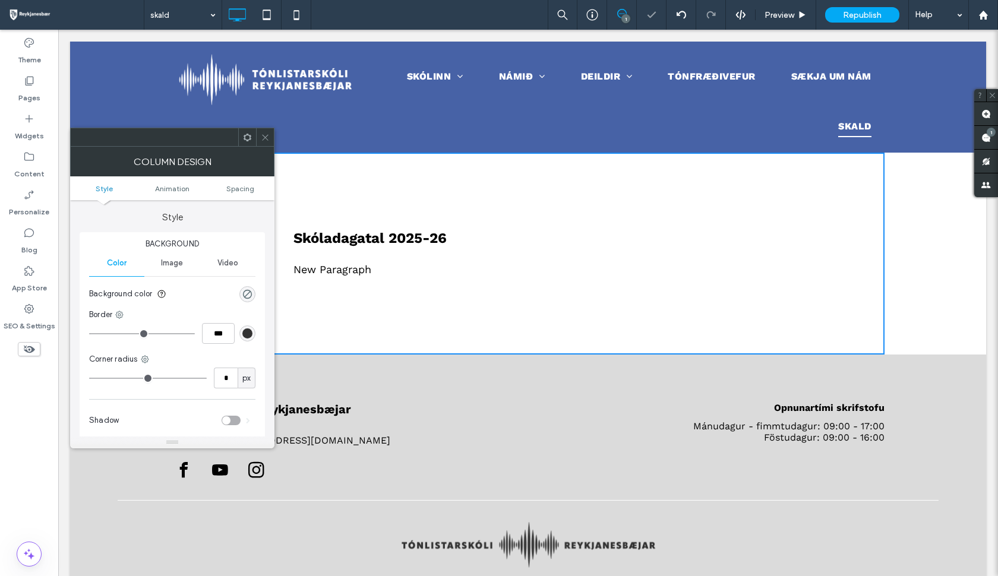
click at [451, 274] on p "New Paragraph" at bounding box center [524, 269] width 463 height 16
click at [268, 140] on icon at bounding box center [265, 137] width 9 height 9
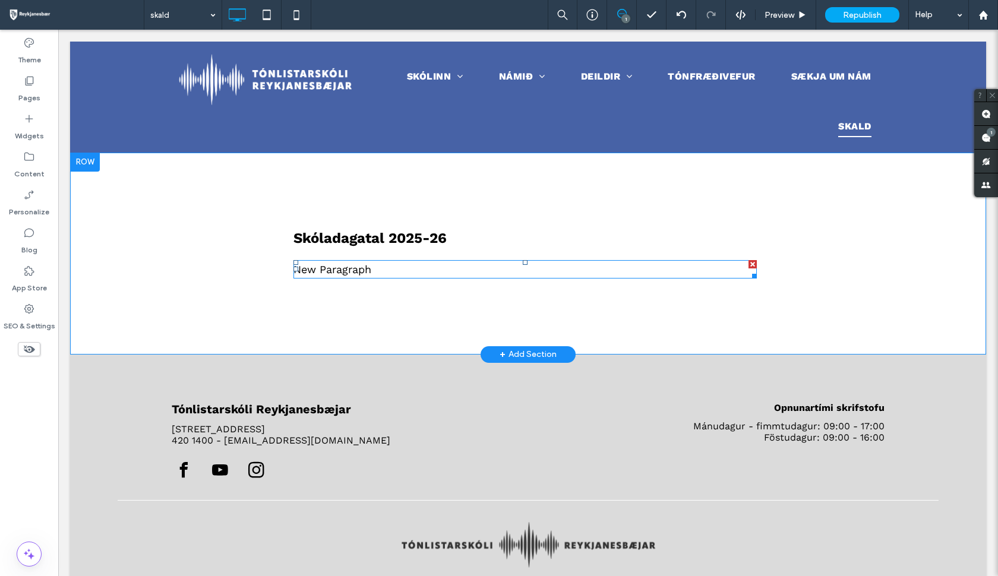
click at [317, 272] on span "New Paragraph" at bounding box center [332, 269] width 78 height 12
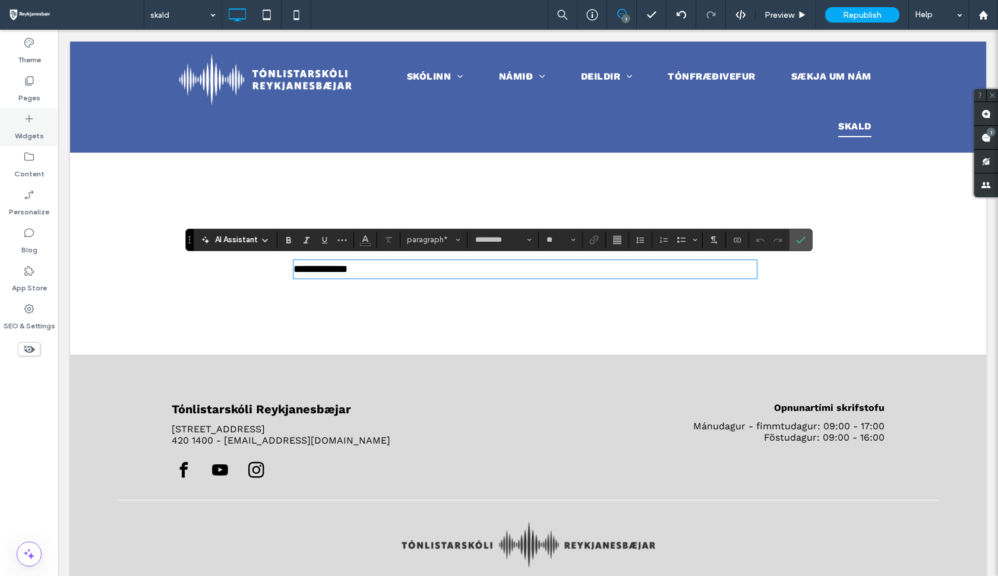
click at [33, 115] on icon at bounding box center [29, 119] width 12 height 12
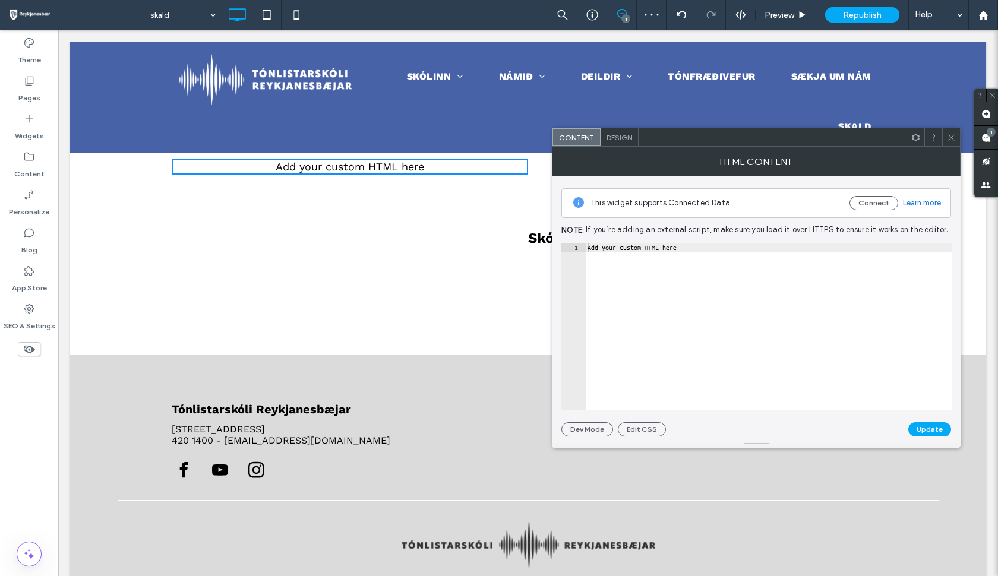
click at [952, 138] on use at bounding box center [951, 137] width 6 height 6
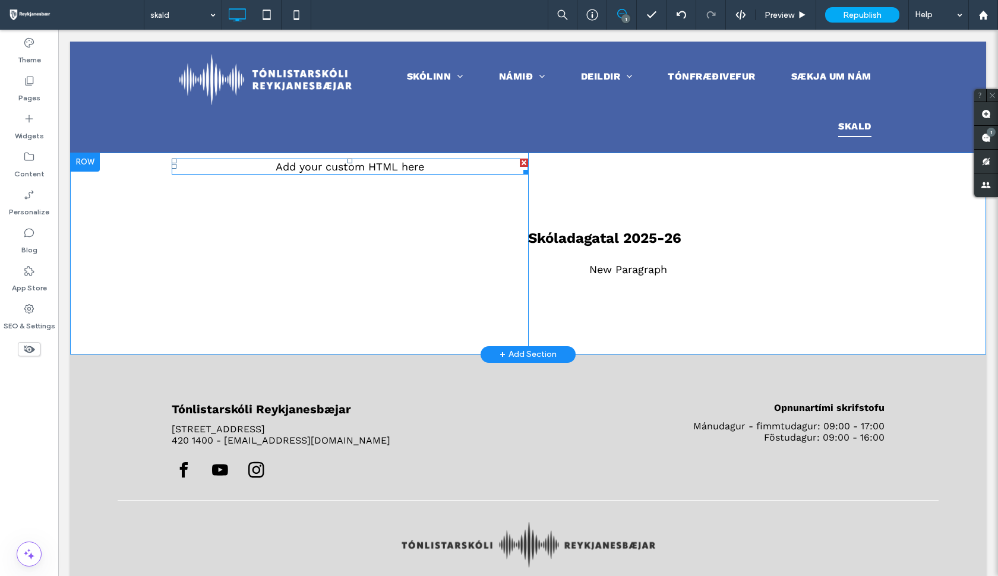
click at [523, 160] on div at bounding box center [524, 163] width 8 height 8
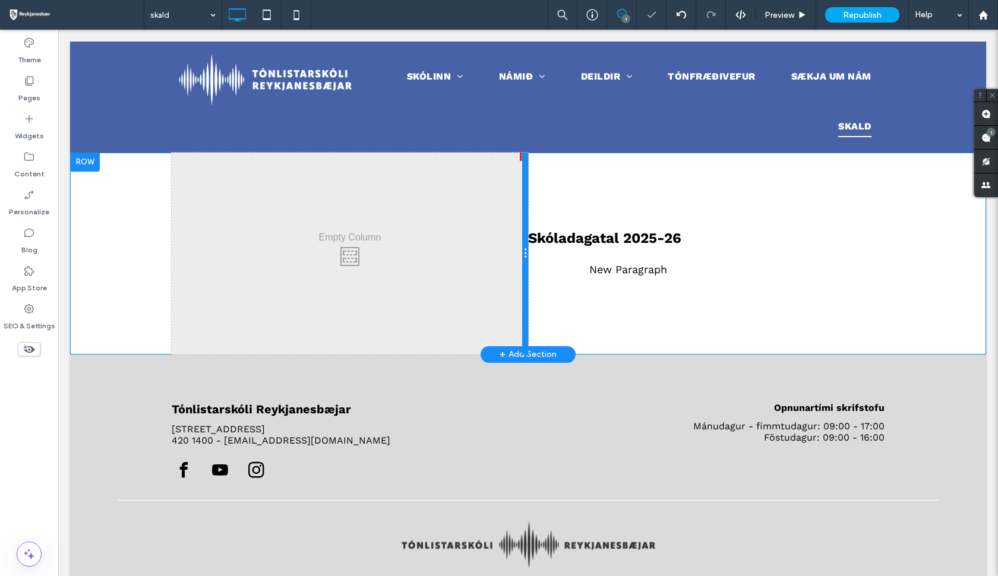
click at [525, 154] on div at bounding box center [525, 254] width 6 height 202
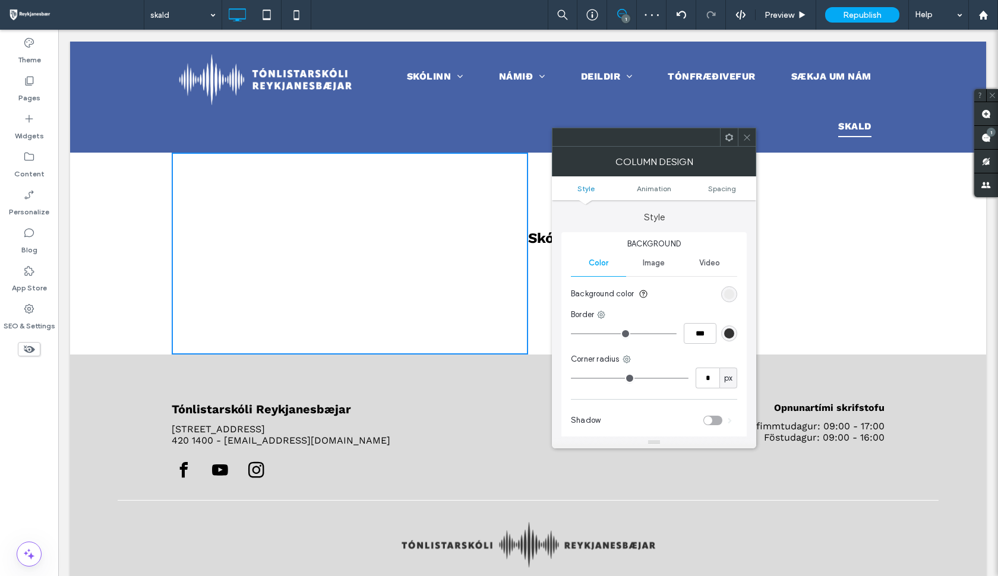
click at [515, 223] on div "Click To Paste Click To Paste" at bounding box center [350, 254] width 356 height 202
click at [745, 140] on icon at bounding box center [746, 137] width 9 height 9
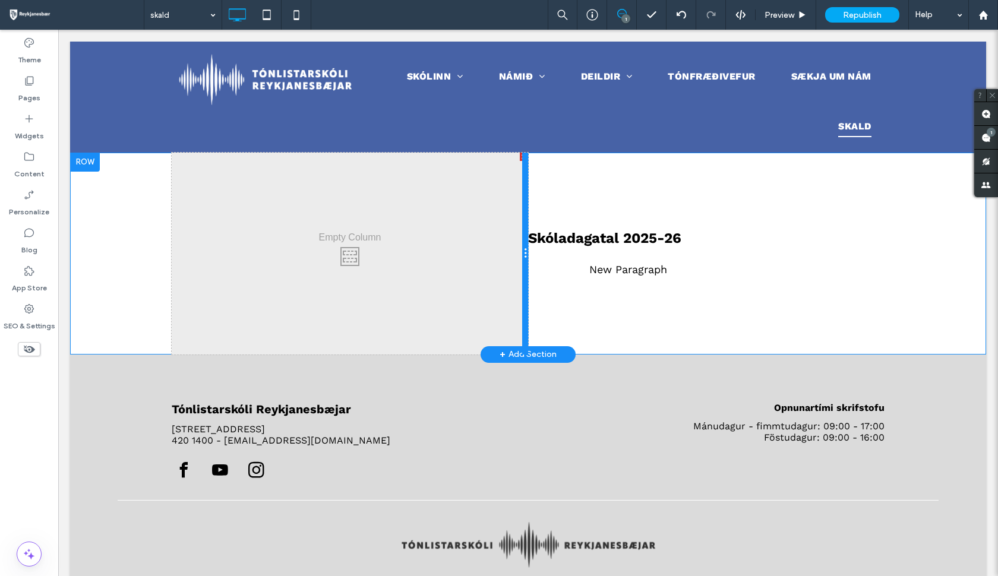
click at [524, 155] on div at bounding box center [525, 254] width 6 height 202
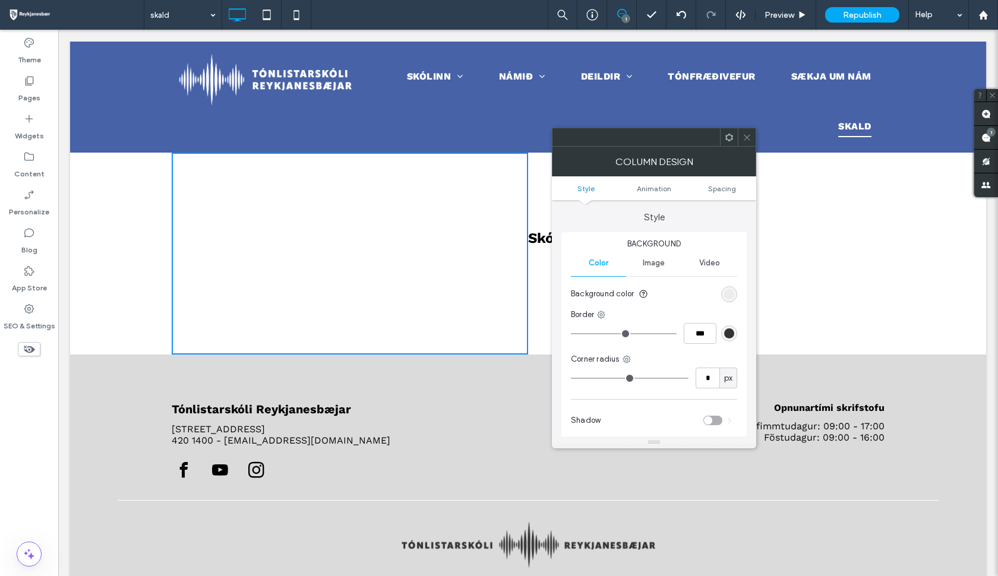
click at [492, 181] on div "Click To Paste Click To Paste" at bounding box center [350, 254] width 356 height 202
click at [794, 208] on div "Skóladagatal 2025-26 New Paragraph Click To Paste" at bounding box center [706, 254] width 356 height 202
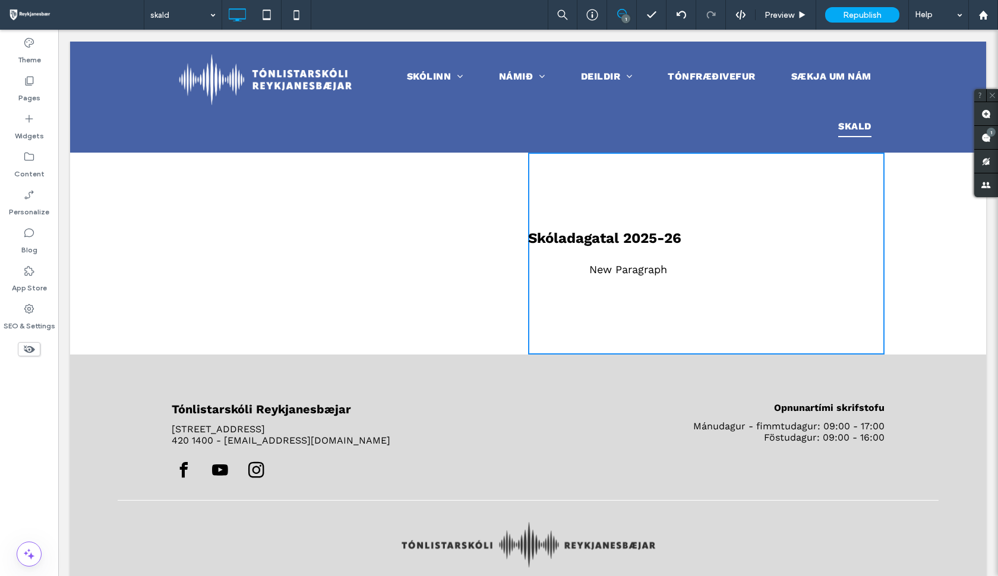
click at [794, 208] on div "Skóladagatal 2025-26 New Paragraph Click To Paste" at bounding box center [706, 254] width 356 height 202
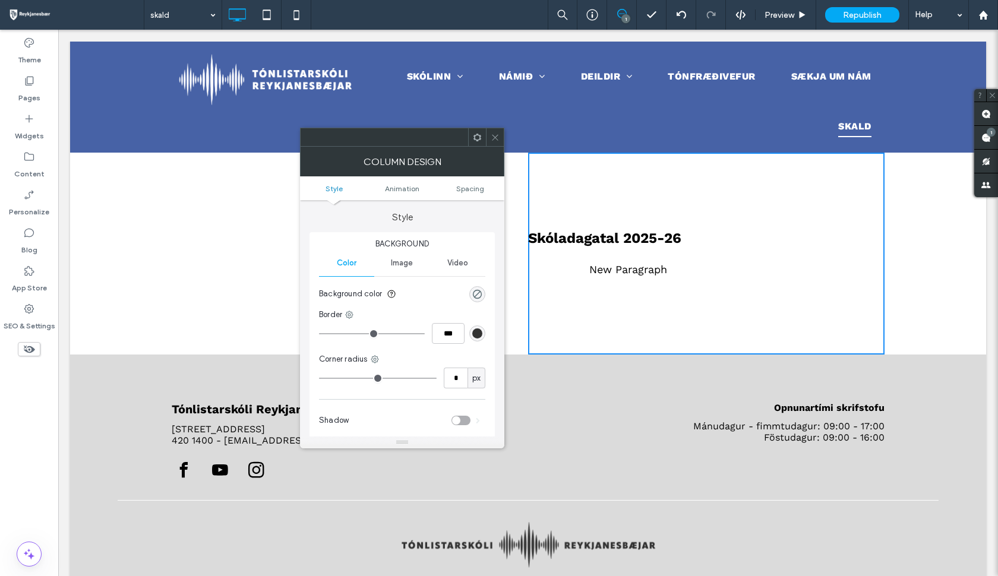
click at [794, 208] on div "Skóladagatal 2025-26 New Paragraph Click To Paste" at bounding box center [706, 254] width 356 height 202
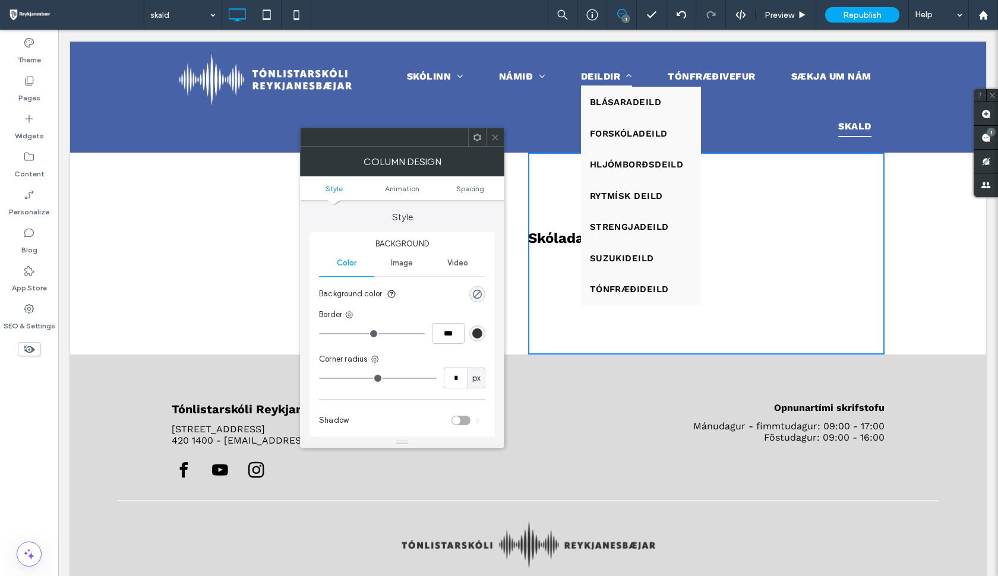
click at [581, 67] on span "Deildir" at bounding box center [607, 77] width 52 height 20
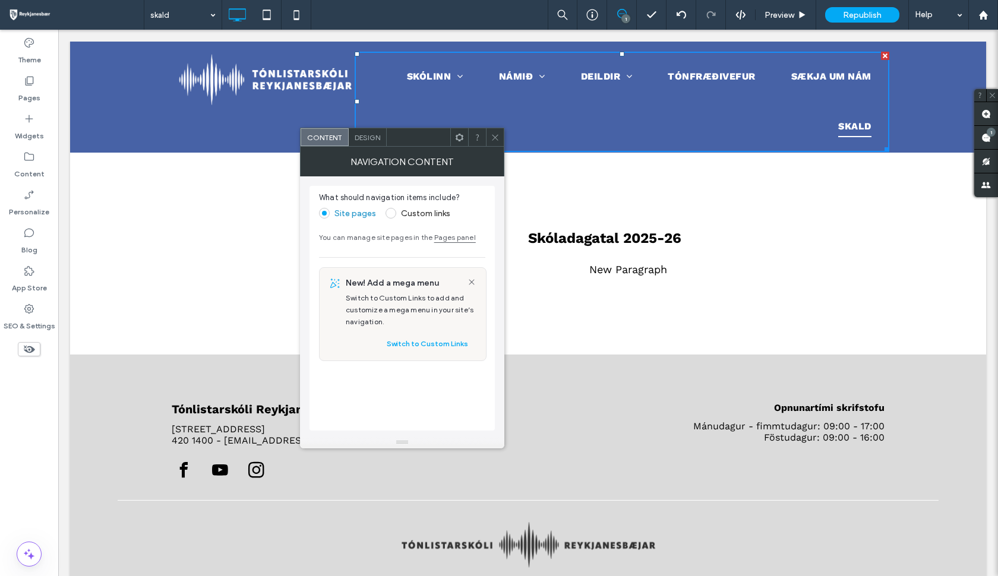
click at [252, 281] on div "Click To Paste Click To Paste" at bounding box center [350, 254] width 356 height 202
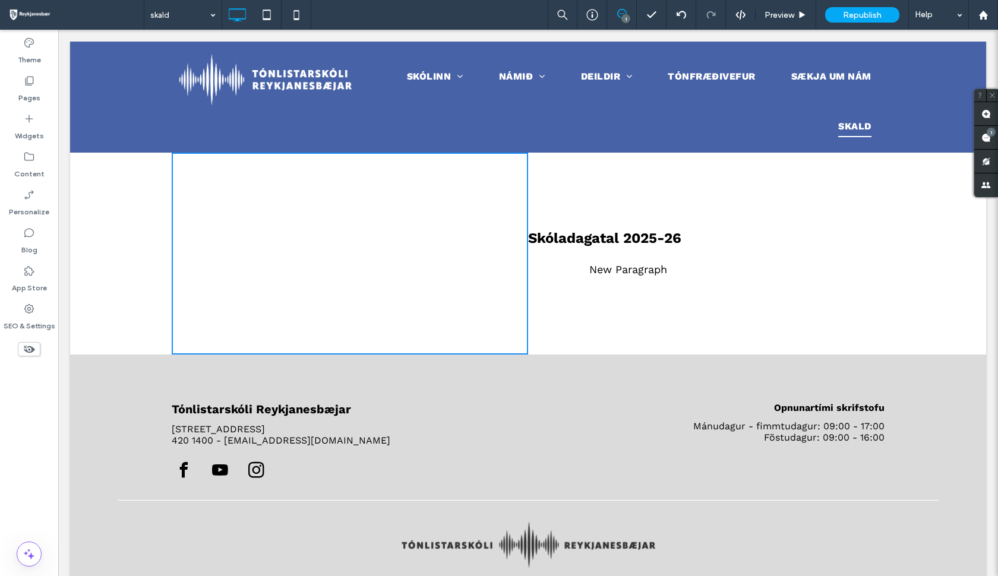
click at [554, 379] on div "Tónlistarskóli Reykjanesbæjar Hjallavegur 2, 260 Reykjanesbær ﻿ 420 1400 - tonl…" at bounding box center [528, 420] width 916 height 131
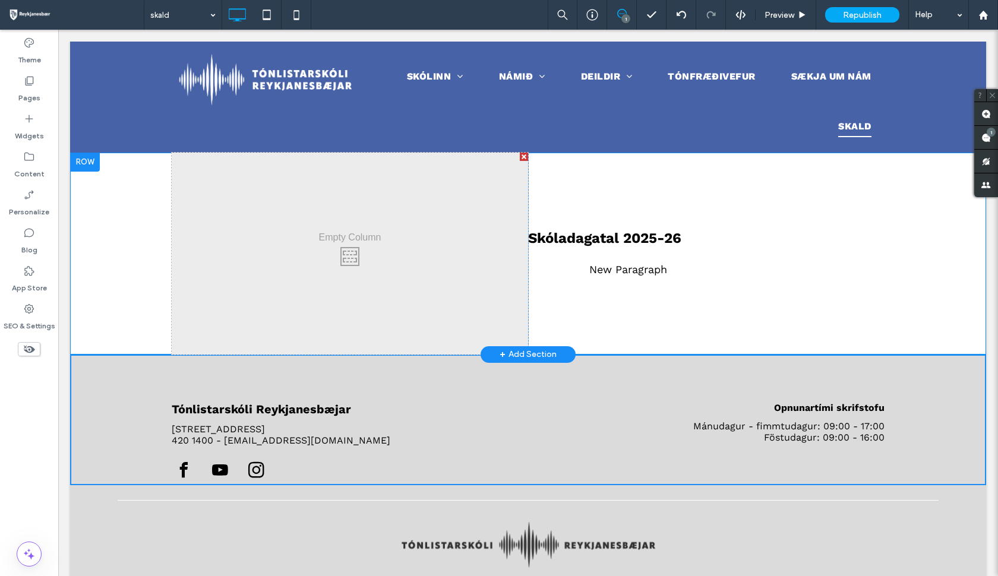
click at [523, 156] on div at bounding box center [524, 157] width 8 height 8
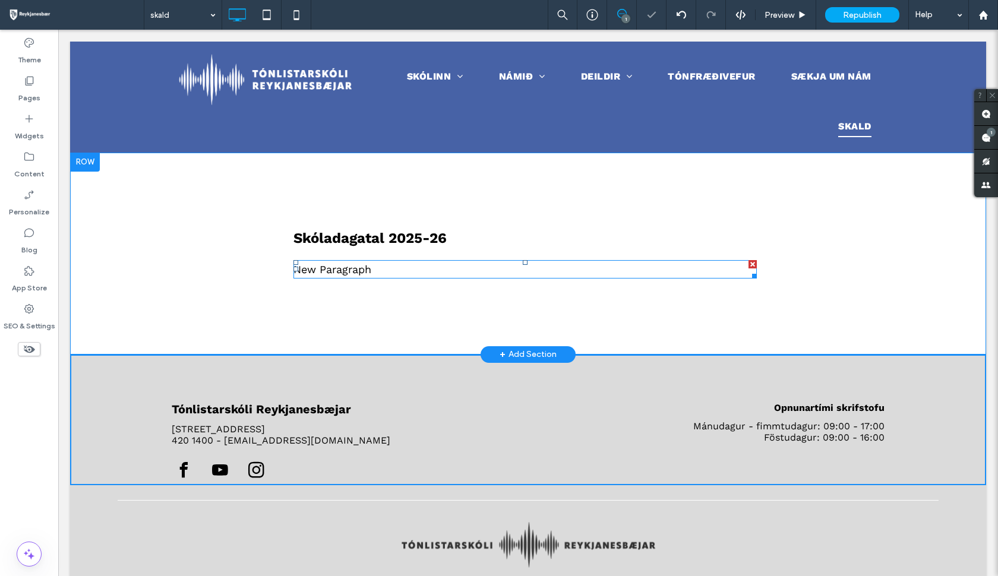
click at [364, 272] on span "New Paragraph" at bounding box center [332, 269] width 78 height 12
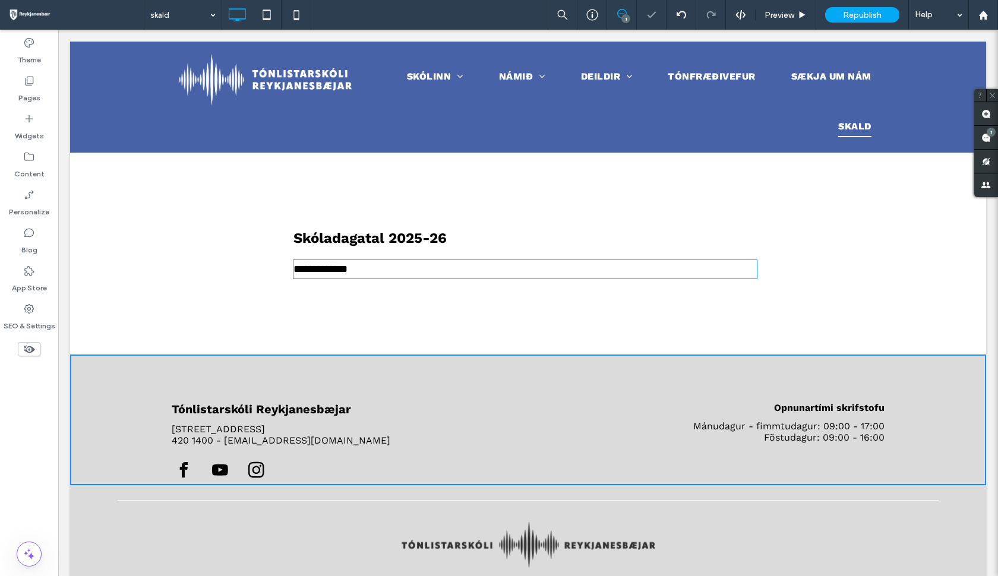
type input "*********"
type input "**"
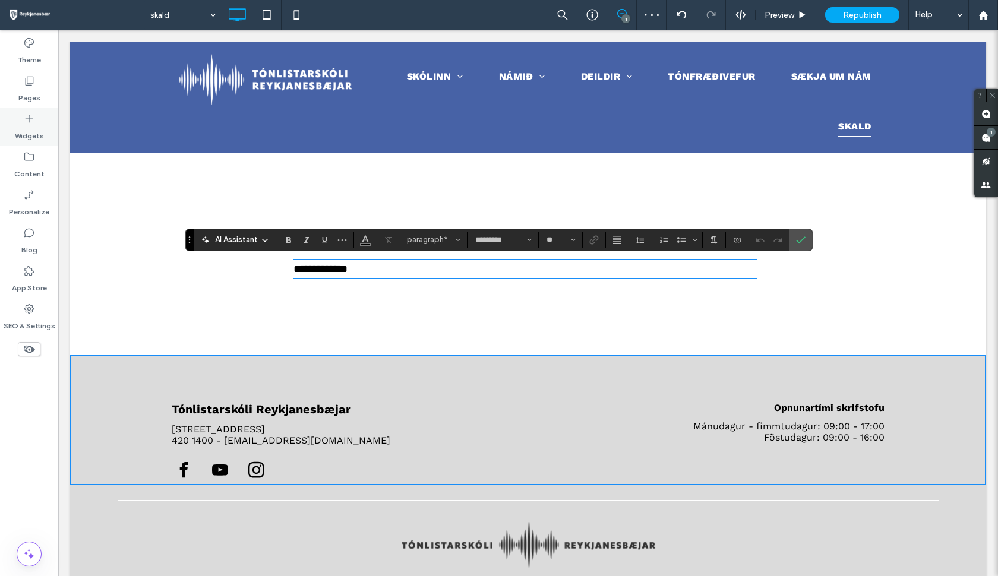
click at [30, 140] on label "Widgets" at bounding box center [29, 133] width 29 height 17
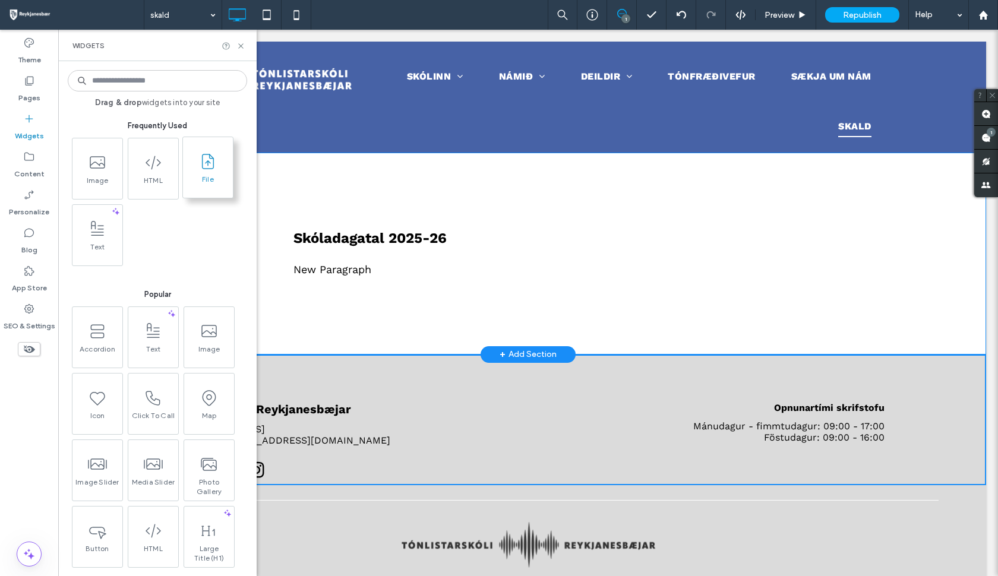
click at [202, 172] on span at bounding box center [208, 161] width 50 height 27
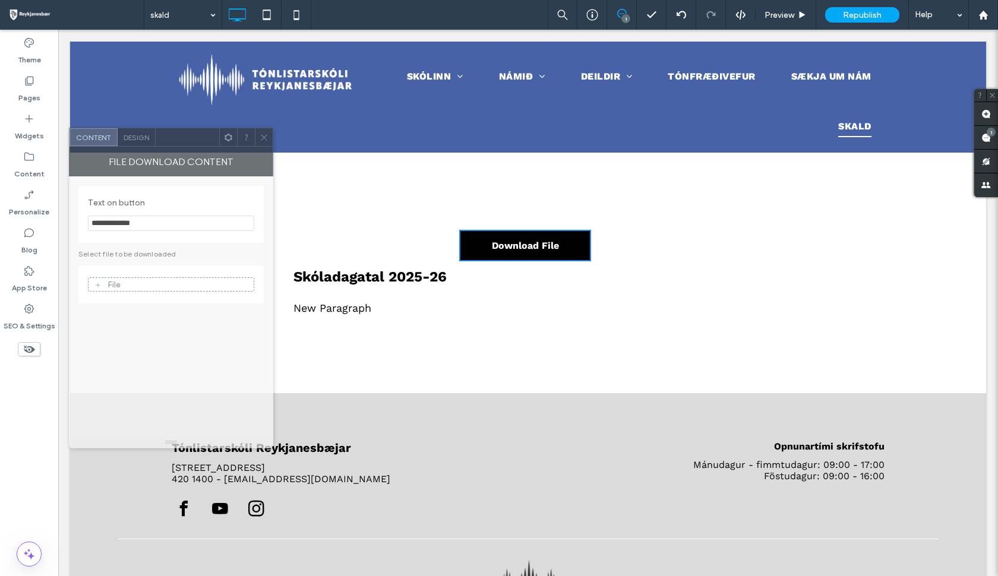
click at [157, 140] on div at bounding box center [188, 137] width 64 height 18
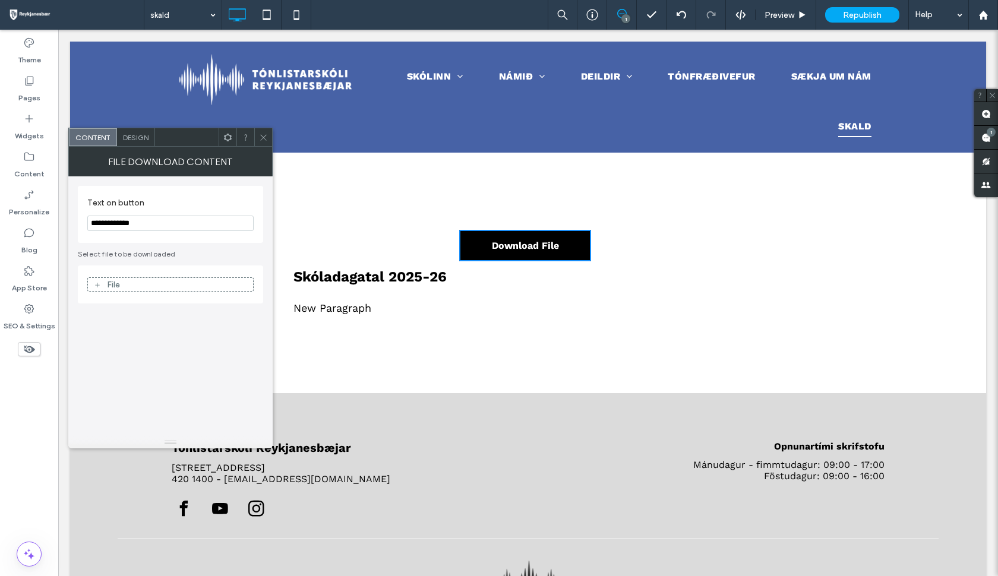
click at [140, 139] on span "Design" at bounding box center [136, 137] width 26 height 9
click at [230, 144] on span at bounding box center [227, 137] width 9 height 18
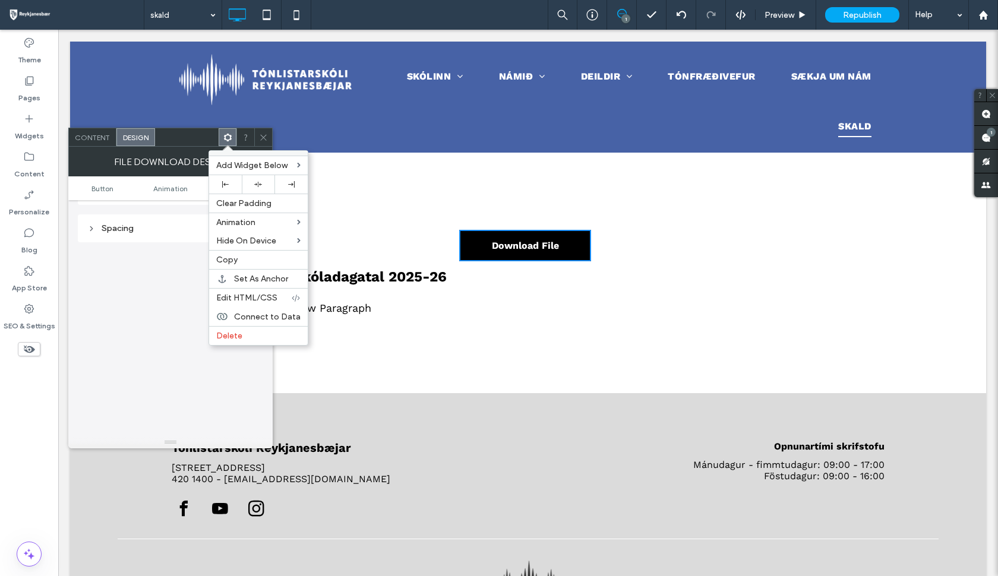
click at [230, 143] on span at bounding box center [227, 137] width 9 height 17
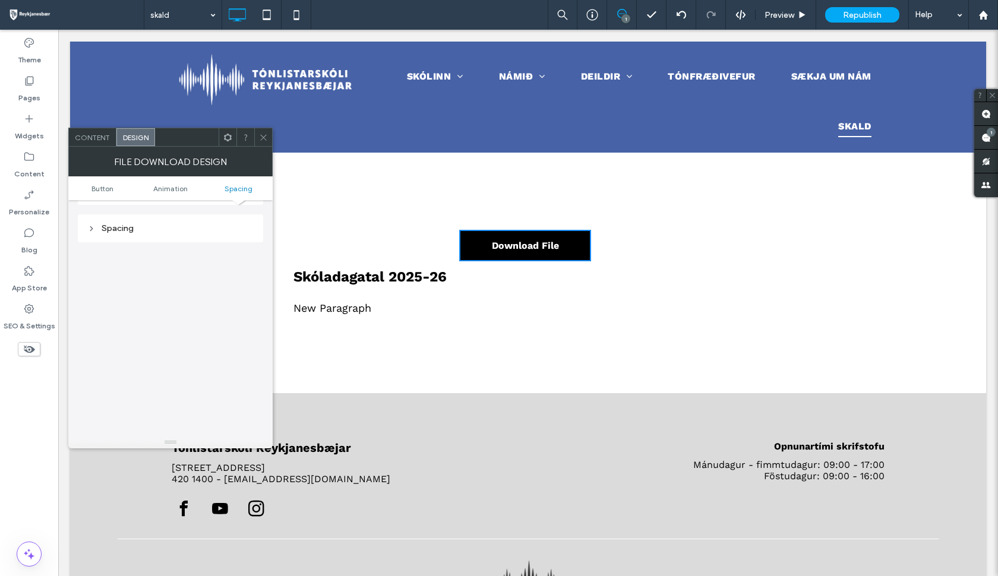
click at [263, 138] on use at bounding box center [263, 137] width 6 height 6
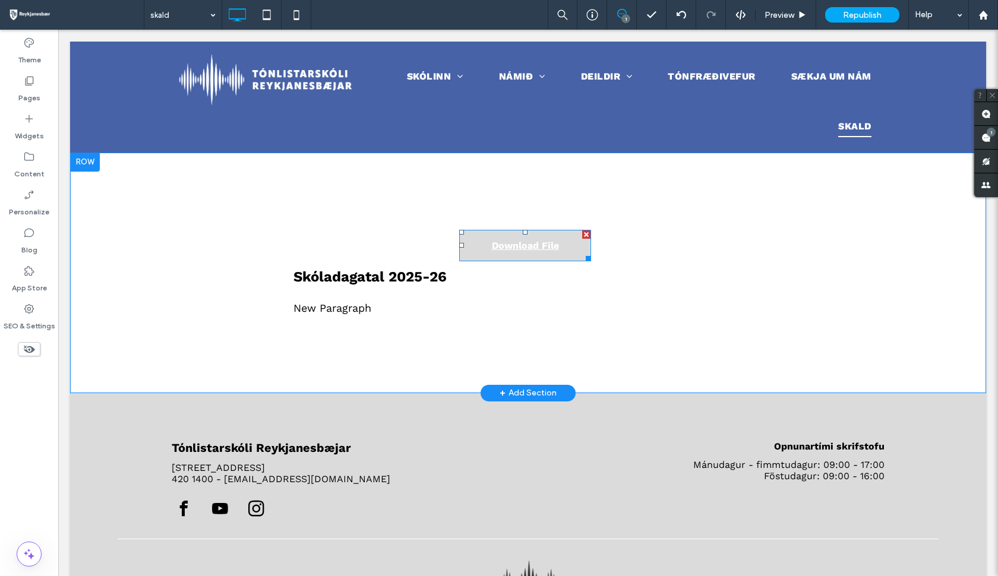
click at [586, 233] on div at bounding box center [586, 234] width 8 height 8
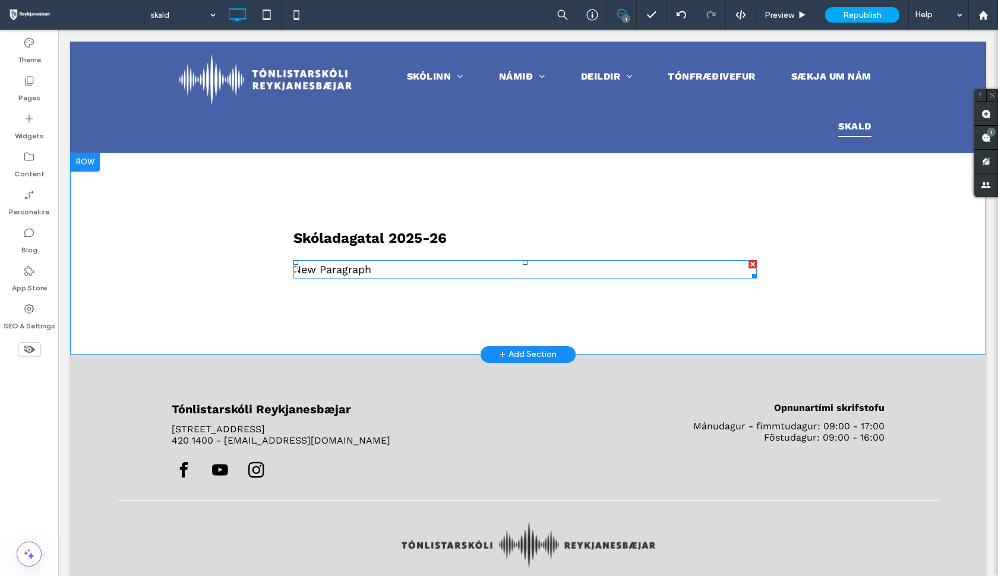
click at [335, 271] on span "New Paragraph" at bounding box center [332, 269] width 78 height 12
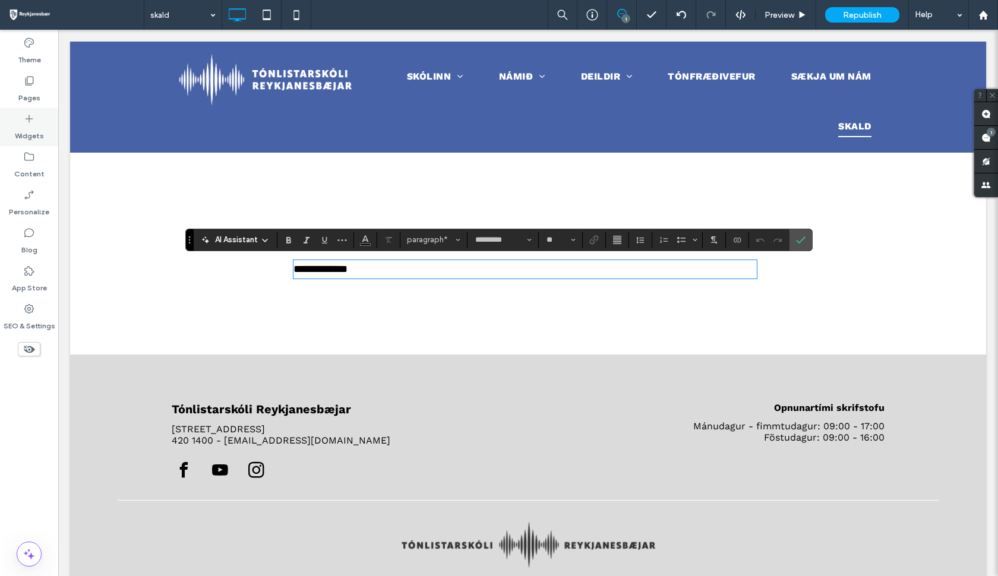
click at [29, 119] on use at bounding box center [30, 119] width 8 height 8
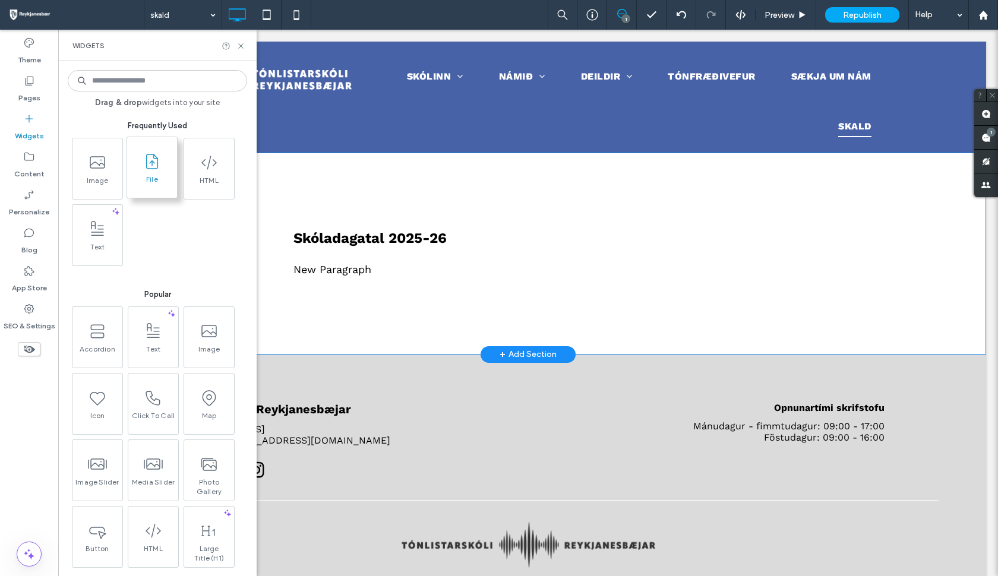
click at [150, 174] on span at bounding box center [152, 161] width 50 height 27
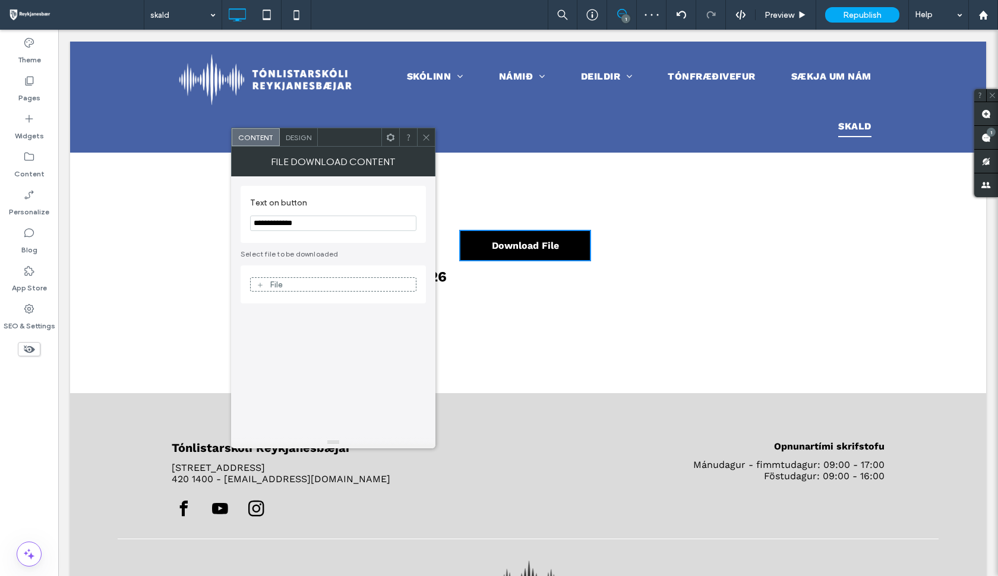
click at [347, 282] on div "File" at bounding box center [333, 284] width 165 height 11
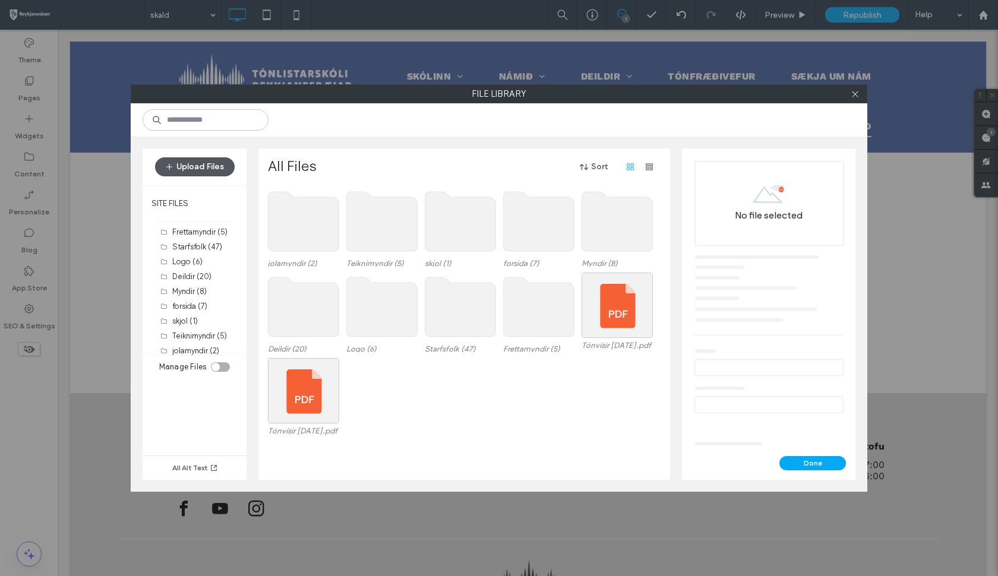
click at [219, 162] on button "Upload Files" at bounding box center [195, 166] width 80 height 19
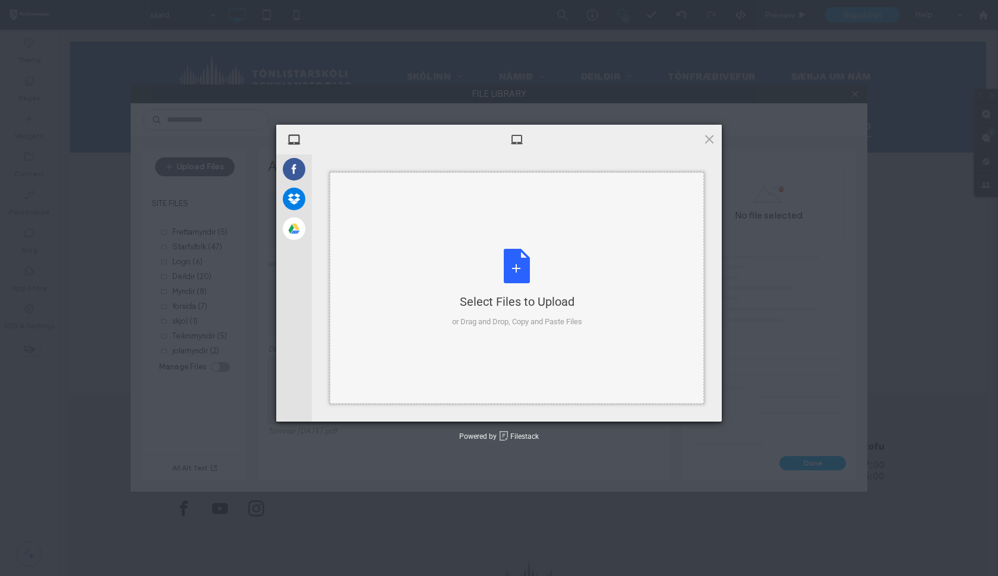
click at [518, 262] on div "Select Files to Upload or Drag and Drop, Copy and Paste Files" at bounding box center [517, 288] width 130 height 79
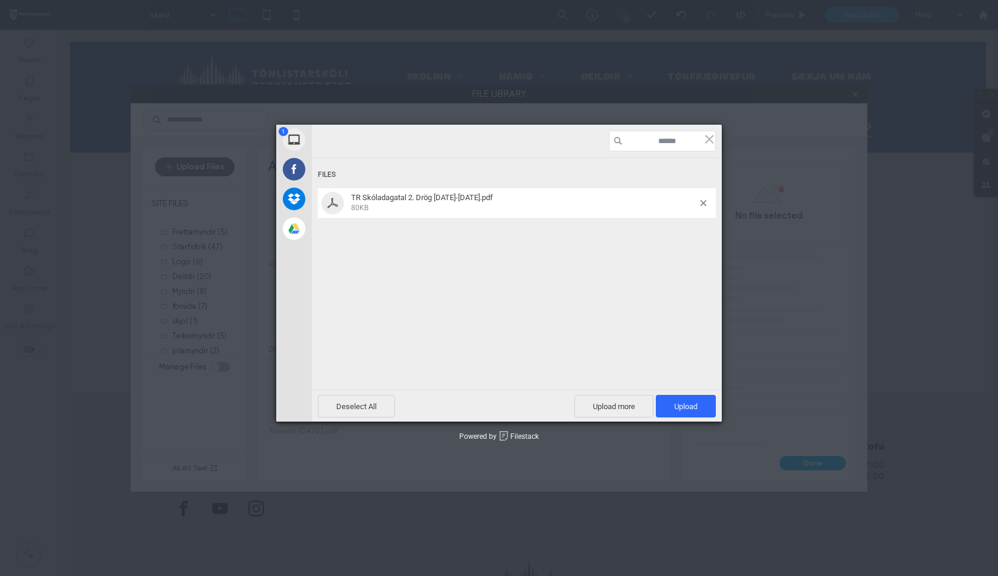
click at [448, 197] on span "TR Skóladagatal 2. Drög 2025-2026.pdf" at bounding box center [422, 197] width 142 height 9
click at [424, 199] on span "TR Skóladagatal 2. Drög 2025-2026.pdf" at bounding box center [422, 197] width 142 height 9
drag, startPoint x: 435, startPoint y: 199, endPoint x: 423, endPoint y: 197, distance: 12.0
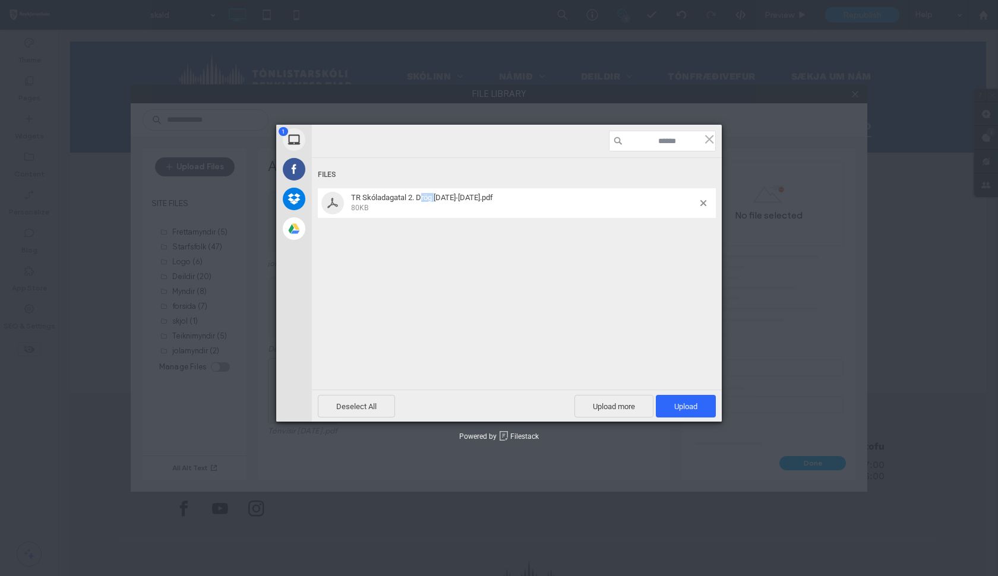
click at [423, 199] on span "TR Skóladagatal 2. Drög 2025-2026.pdf" at bounding box center [422, 197] width 142 height 9
click at [483, 242] on div "Files TR Skóladagatal 2. Drög 2025-2026.pdf 80KB" at bounding box center [517, 258] width 410 height 200
click at [687, 407] on span "Upload 1" at bounding box center [685, 406] width 23 height 9
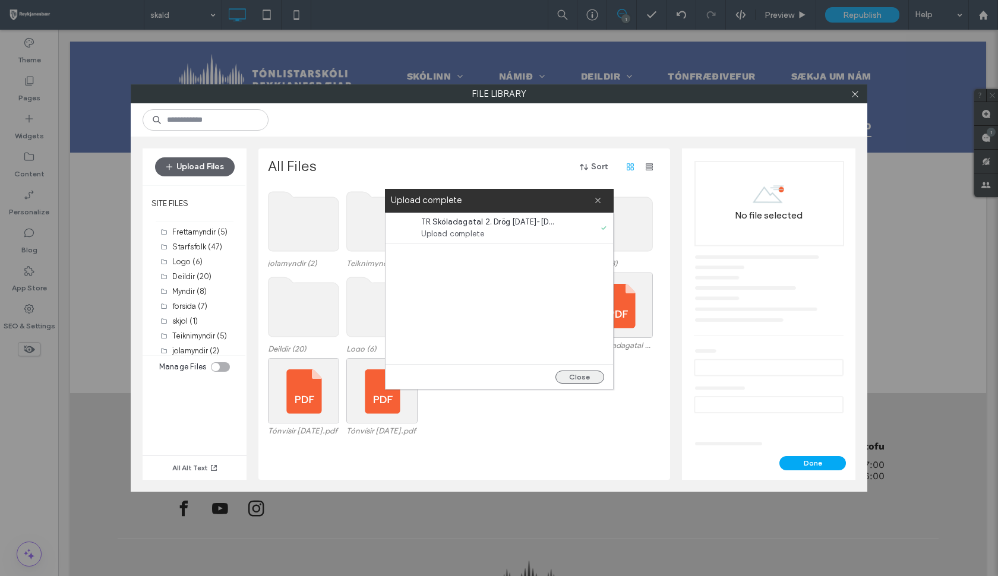
click at [584, 371] on button "Close" at bounding box center [579, 377] width 49 height 13
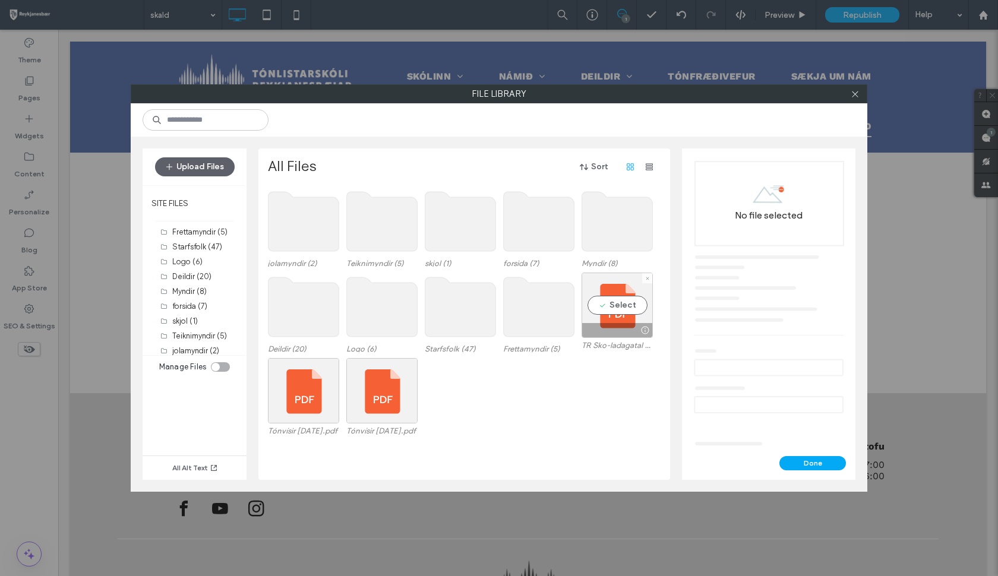
click at [626, 347] on label "TR Sko-ladagatal 2. Dro-g 2025-2026.pdf" at bounding box center [616, 345] width 71 height 9
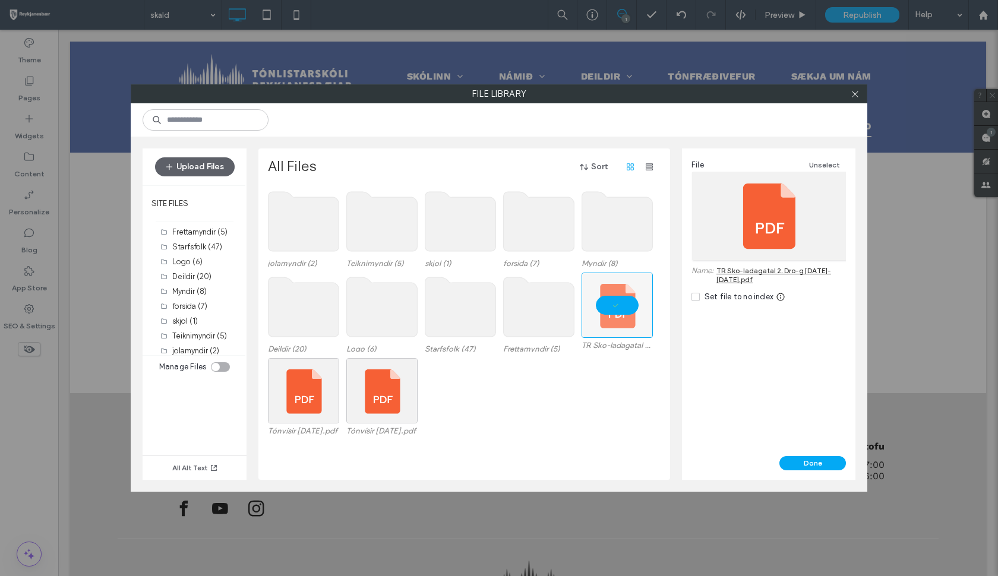
click at [752, 273] on link "TR Sko-ladagatal 2. Dro-g 2025-2026.pdf" at bounding box center [780, 275] width 129 height 18
click at [733, 348] on div "File Unselect Name: TR Sko-ladagatal 2. Dro-g 2025-2026.pdf Set file to no index" at bounding box center [768, 302] width 173 height 308
click at [816, 458] on button "Done" at bounding box center [812, 463] width 67 height 14
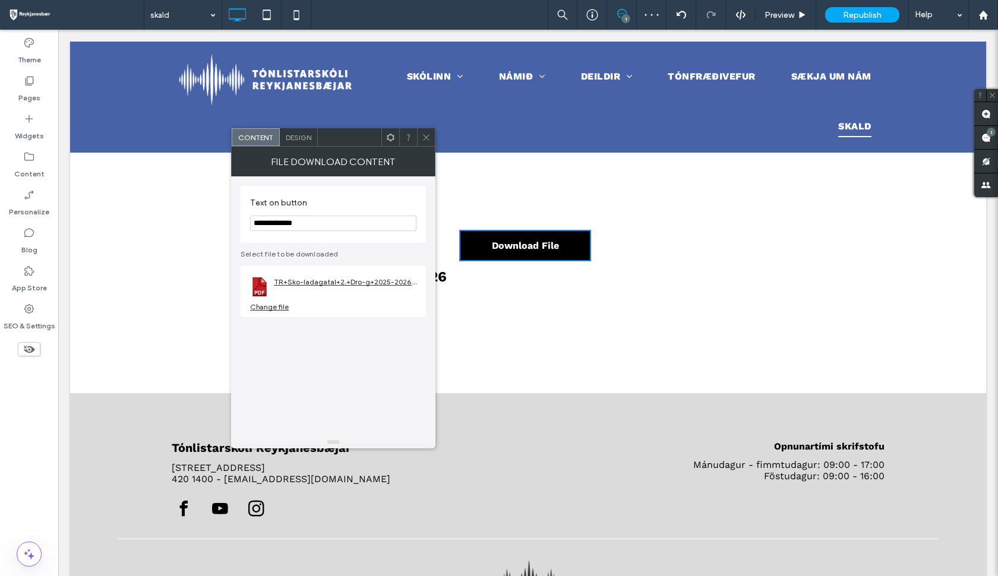
click at [369, 283] on link "TR+Sko-ladagatal+2.+Dro-g+2025-2026.pdf" at bounding box center [345, 281] width 143 height 9
click at [305, 144] on div "Design" at bounding box center [299, 137] width 38 height 18
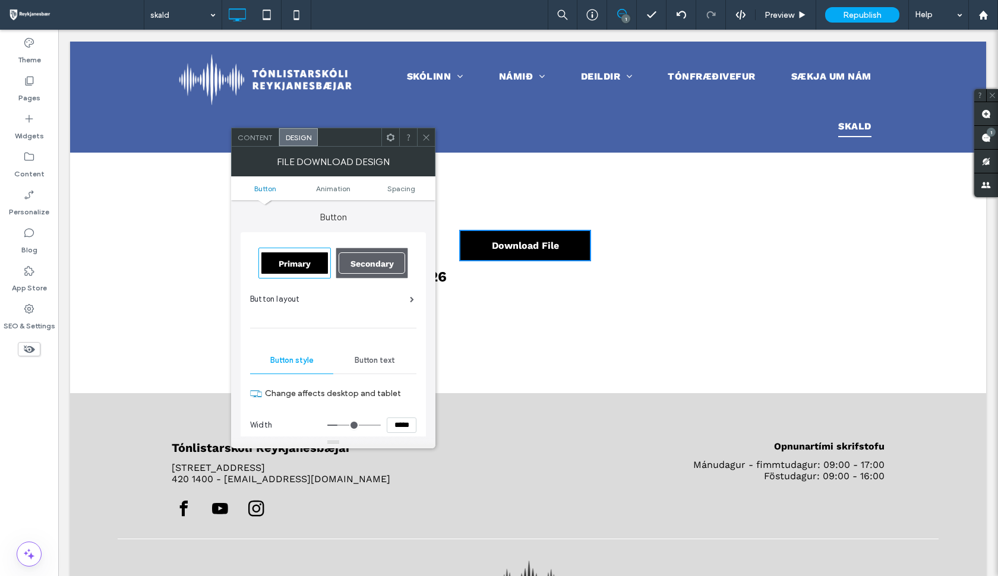
click at [273, 134] on div "Content" at bounding box center [256, 137] width 48 height 18
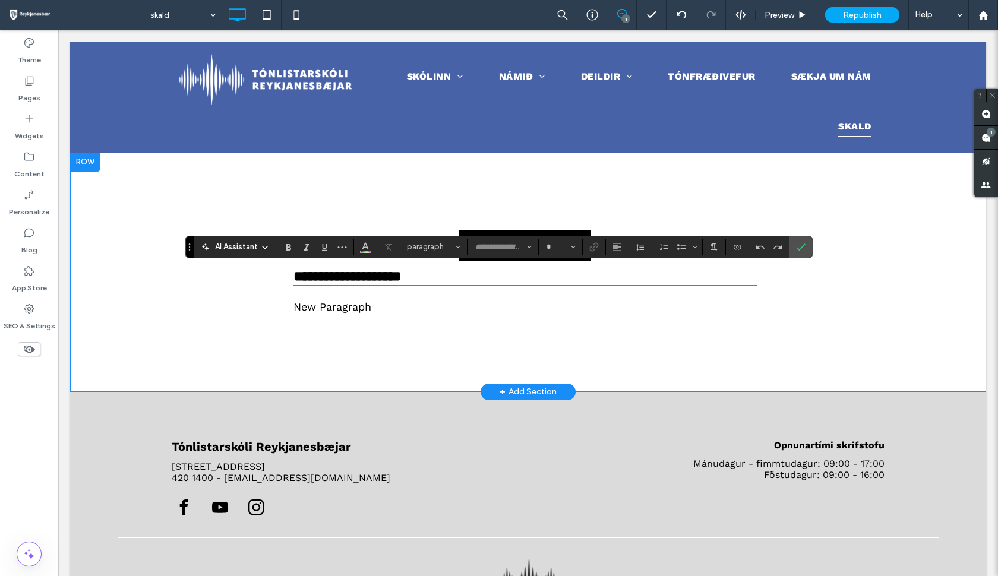
type input "*********"
type input "**"
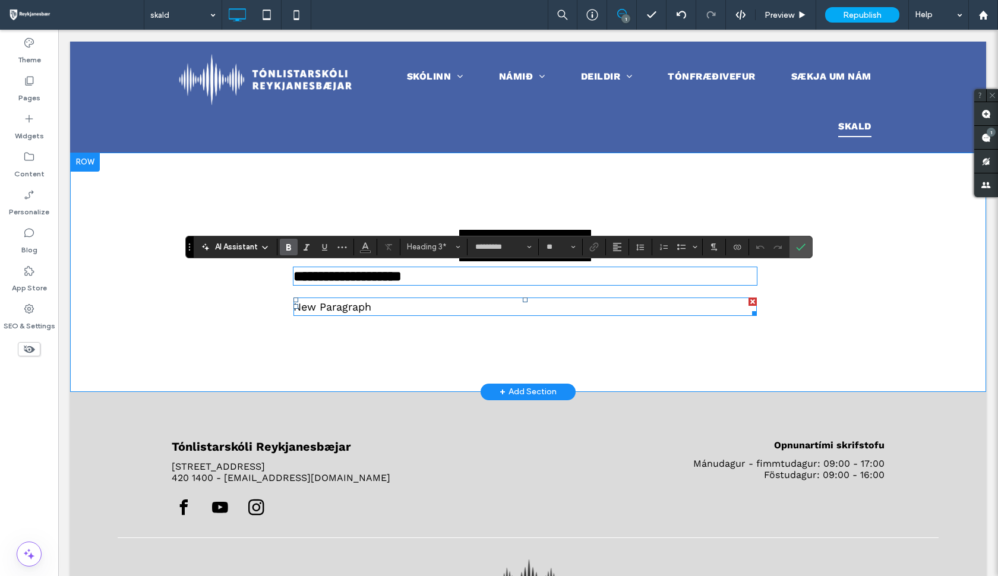
click at [355, 308] on span "New Paragraph" at bounding box center [332, 306] width 78 height 12
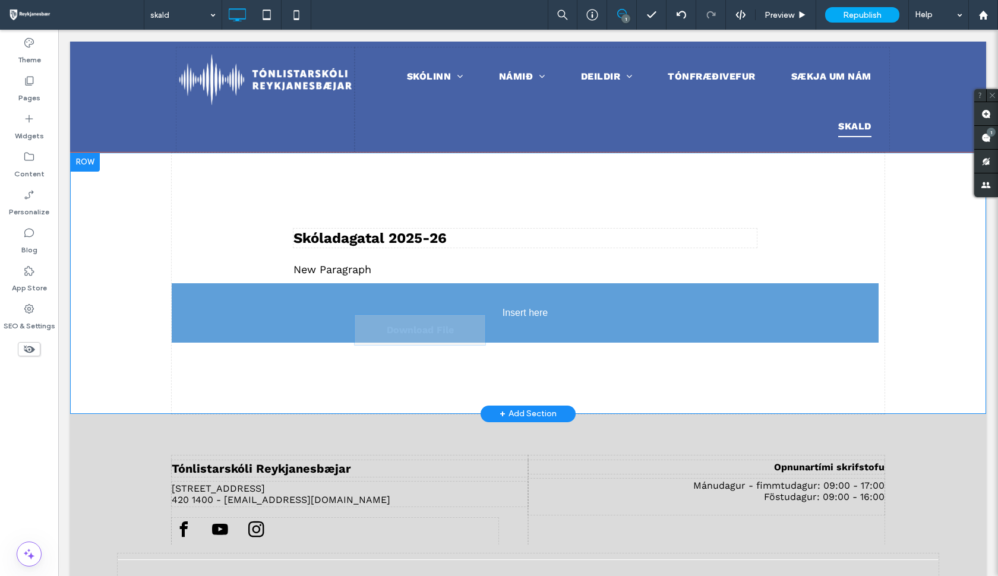
drag, startPoint x: 522, startPoint y: 248, endPoint x: 585, endPoint y: 365, distance: 132.3
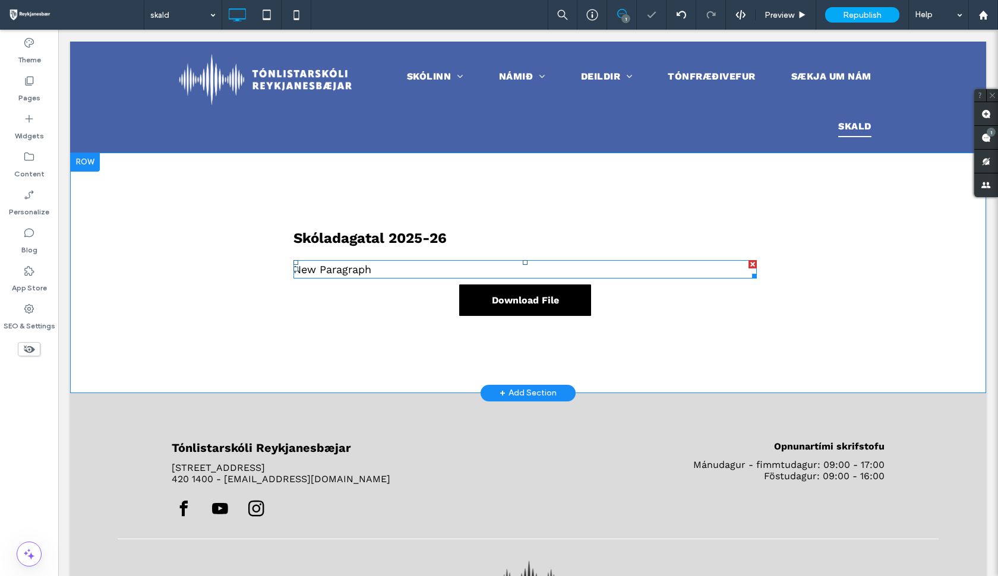
click at [391, 271] on p "New Paragraph" at bounding box center [524, 269] width 463 height 16
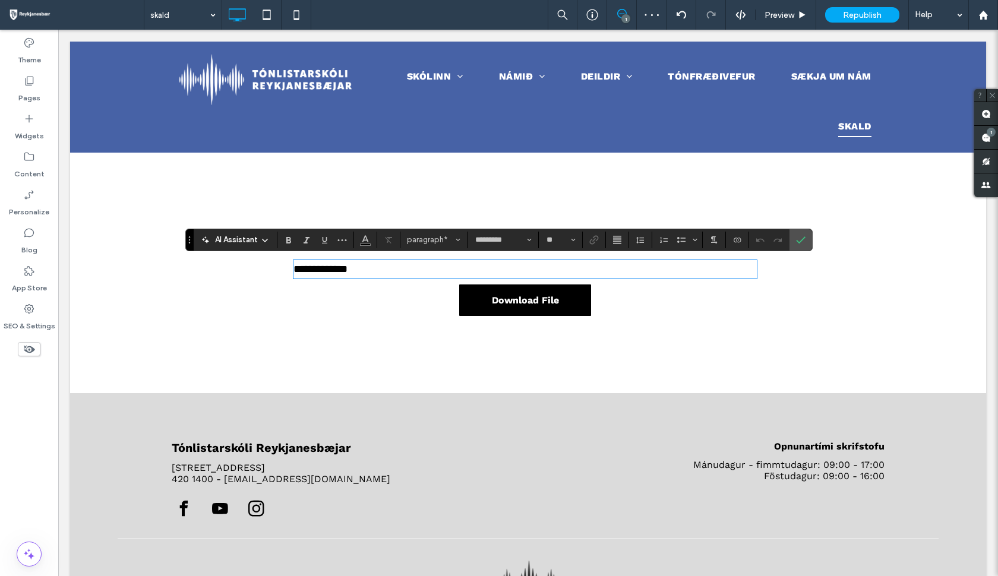
click at [391, 271] on p "**********" at bounding box center [524, 269] width 463 height 16
drag, startPoint x: 391, startPoint y: 271, endPoint x: 281, endPoint y: 276, distance: 110.6
click at [281, 276] on div "**********" at bounding box center [528, 273] width 713 height 241
click at [382, 335] on div "**********" at bounding box center [528, 273] width 713 height 241
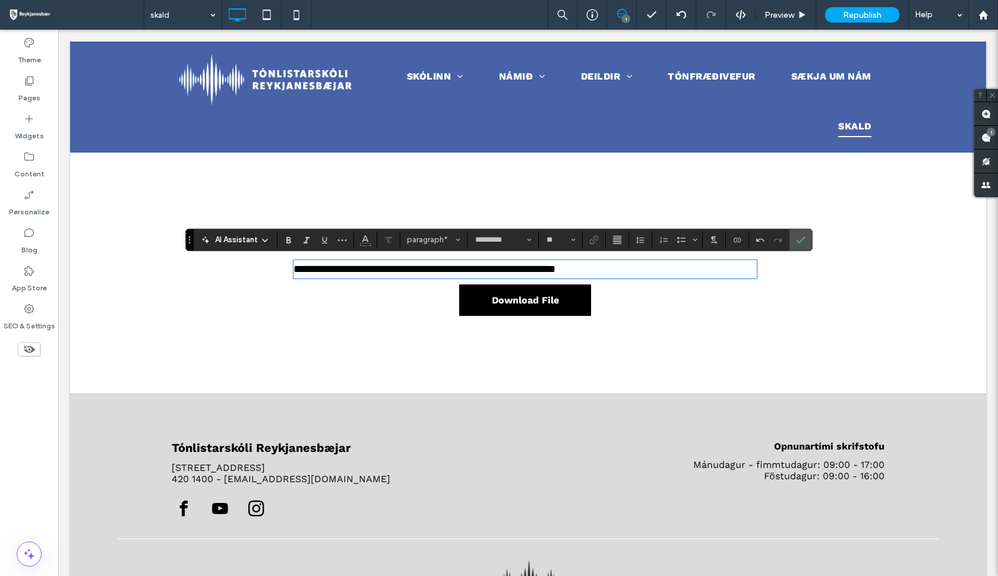
click at [910, 252] on div "**********" at bounding box center [528, 273] width 916 height 241
click at [34, 94] on label "Pages" at bounding box center [29, 95] width 22 height 17
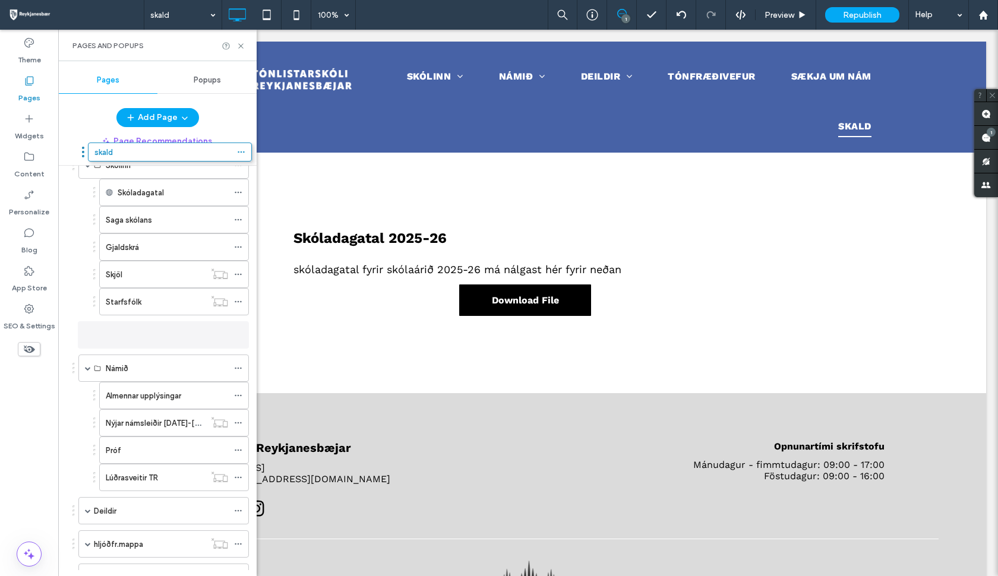
scroll to position [20, 0]
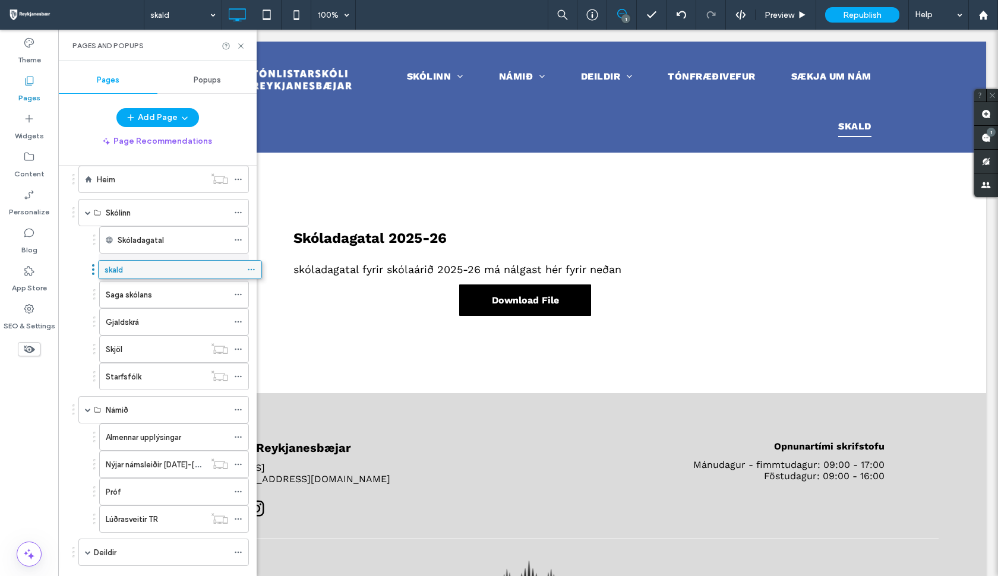
drag, startPoint x: 148, startPoint y: 473, endPoint x: 168, endPoint y: 276, distance: 198.7
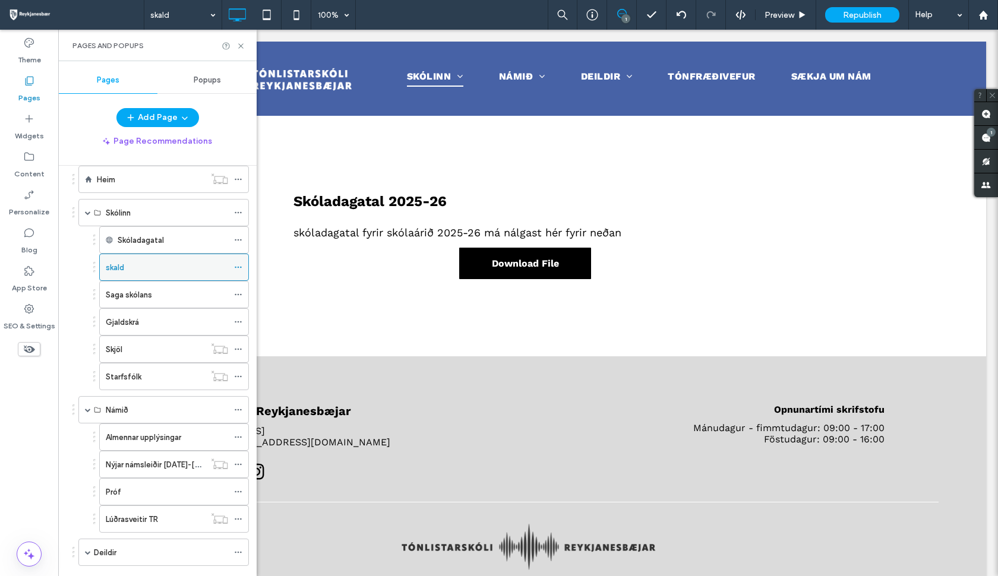
click at [239, 268] on div at bounding box center [241, 267] width 14 height 18
click at [235, 268] on use at bounding box center [238, 268] width 7 height 2
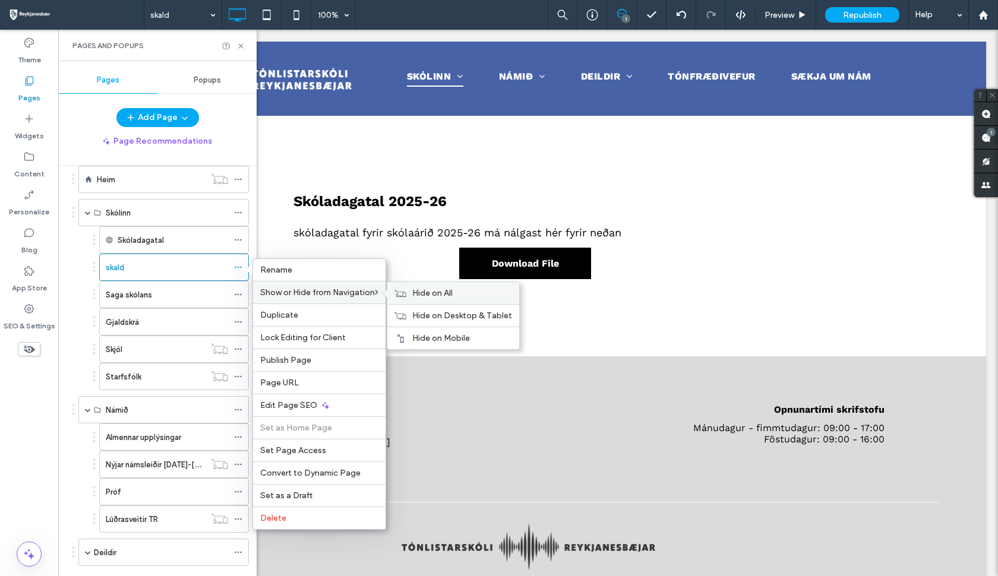
click at [400, 296] on use at bounding box center [400, 292] width 11 height 7
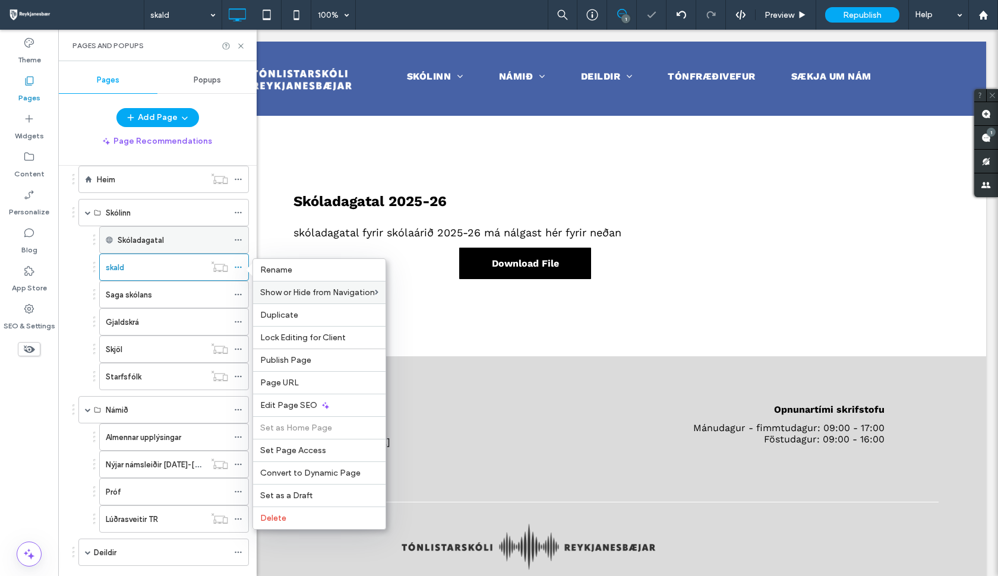
click at [204, 246] on div "Skóladagatal" at bounding box center [173, 240] width 110 height 12
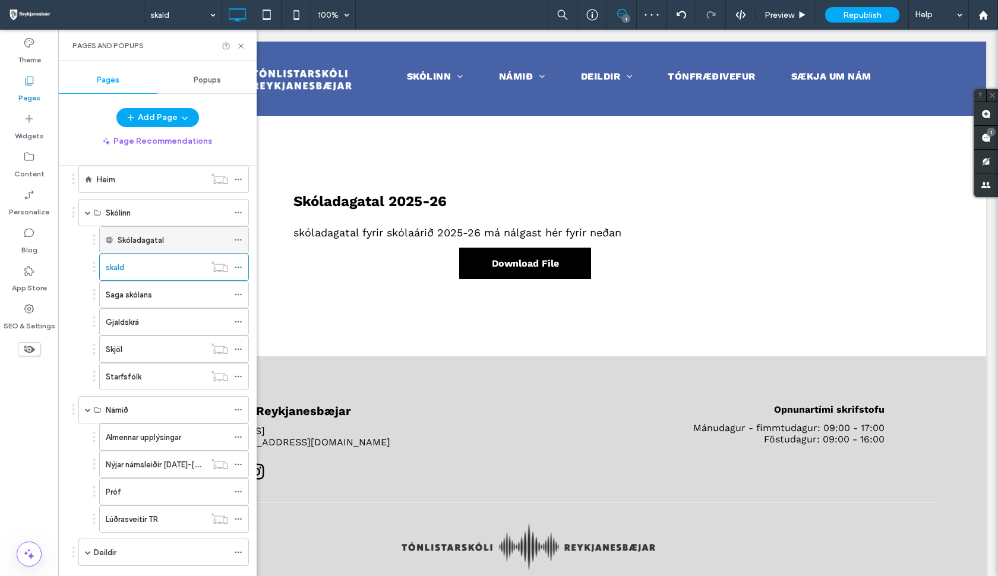
click at [234, 241] on icon at bounding box center [238, 240] width 8 height 8
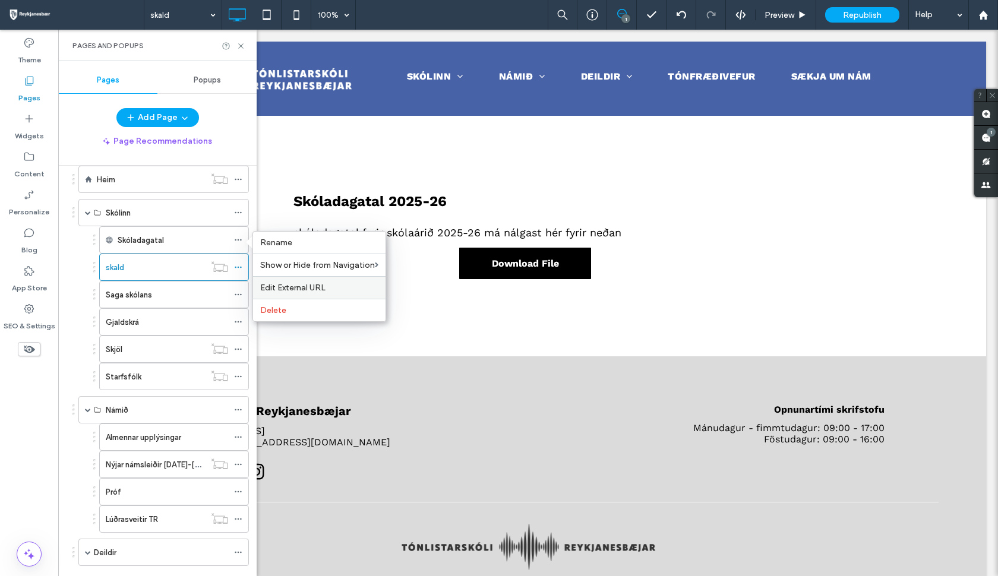
click at [287, 292] on span "Edit External URL" at bounding box center [292, 288] width 65 height 10
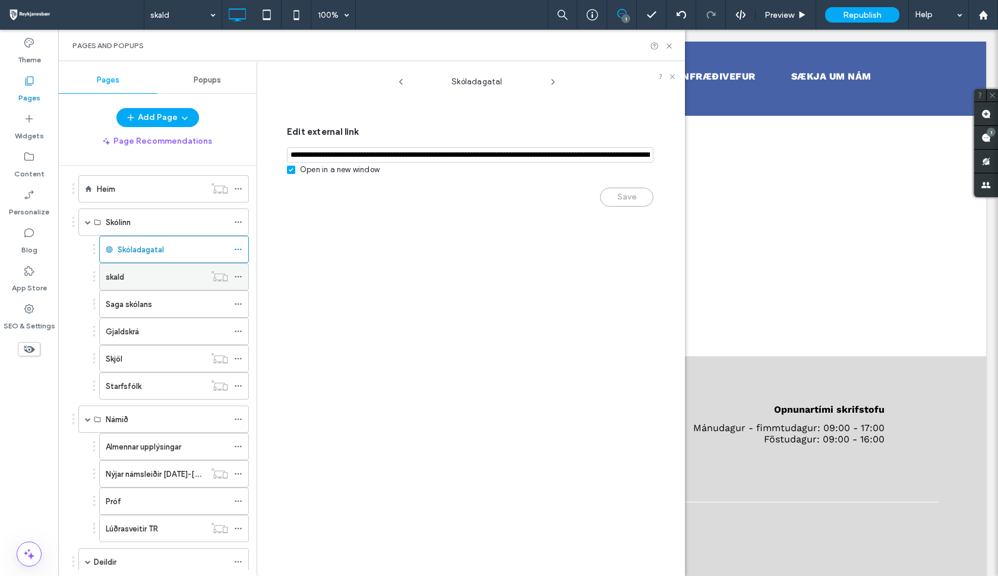
scroll to position [10, 0]
click at [234, 249] on icon at bounding box center [238, 250] width 8 height 8
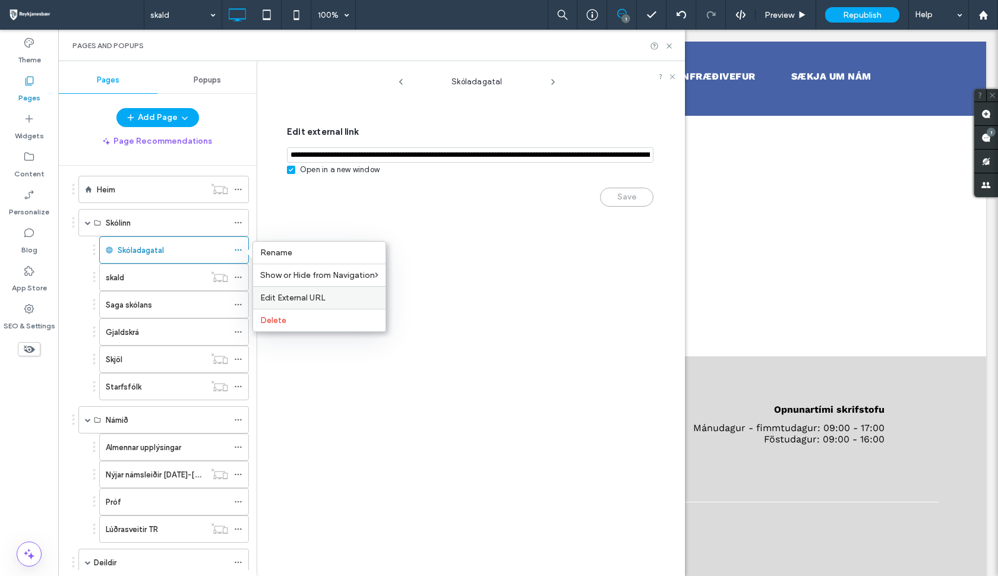
click at [296, 299] on span "Edit External URL" at bounding box center [292, 298] width 65 height 10
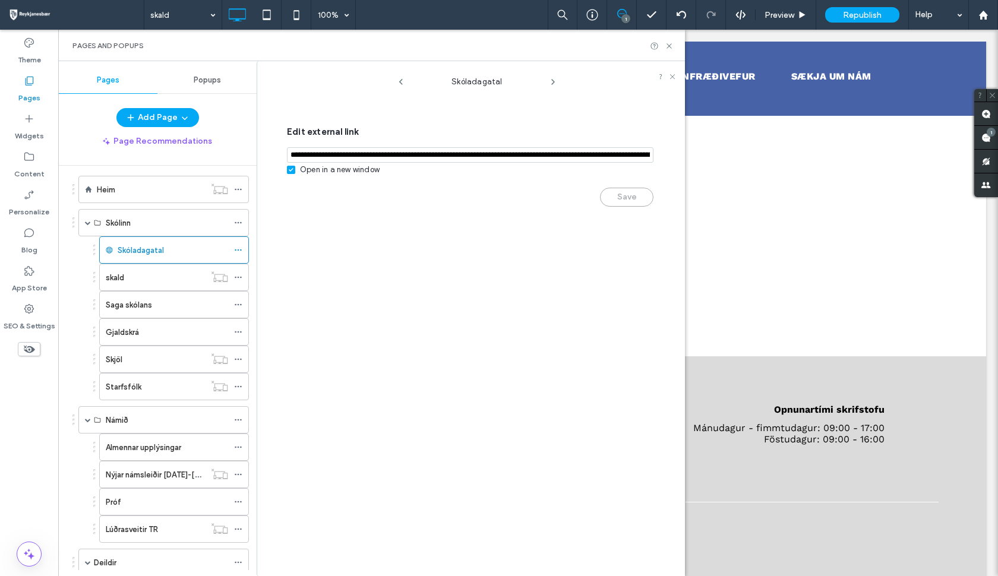
click at [644, 152] on input "notEmpty,url" at bounding box center [470, 154] width 366 height 15
click at [565, 191] on div "Save" at bounding box center [470, 191] width 366 height 31
click at [587, 153] on input "notEmpty,url" at bounding box center [470, 154] width 366 height 15
click at [643, 153] on input "notEmpty,url" at bounding box center [470, 154] width 366 height 15
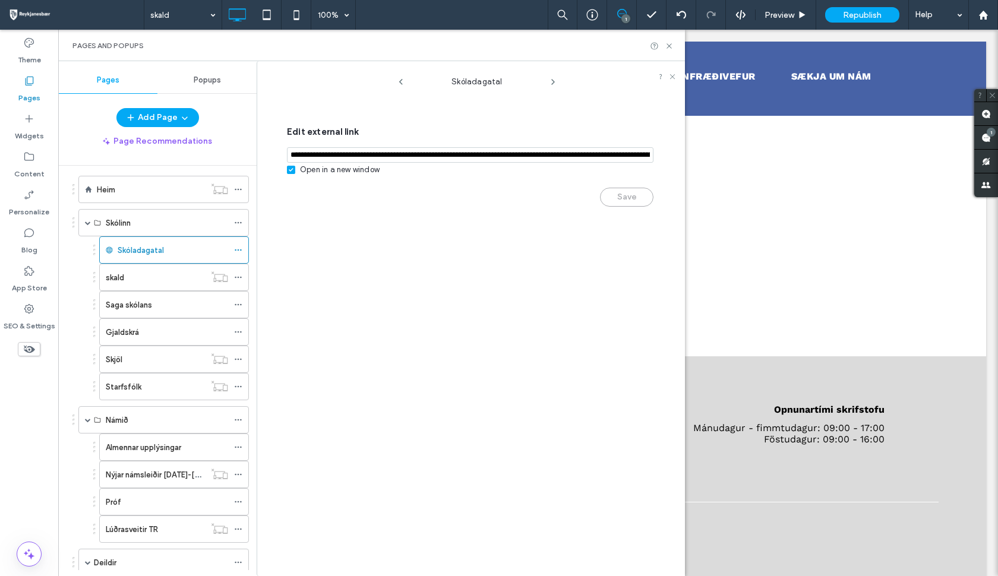
type input "**********"
click at [515, 230] on div "Skóladagatal Edit external link Open in a new window Save" at bounding box center [477, 321] width 416 height 509
click at [511, 233] on div "Skóladagatal Edit external link Open in a new window Save" at bounding box center [477, 321] width 416 height 509
click at [672, 78] on icon at bounding box center [672, 76] width 7 height 7
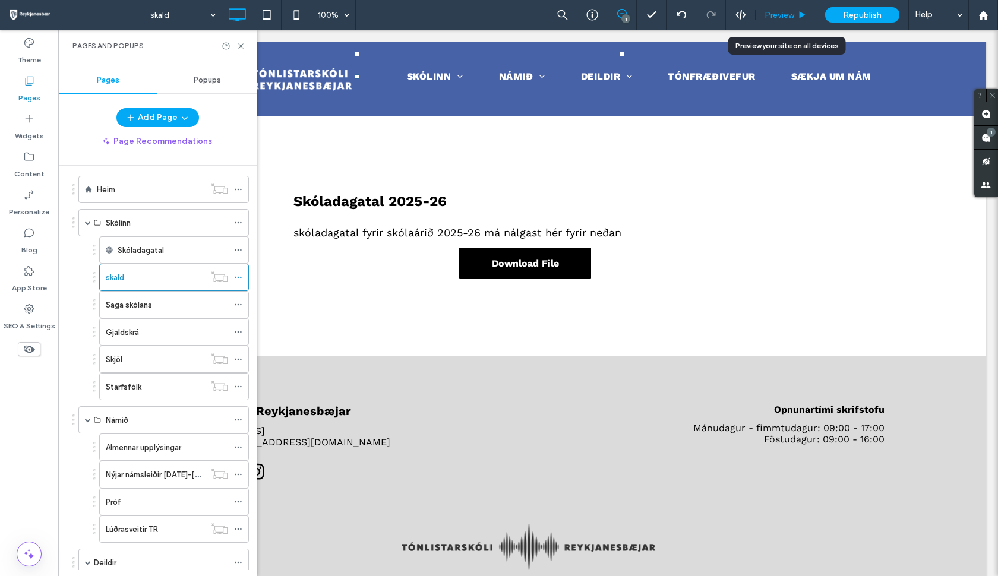
click at [789, 18] on span "Preview" at bounding box center [779, 15] width 30 height 10
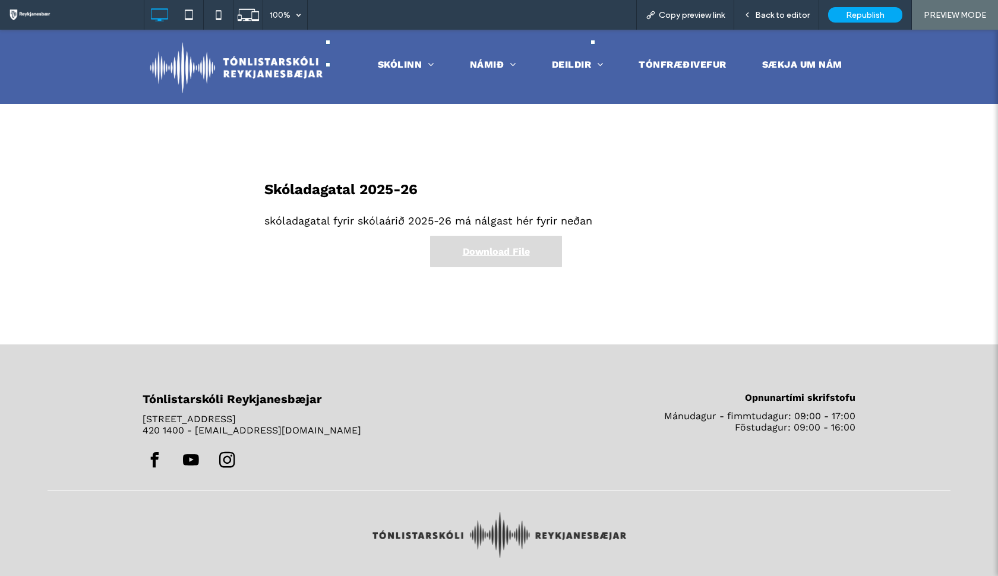
click at [492, 249] on span "Download File" at bounding box center [496, 251] width 67 height 11
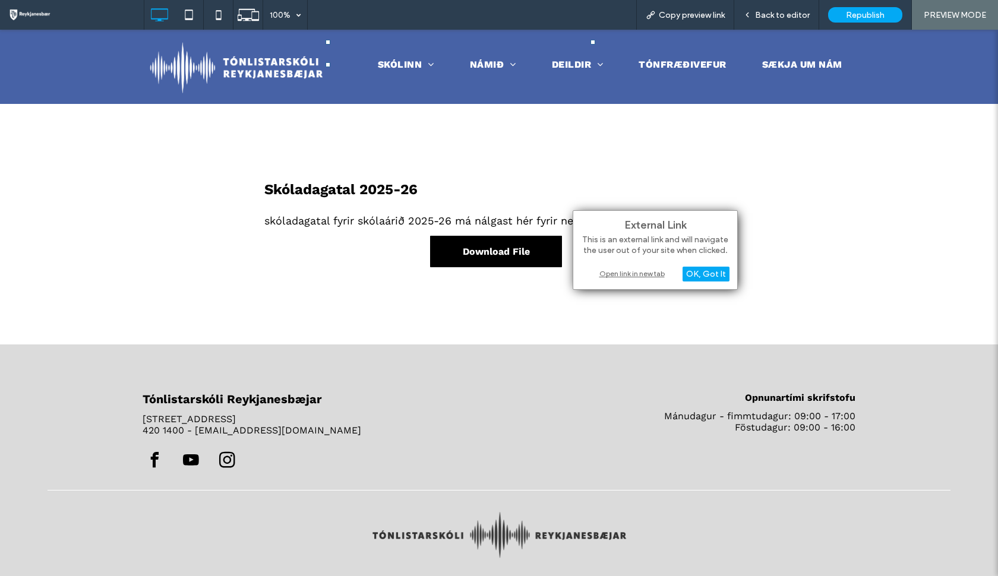
click at [618, 276] on div "Open link in new tab" at bounding box center [655, 273] width 148 height 12
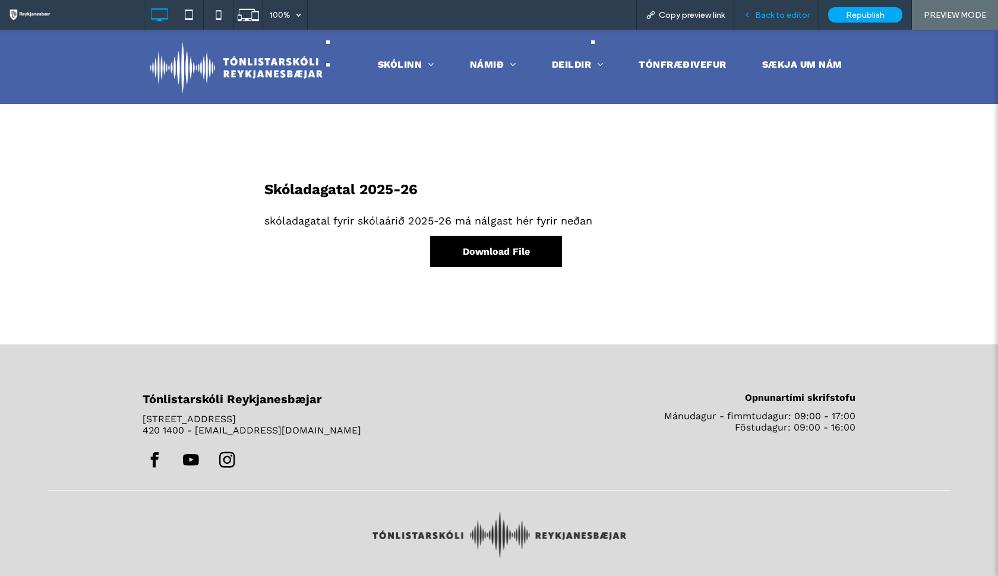
click at [804, 17] on span "Back to editor" at bounding box center [782, 15] width 55 height 10
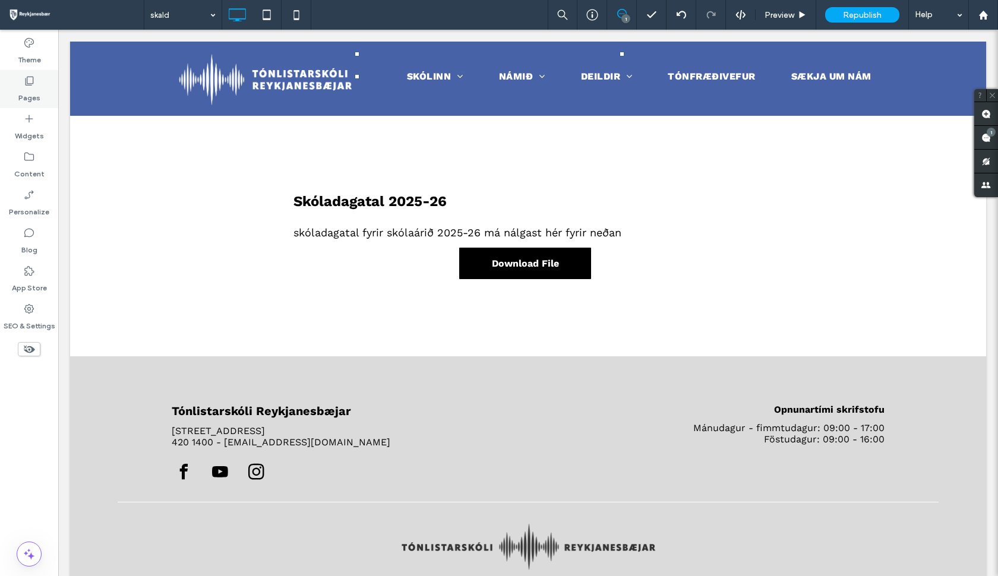
click at [38, 107] on div "Pages" at bounding box center [29, 89] width 58 height 38
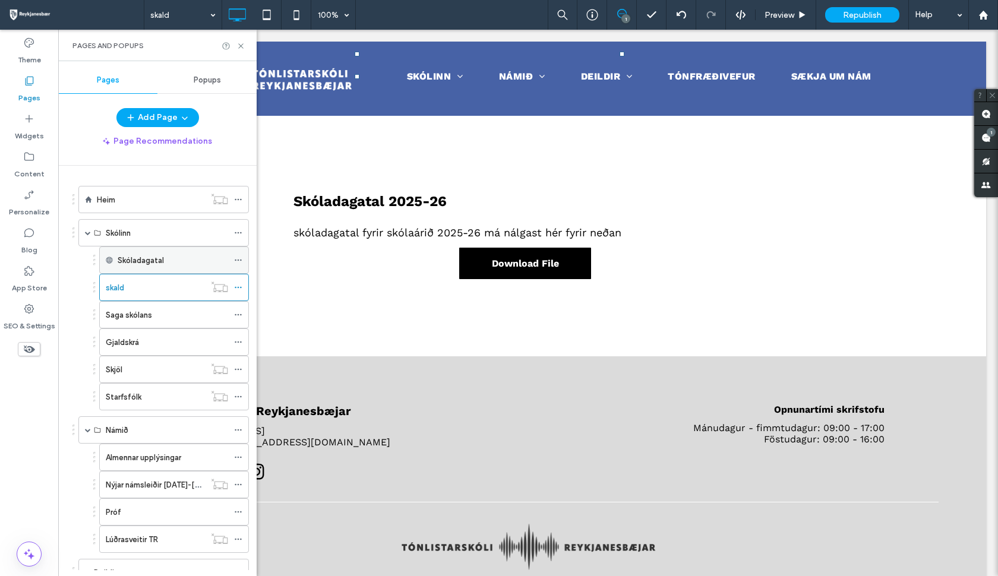
click at [203, 268] on div "Skóladagatal" at bounding box center [173, 260] width 110 height 26
click at [150, 290] on div "skald" at bounding box center [155, 287] width 99 height 12
click at [233, 289] on div "skald 100% 1 Preview Republish Help Site Comments Team & Clients Automate new c…" at bounding box center [499, 288] width 998 height 576
click at [234, 286] on icon at bounding box center [238, 287] width 8 height 8
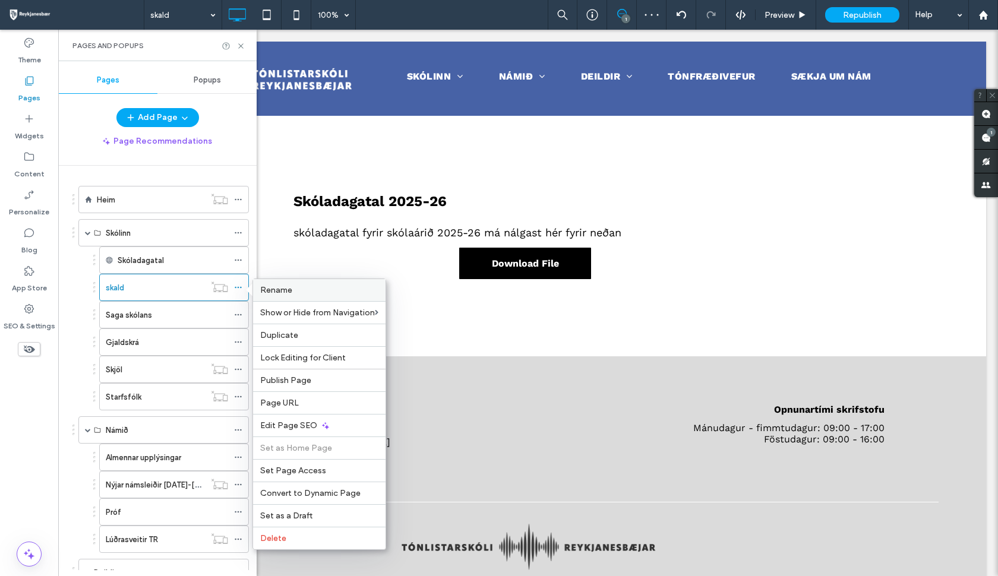
click at [277, 292] on span "Rename" at bounding box center [276, 290] width 32 height 10
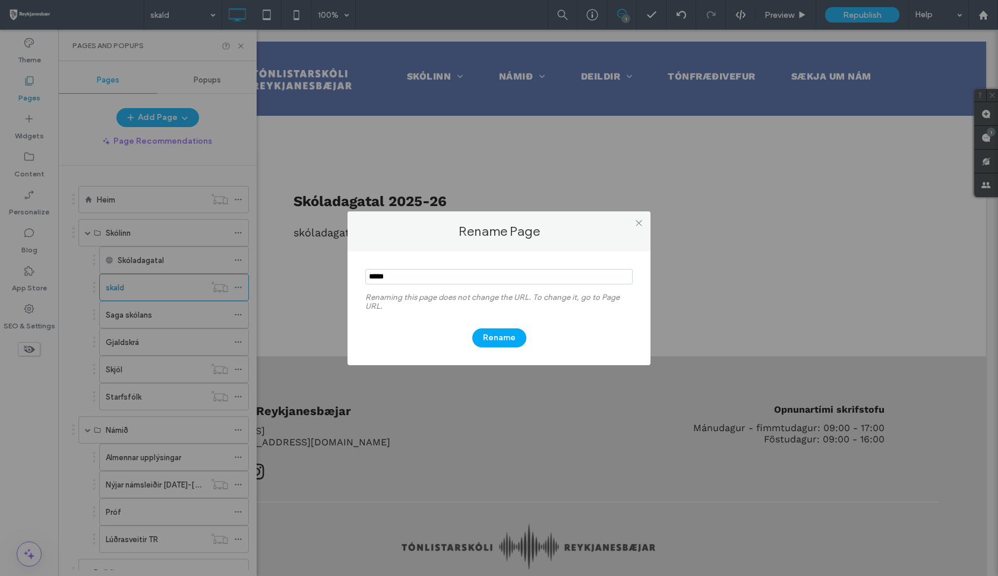
click at [198, 260] on div "Rename Page Renaming this page does not change the URL. To change it, go to Pag…" at bounding box center [499, 288] width 998 height 576
click at [640, 223] on icon at bounding box center [638, 223] width 9 height 9
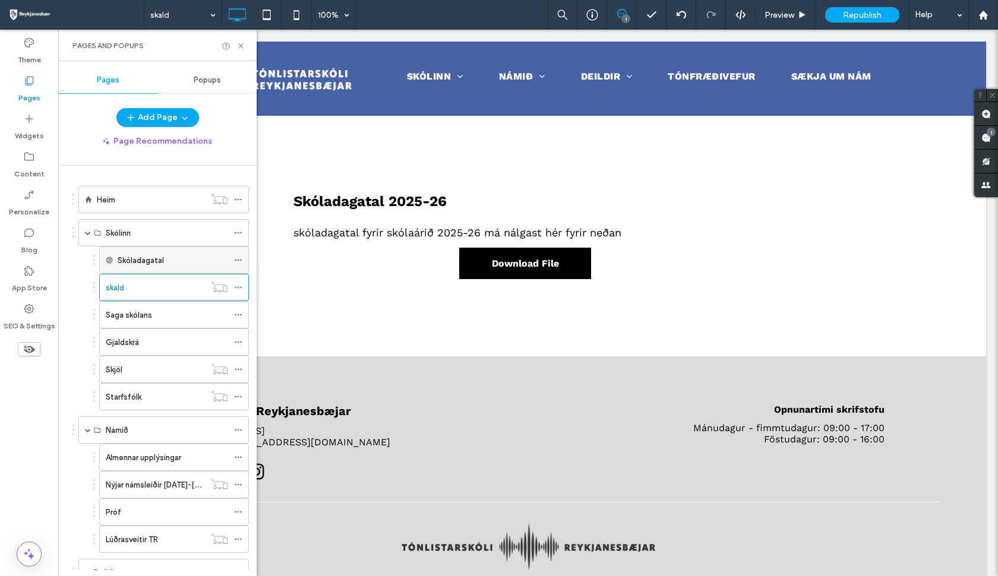
click at [234, 260] on icon at bounding box center [238, 260] width 8 height 8
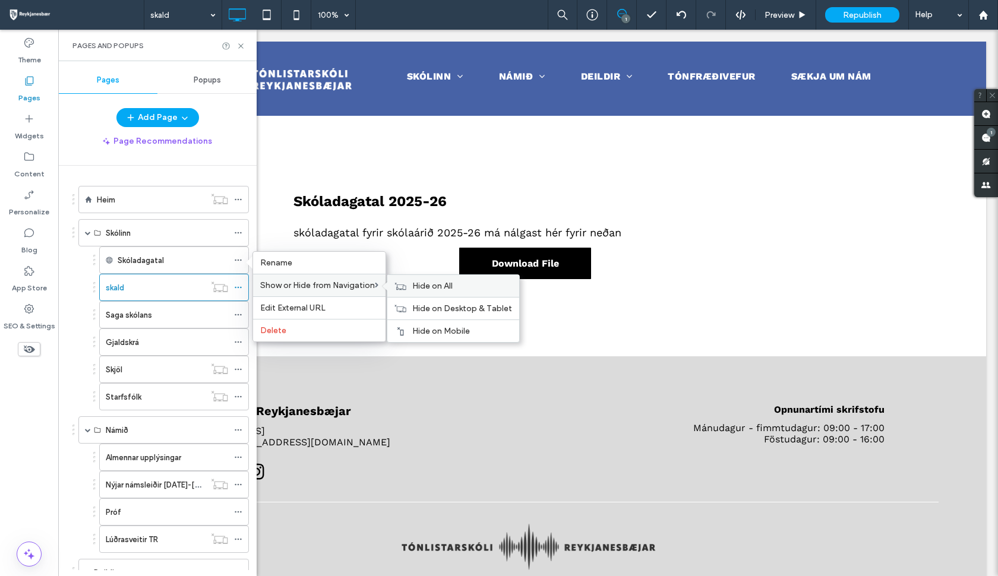
click at [420, 288] on span "Hide on All" at bounding box center [432, 286] width 40 height 10
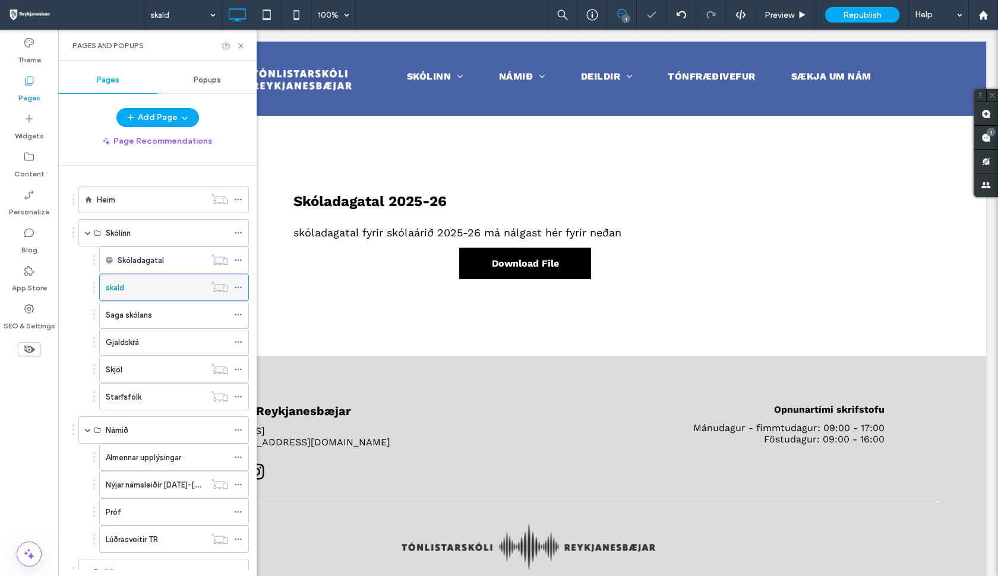
click at [234, 286] on icon at bounding box center [238, 287] width 8 height 8
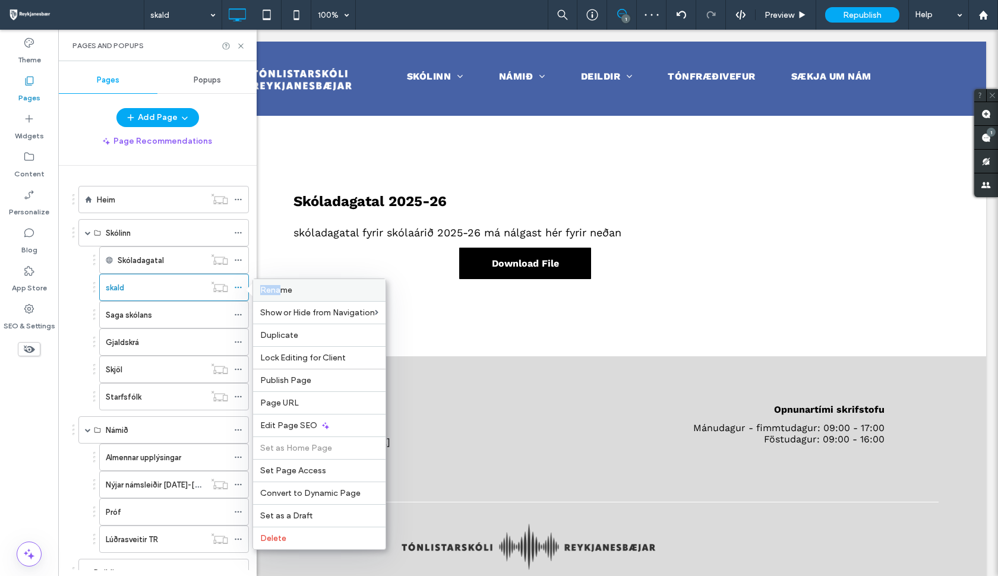
click at [279, 285] on div "Rename" at bounding box center [319, 290] width 132 height 22
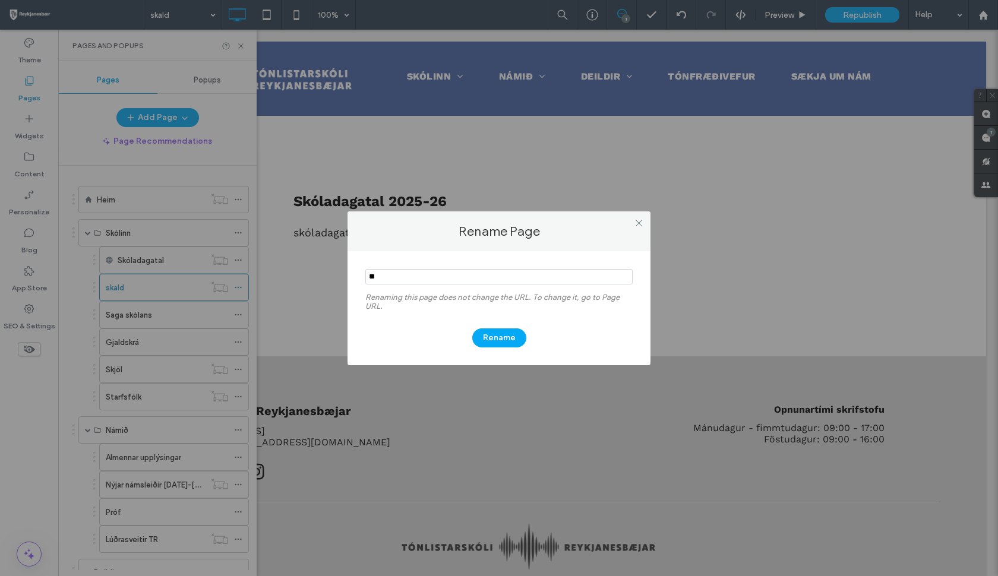
type input "*"
type input "**********"
click at [482, 341] on button "Rename" at bounding box center [499, 337] width 54 height 19
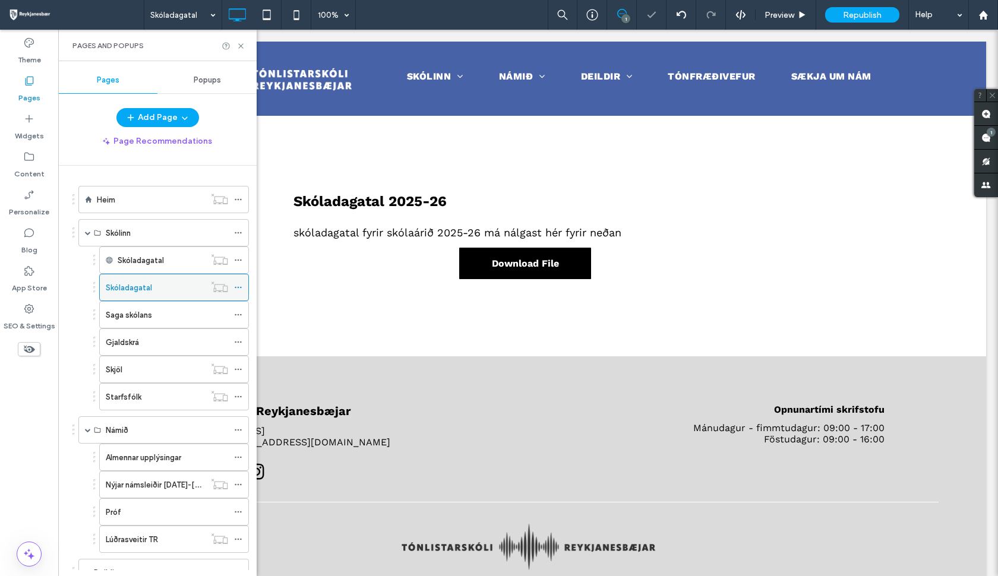
click at [235, 290] on icon at bounding box center [238, 287] width 8 height 8
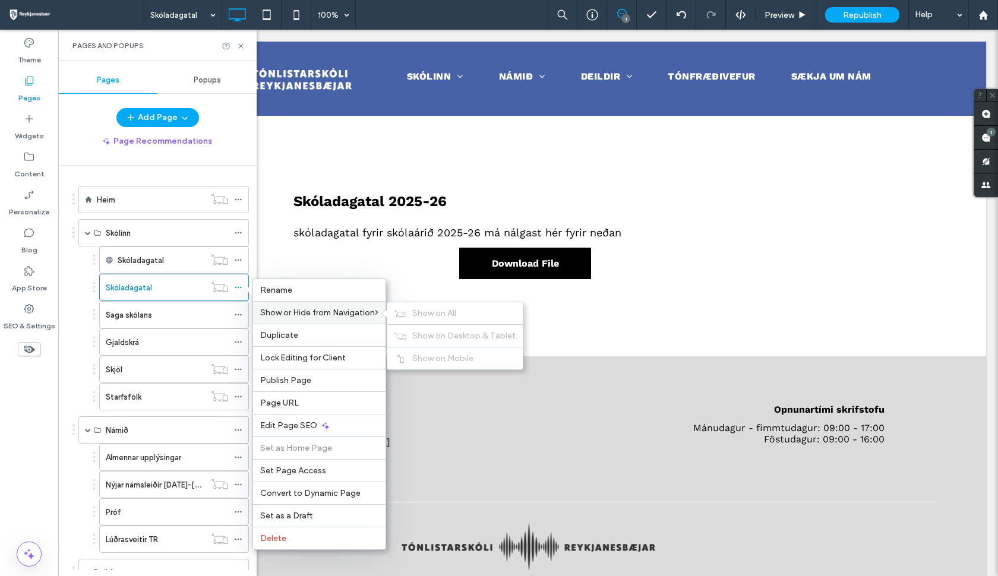
click at [369, 317] on span "Show or Hide from Navigation" at bounding box center [317, 313] width 115 height 10
click at [436, 317] on span "Show on All" at bounding box center [434, 313] width 44 height 10
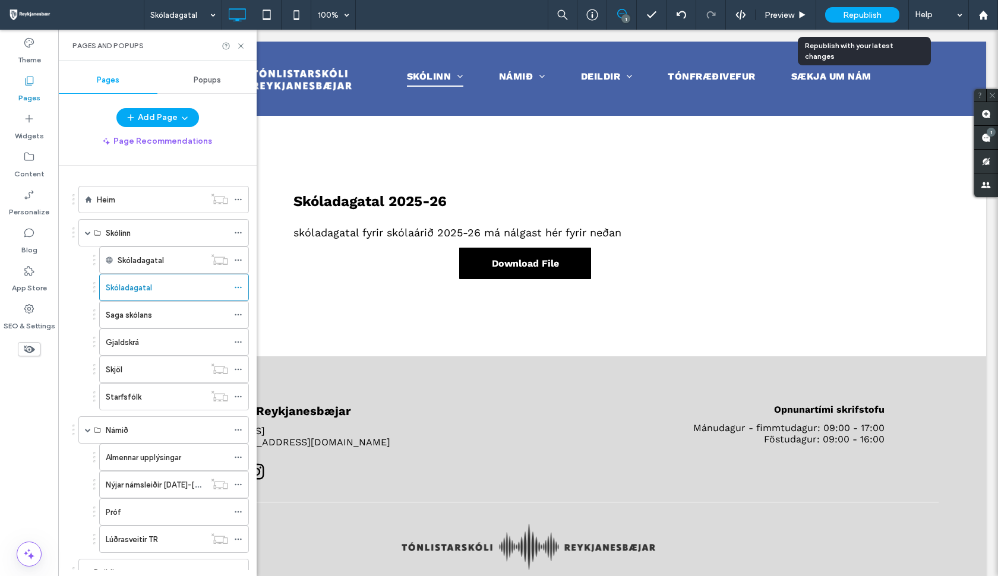
click at [858, 13] on span "Republish" at bounding box center [862, 15] width 39 height 10
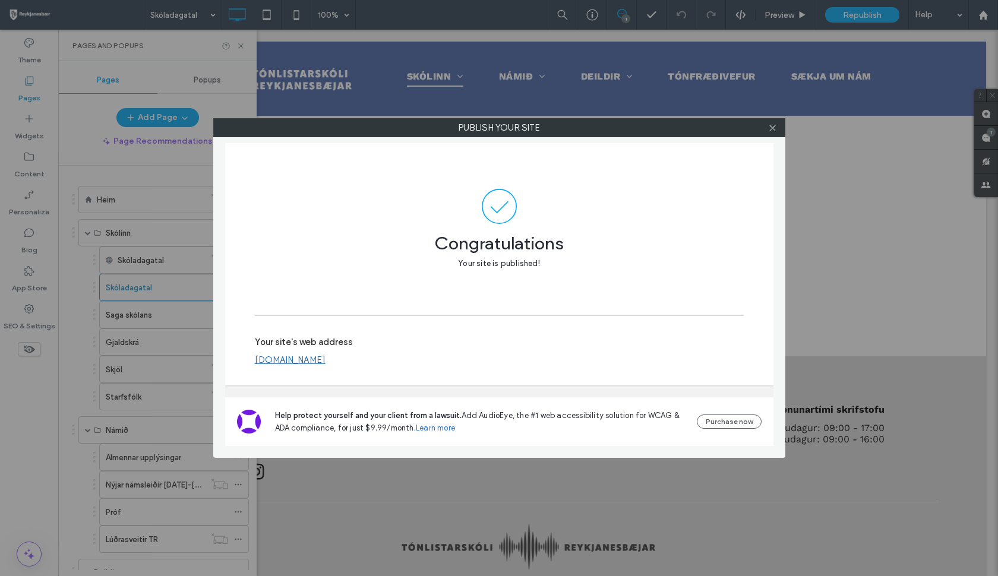
click at [777, 124] on div at bounding box center [773, 128] width 18 height 18
click at [775, 128] on icon at bounding box center [772, 128] width 9 height 9
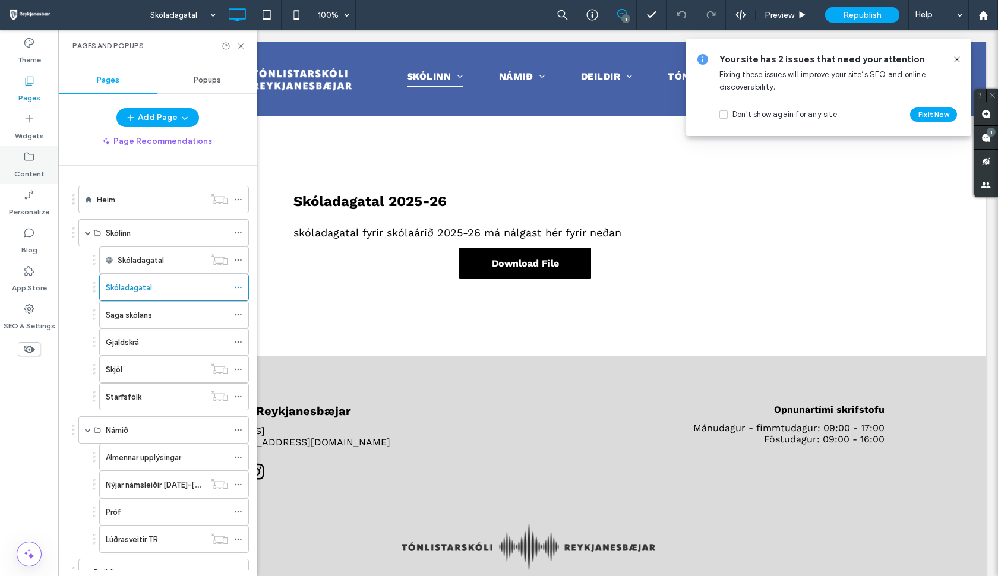
click at [36, 176] on label "Content" at bounding box center [29, 171] width 30 height 17
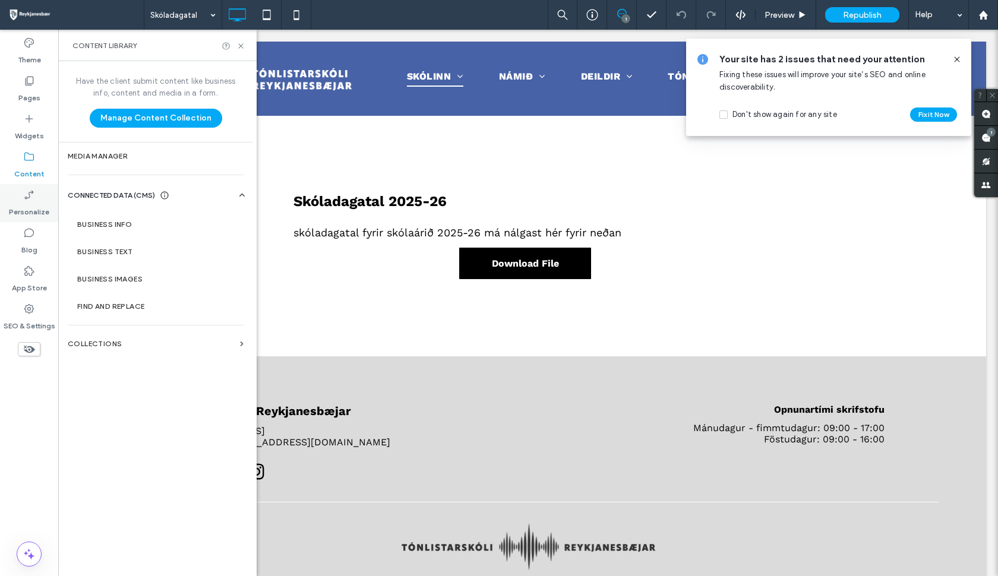
click at [33, 198] on icon at bounding box center [29, 195] width 12 height 12
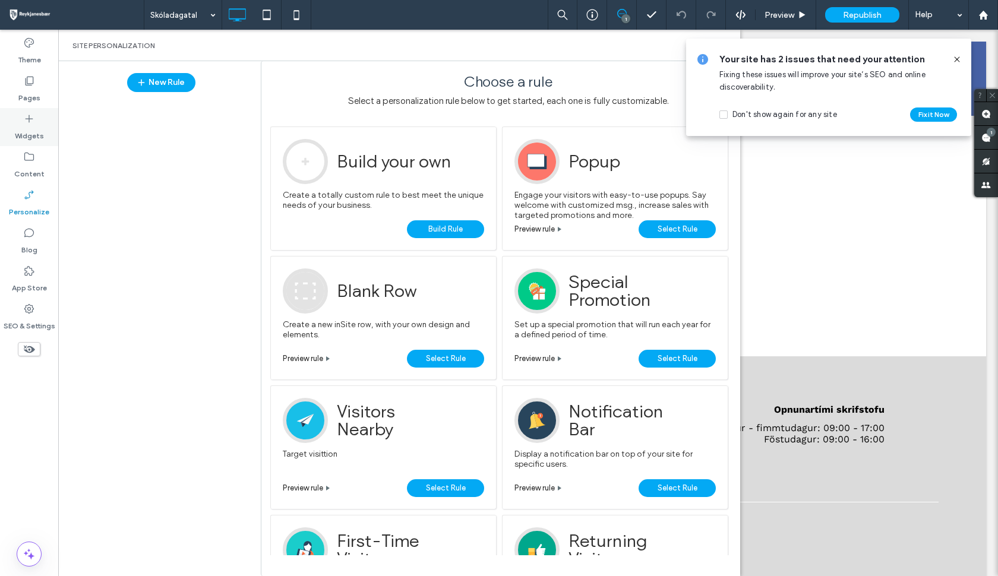
click at [36, 128] on label "Widgets" at bounding box center [29, 133] width 29 height 17
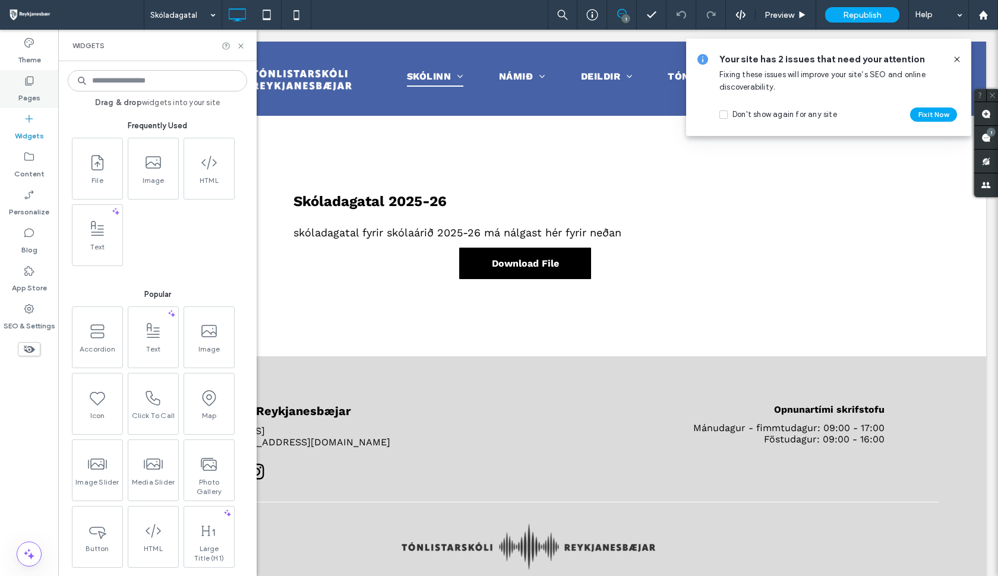
click at [30, 81] on icon at bounding box center [29, 81] width 12 height 12
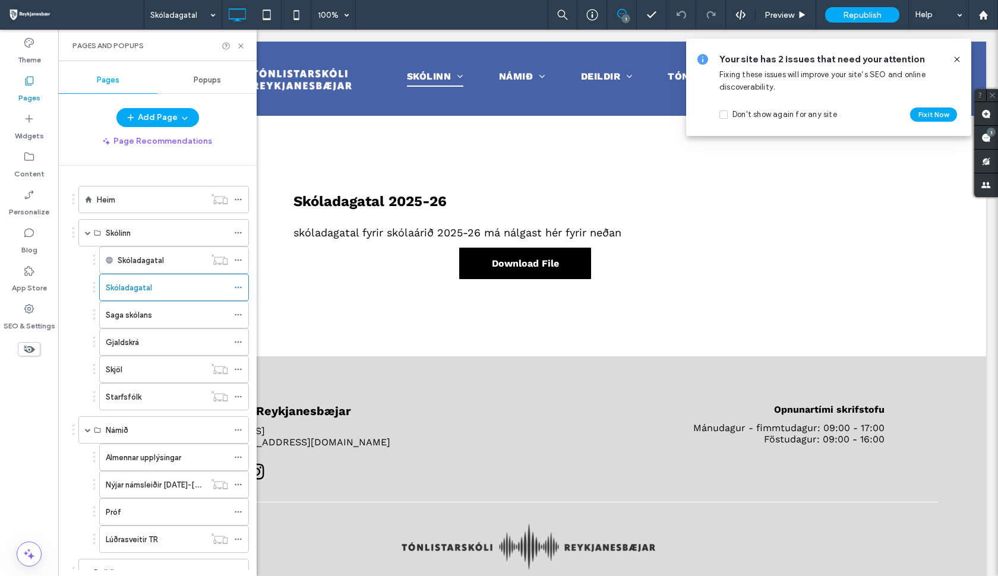
click at [958, 61] on icon at bounding box center [957, 60] width 10 height 10
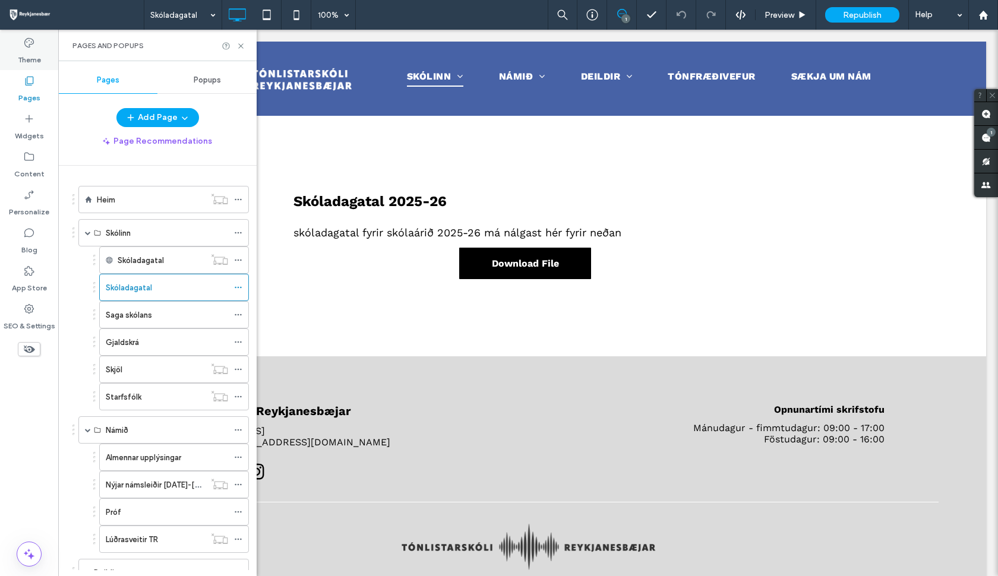
click at [26, 56] on label "Theme" at bounding box center [29, 57] width 23 height 17
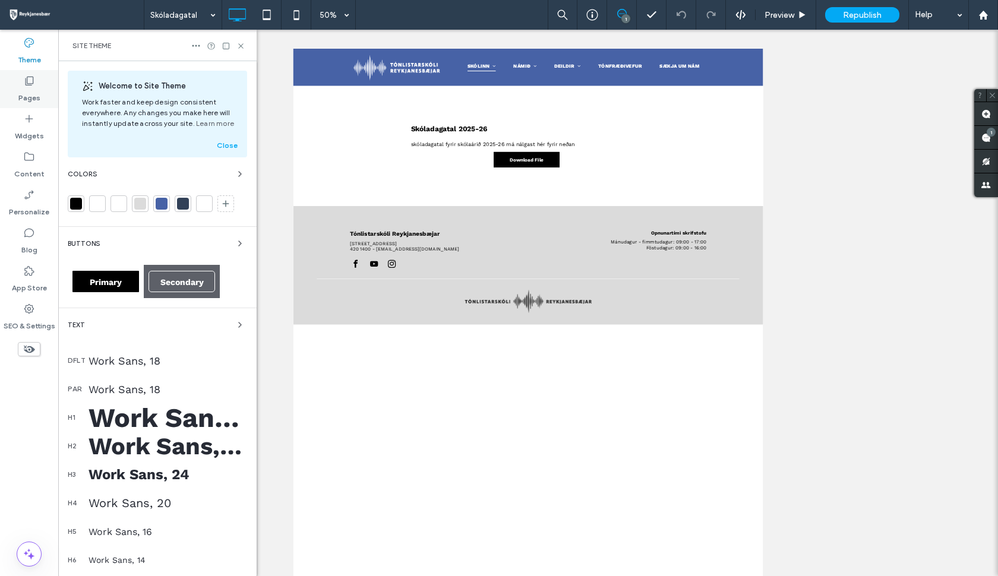
click at [27, 93] on label "Pages" at bounding box center [29, 95] width 22 height 17
